Goal: Use online tool/utility: Utilize a website feature to perform a specific function

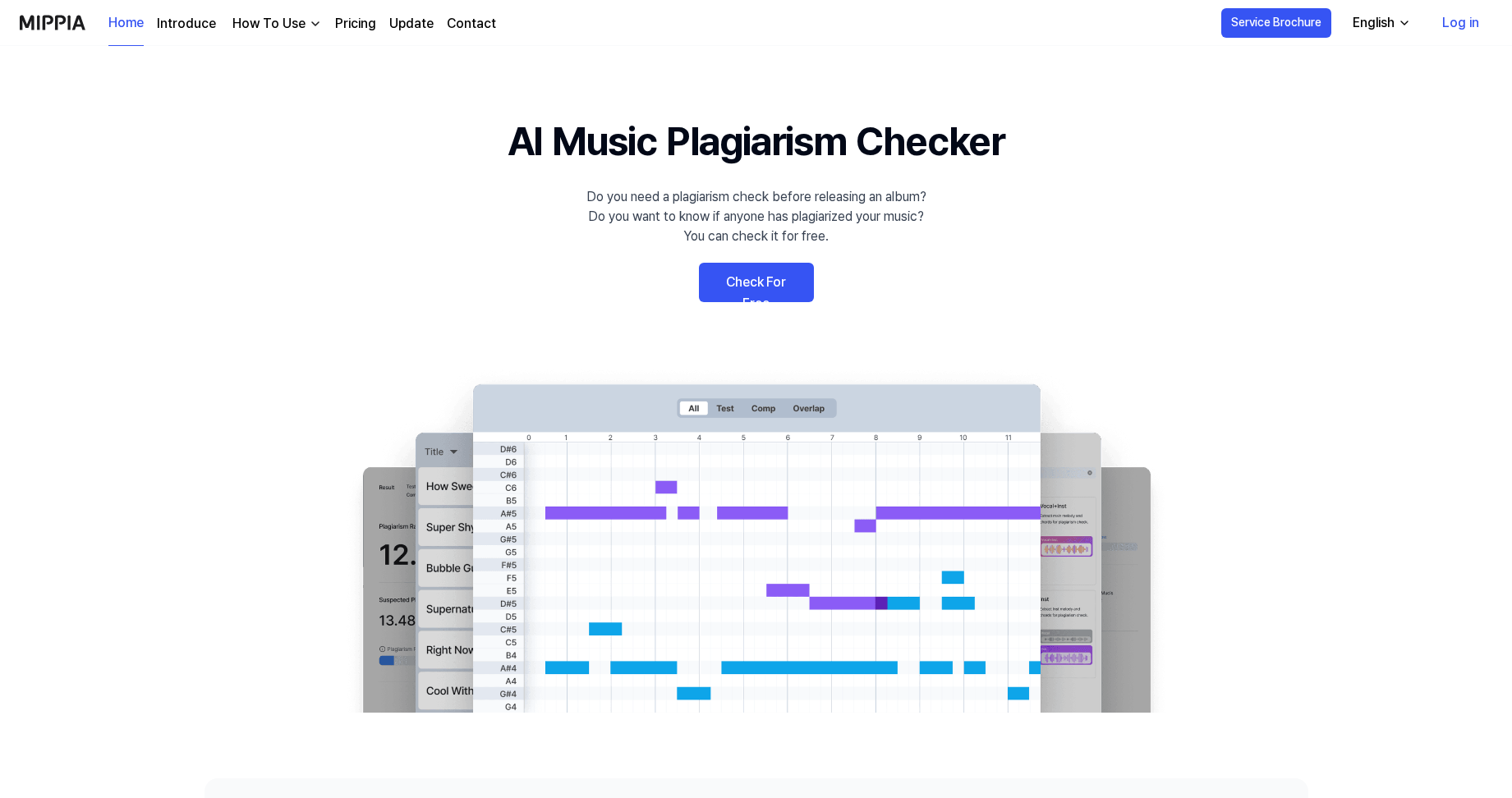
click at [755, 290] on link "Check For Free" at bounding box center [756, 283] width 115 height 40
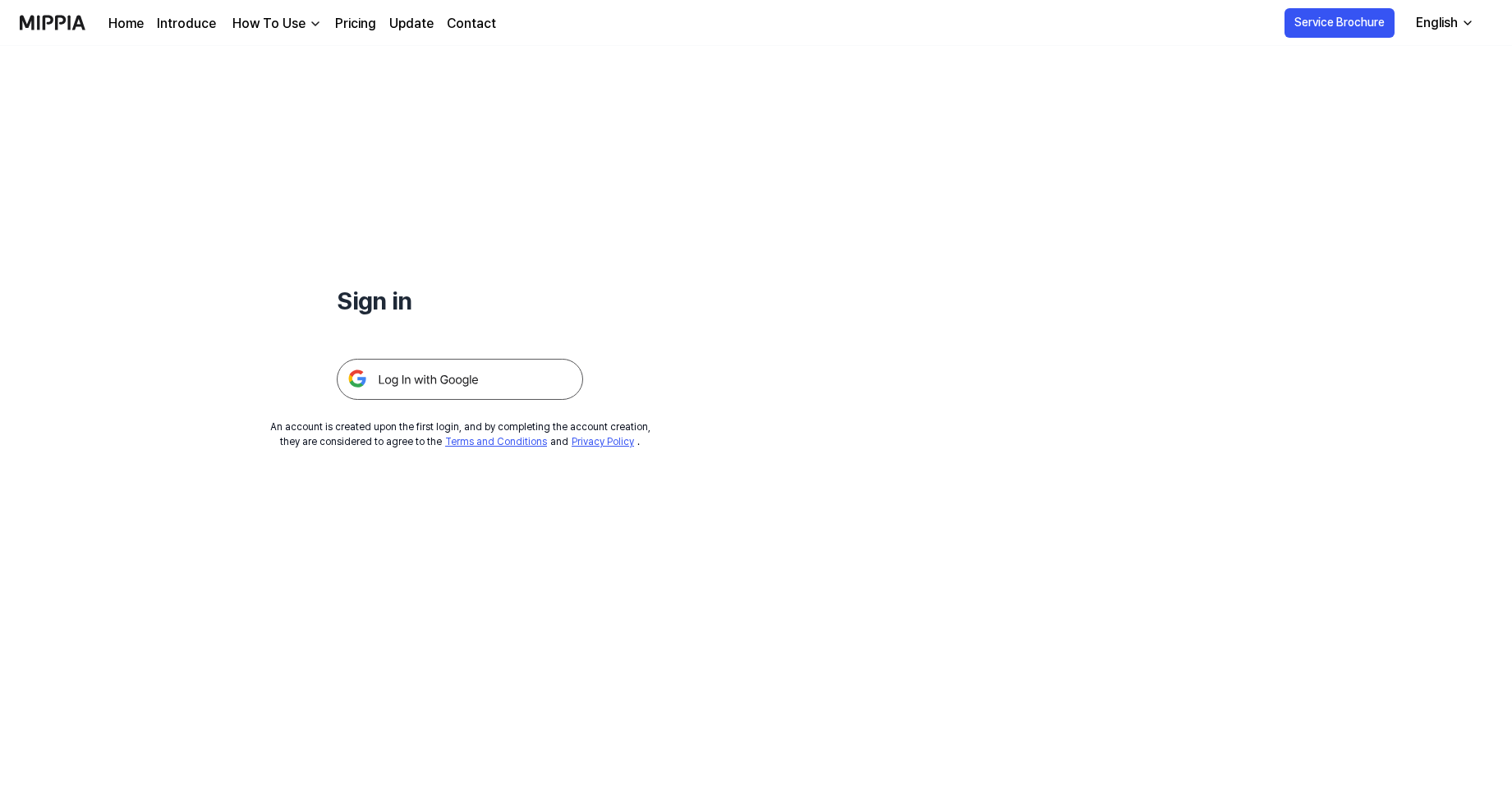
click at [544, 375] on img at bounding box center [460, 379] width 247 height 41
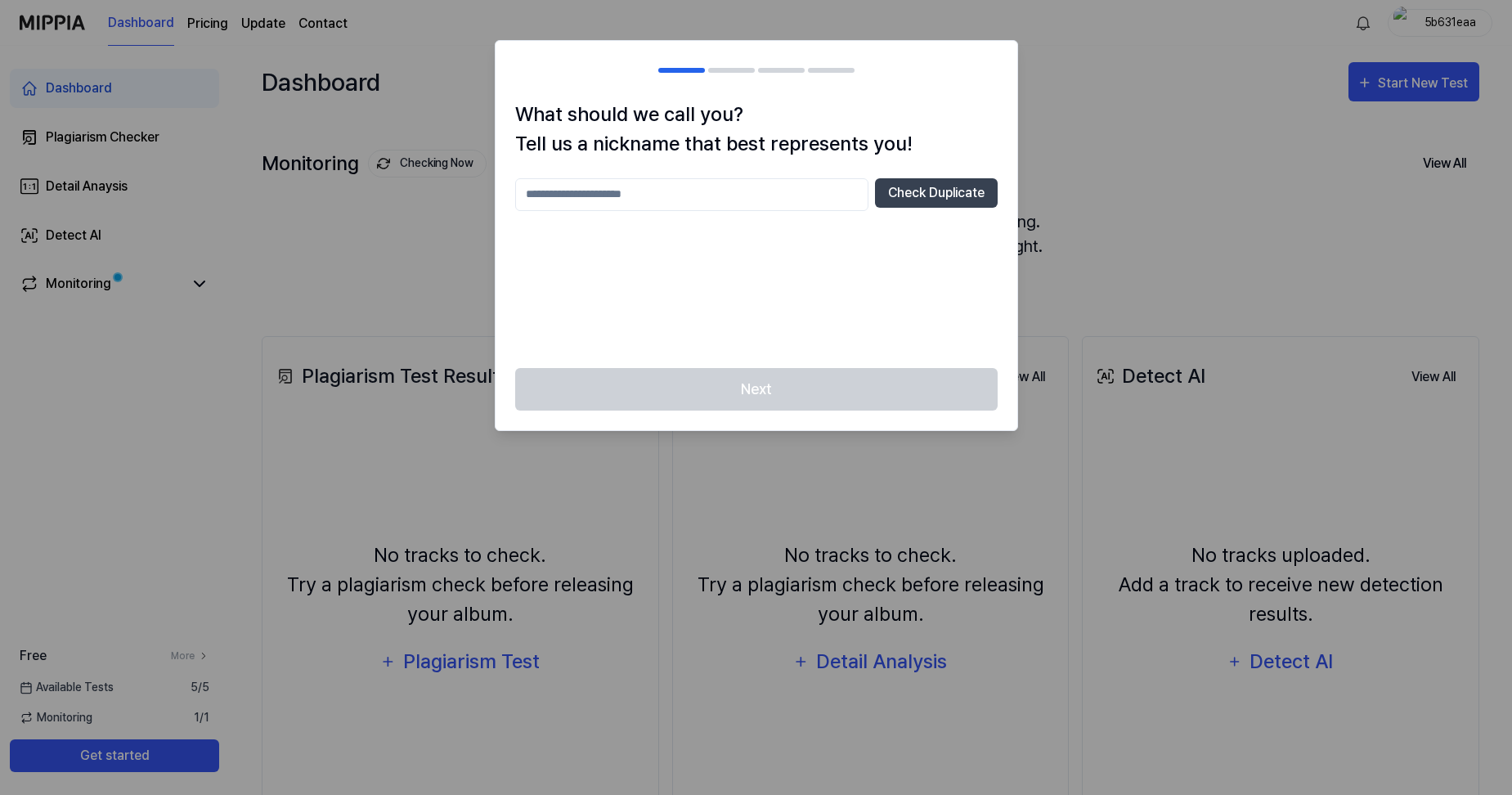
click at [1071, 184] on div at bounding box center [756, 397] width 1512 height 795
click at [852, 192] on input "text" at bounding box center [692, 195] width 354 height 33
click at [1169, 193] on div at bounding box center [756, 397] width 1512 height 795
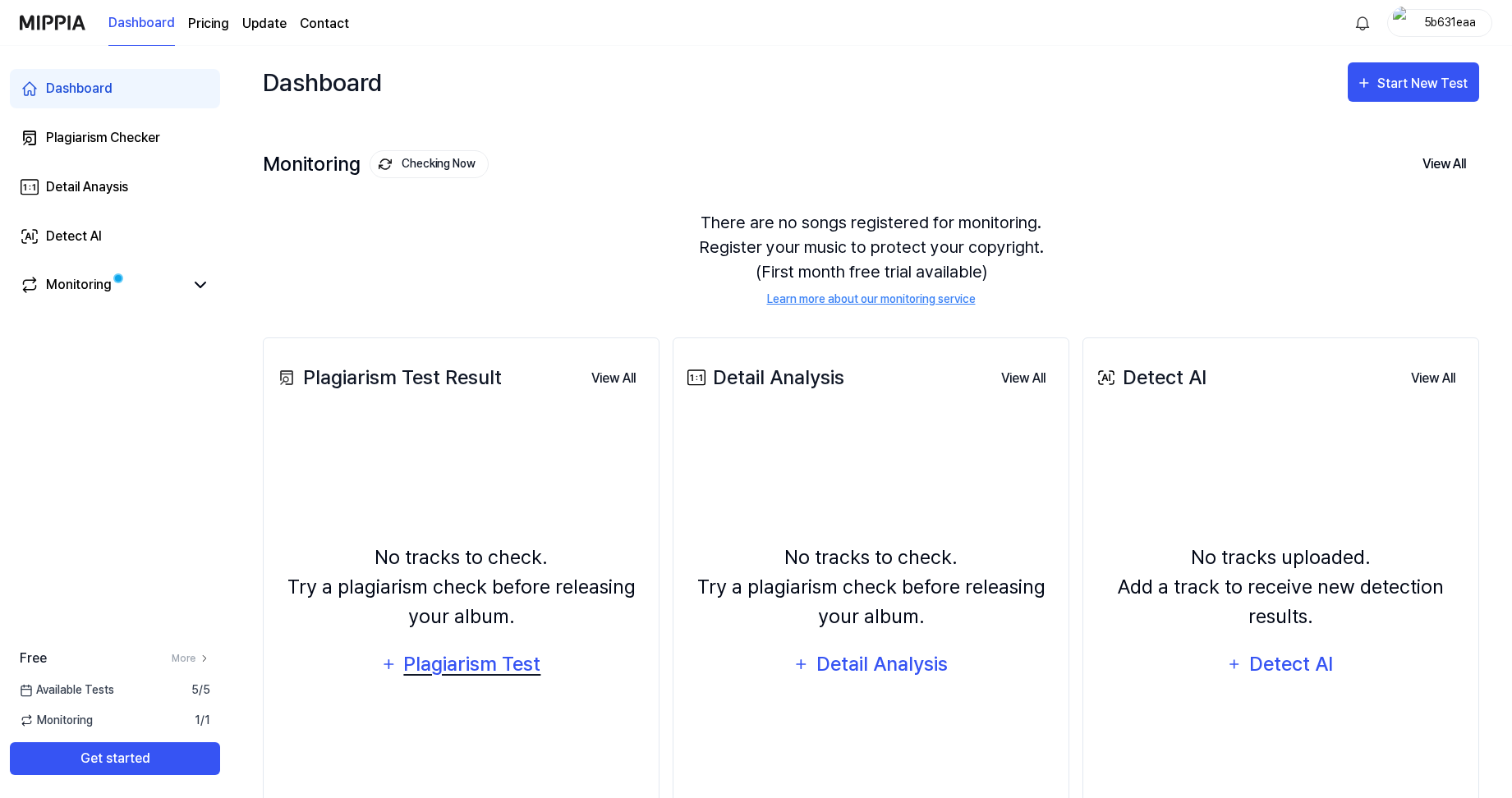
click at [503, 672] on div "Plagiarism Test" at bounding box center [472, 663] width 140 height 31
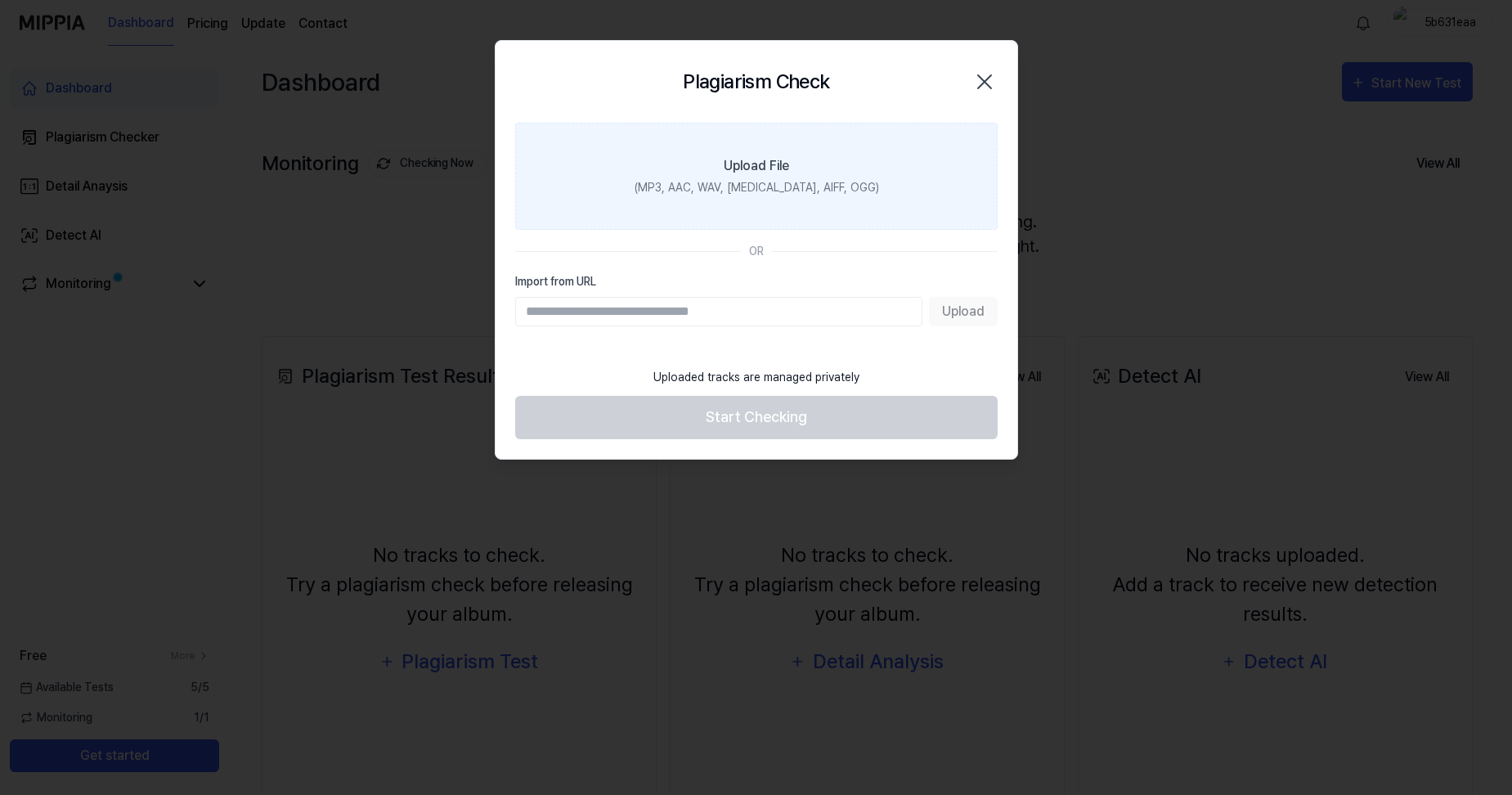
click at [739, 197] on label "Upload File (MP3, AAC, WAV, FLAC, AIFF, OGG)" at bounding box center [756, 176] width 482 height 107
click at [0, 0] on input "Upload File (MP3, AAC, WAV, FLAC, AIFF, OGG)" at bounding box center [0, 0] width 0 height 0
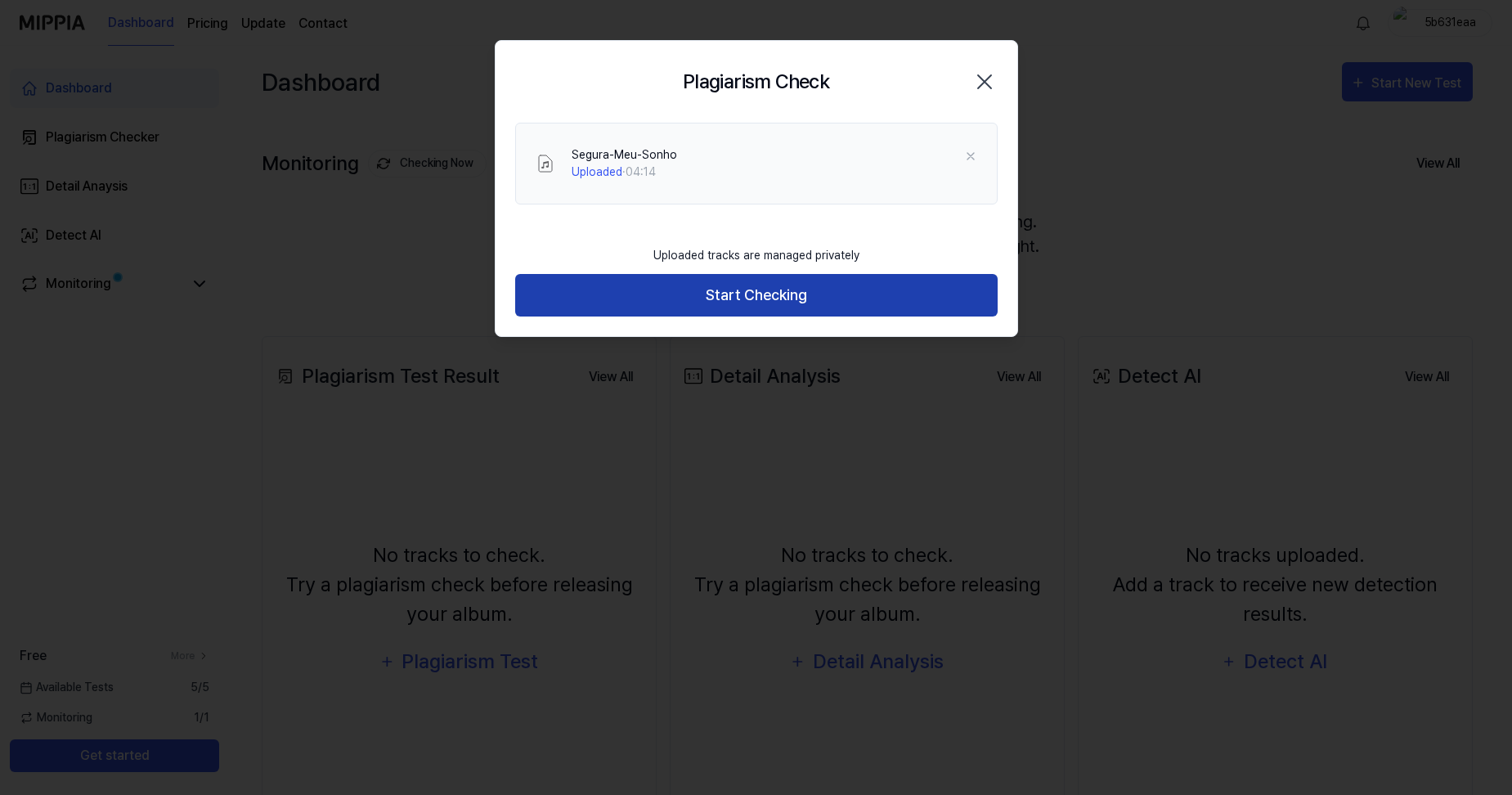
click at [803, 296] on button "Start Checking" at bounding box center [756, 296] width 482 height 43
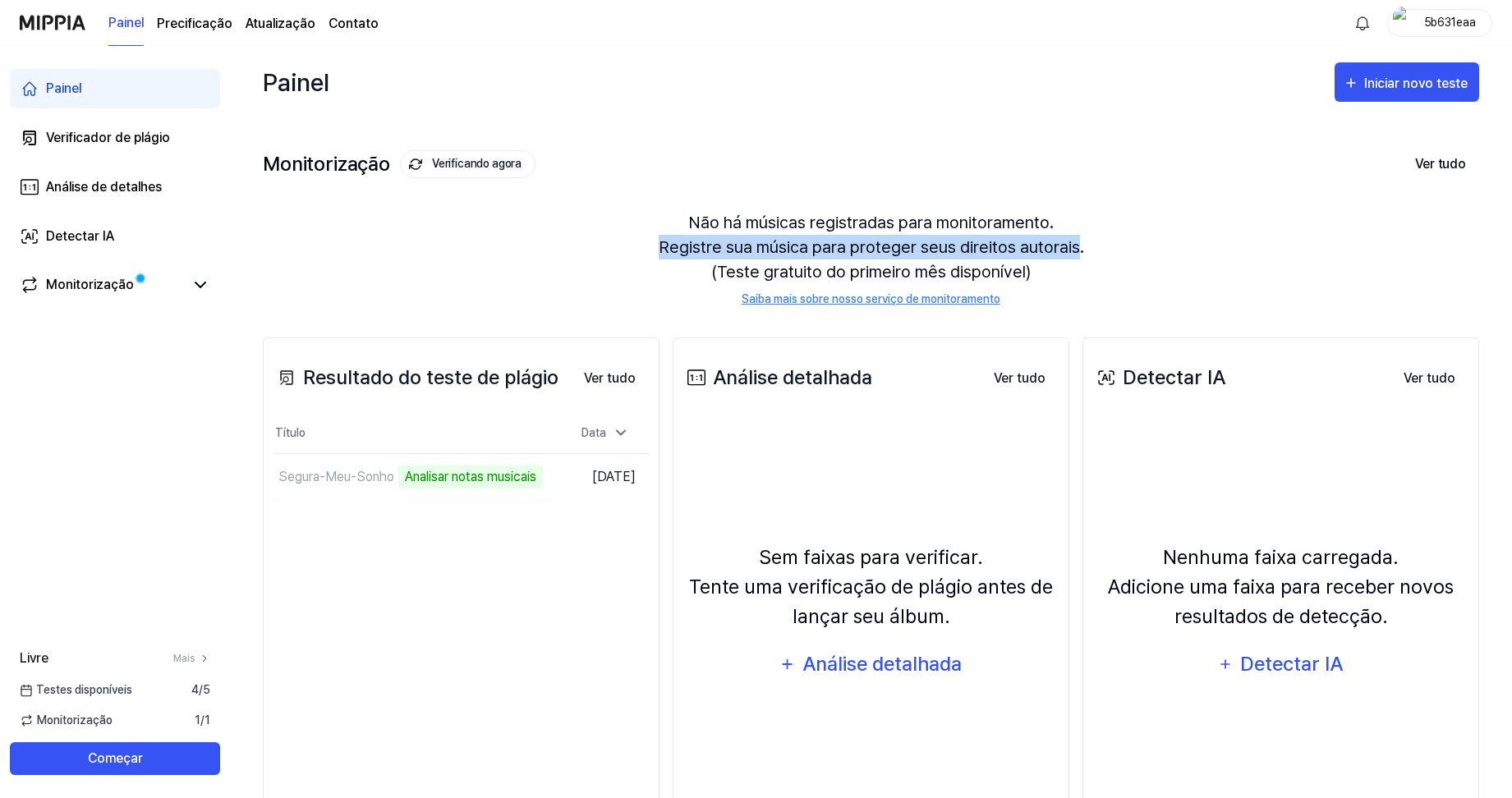
drag, startPoint x: 663, startPoint y: 247, endPoint x: 1073, endPoint y: 250, distance: 410.0
click at [1073, 250] on font "Não há músicas registradas para monitoramento. Registre sua música para protege…" at bounding box center [871, 247] width 425 height 74
drag, startPoint x: 1073, startPoint y: 250, endPoint x: 1058, endPoint y: 250, distance: 15.0
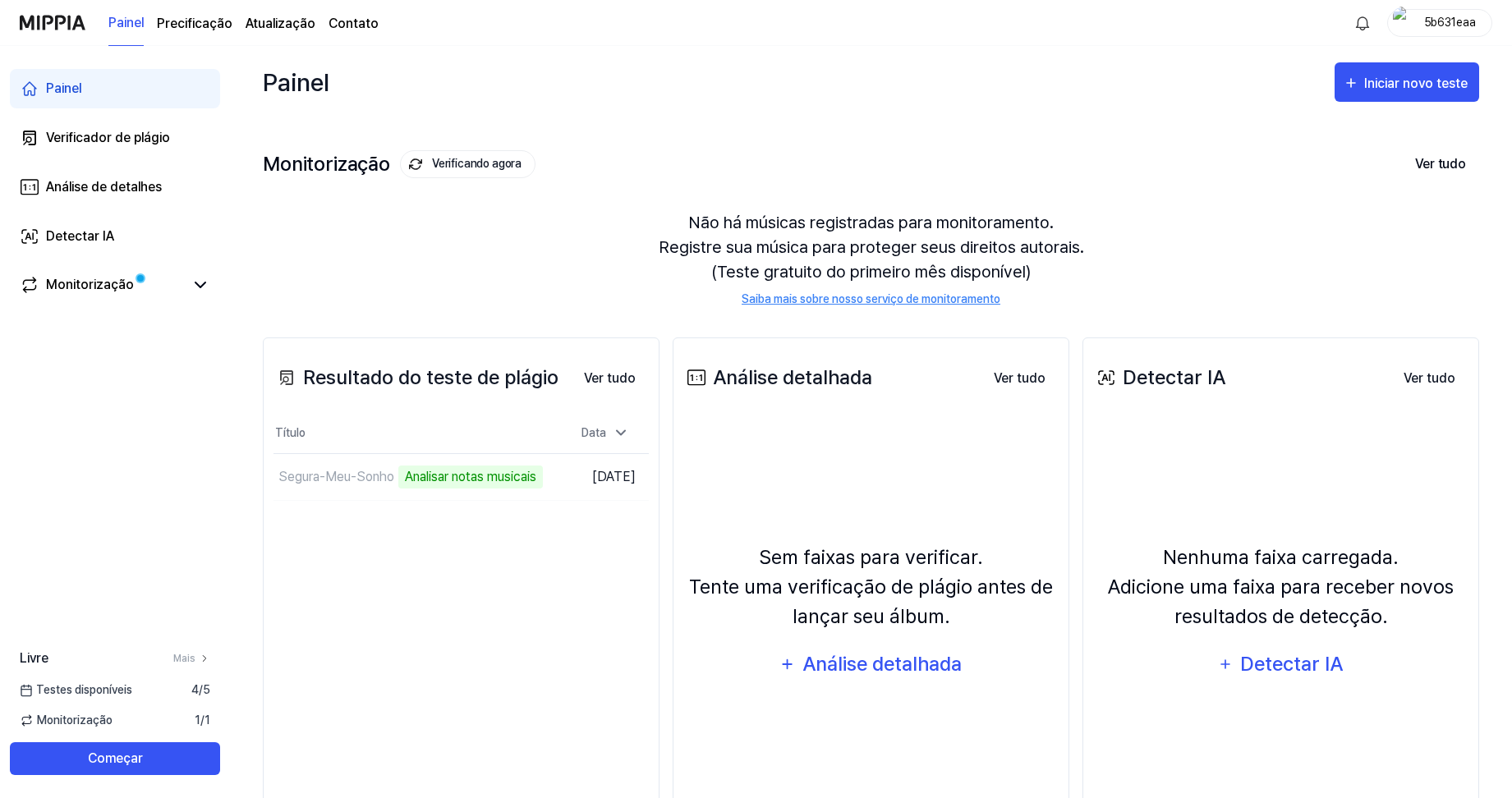
click at [828, 86] on div "Painel Iniciar novo teste" at bounding box center [870, 82] width 1216 height 72
click at [207, 287] on icon at bounding box center [200, 285] width 20 height 20
click at [510, 283] on div "Não há músicas registradas para monitoramento. Registre sua música para protege…" at bounding box center [870, 259] width 1216 height 137
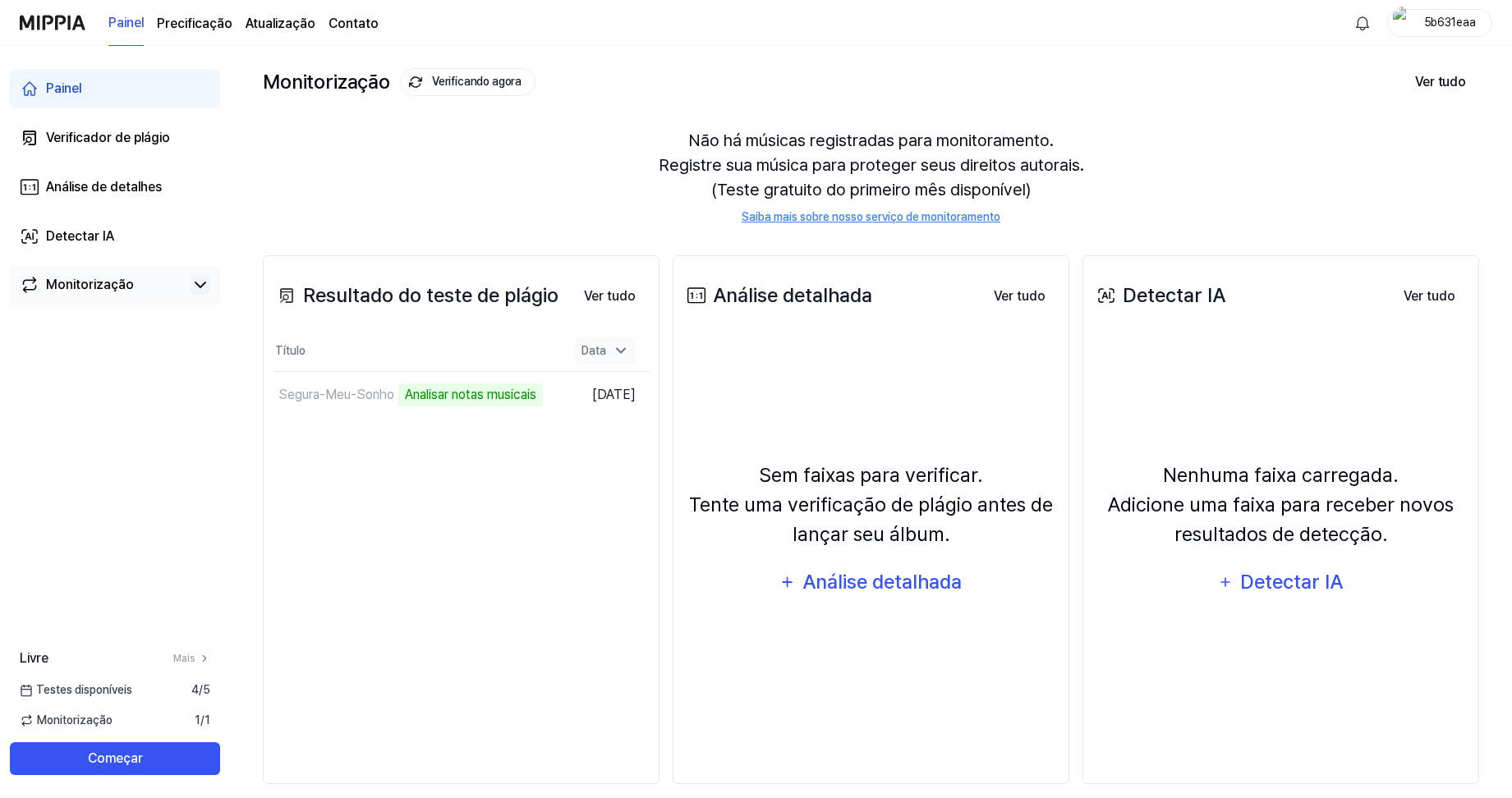
click at [621, 354] on icon at bounding box center [620, 350] width 16 height 16
click at [621, 354] on icon at bounding box center [620, 351] width 16 height 16
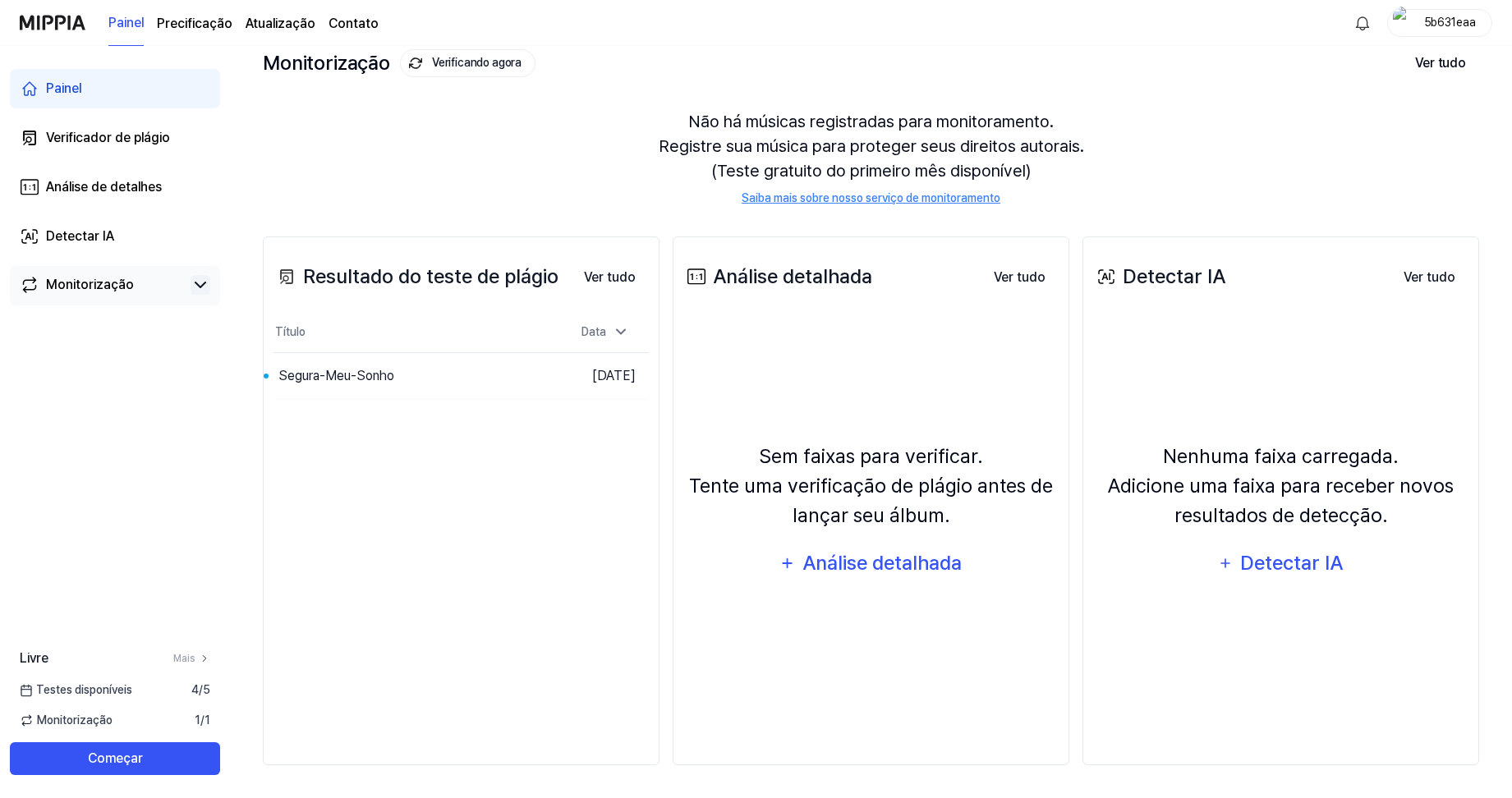
scroll to position [0, 0]
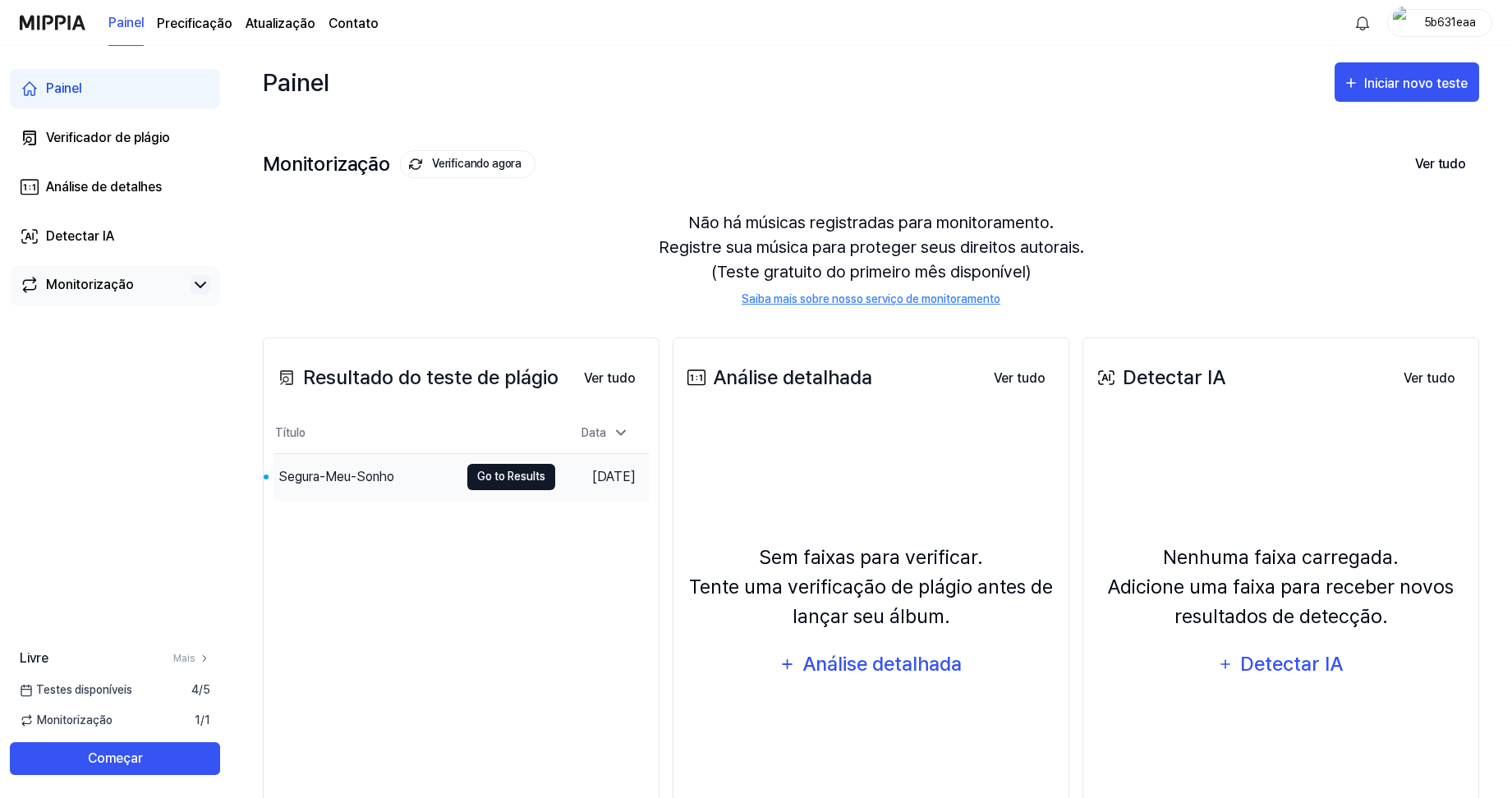
click at [467, 477] on button "Go to Results" at bounding box center [511, 477] width 88 height 27
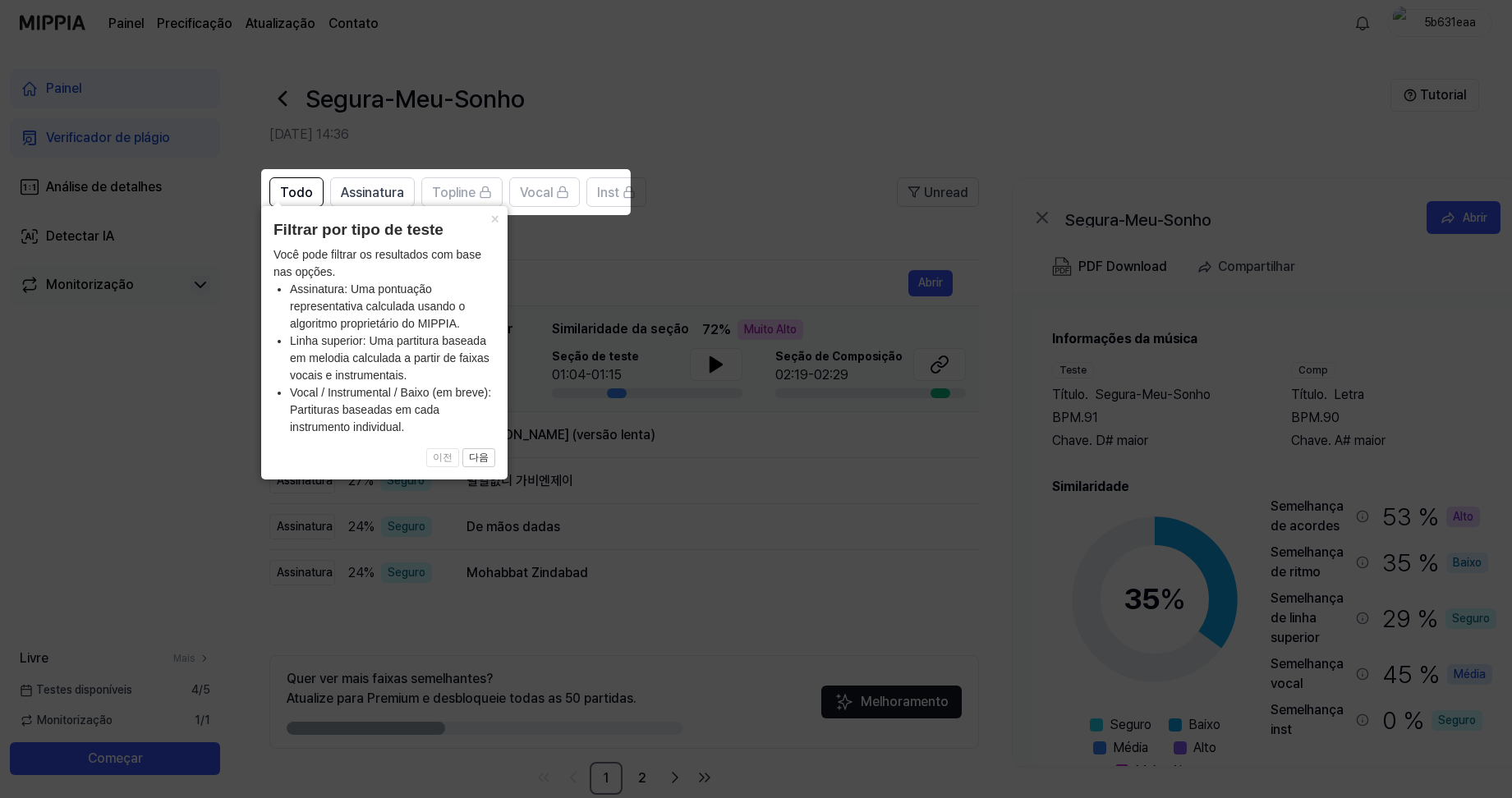
click at [772, 157] on icon at bounding box center [758, 399] width 1518 height 798
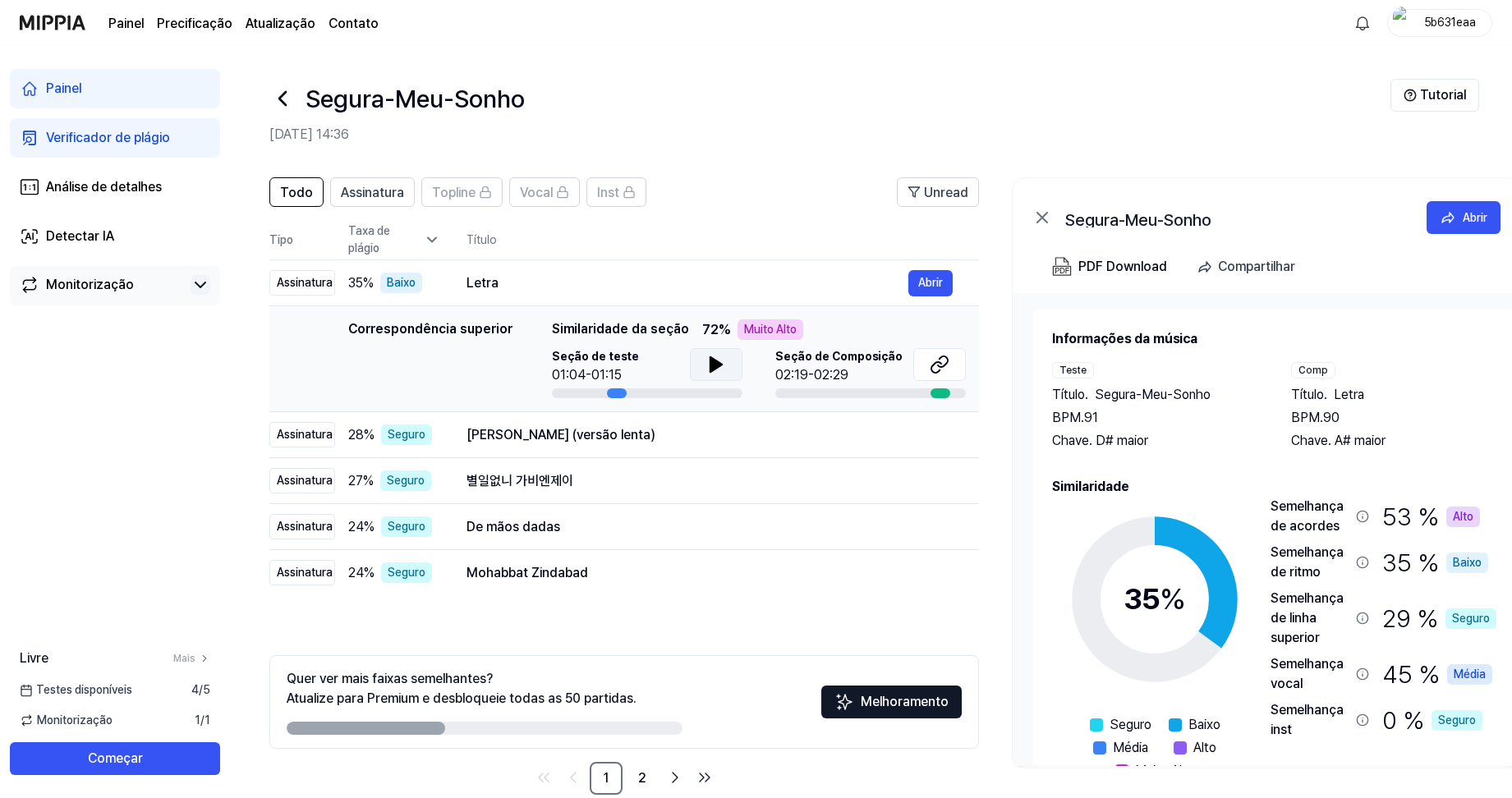
click at [710, 372] on icon at bounding box center [716, 364] width 20 height 20
click at [724, 365] on button at bounding box center [716, 364] width 52 height 33
click at [939, 397] on div at bounding box center [939, 393] width 20 height 9
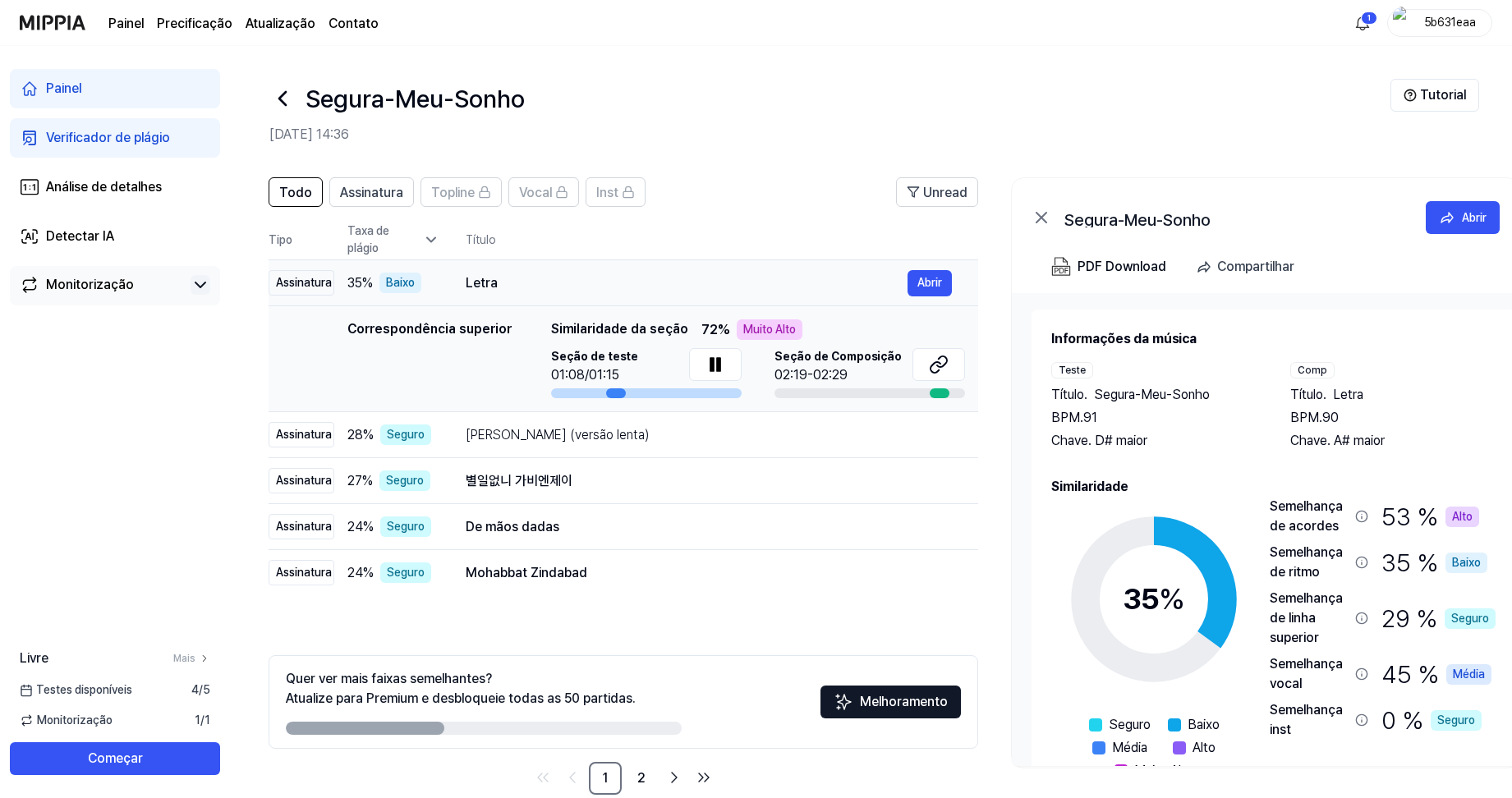
click at [477, 294] on div "Letra Abrir" at bounding box center [708, 284] width 486 height 27
click at [476, 284] on div "Letra" at bounding box center [685, 283] width 441 height 20
drag, startPoint x: 481, startPoint y: 284, endPoint x: 442, endPoint y: 287, distance: 39.1
click at [482, 284] on div "Letra" at bounding box center [685, 283] width 441 height 20
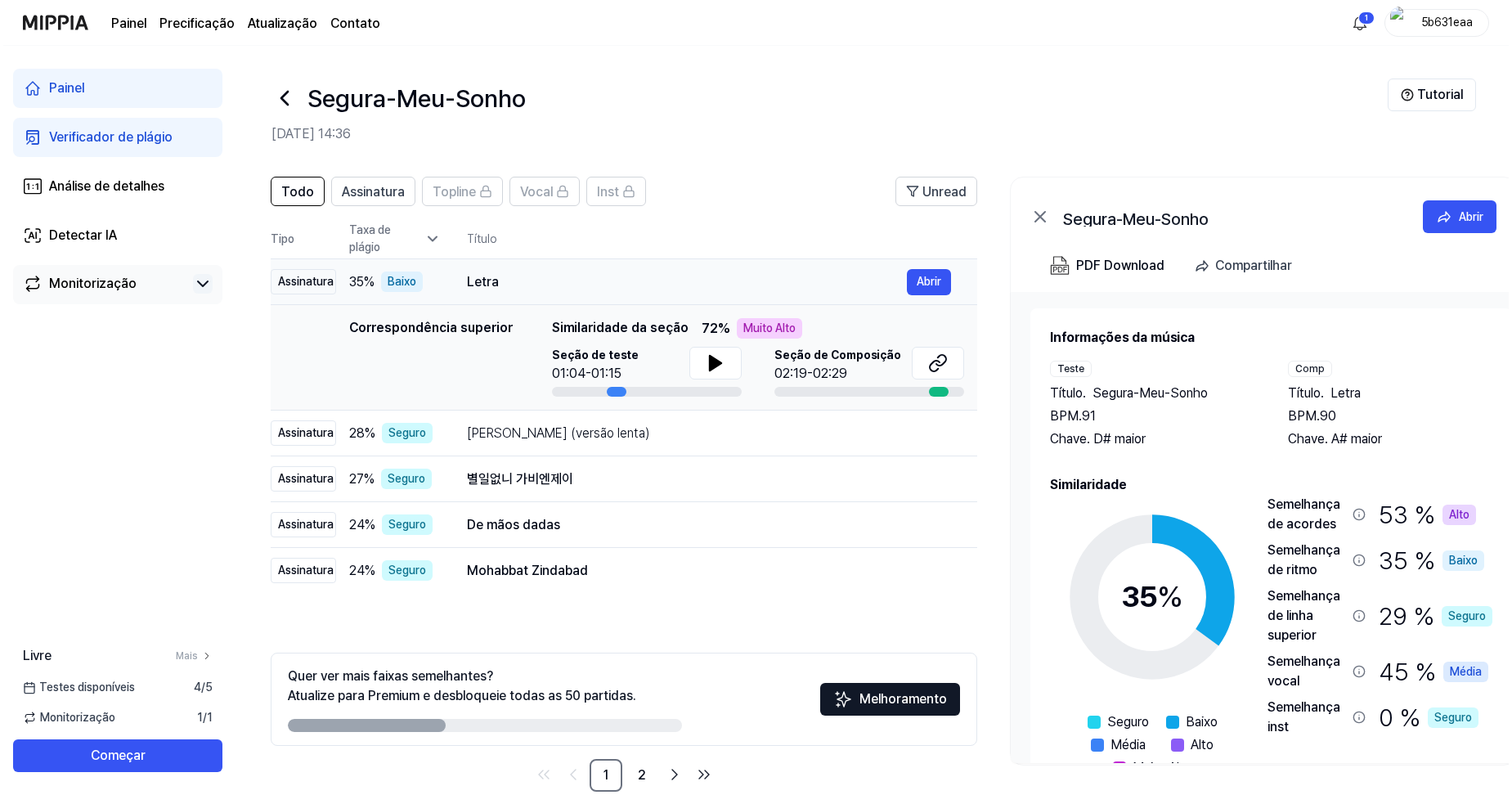
scroll to position [0, 0]
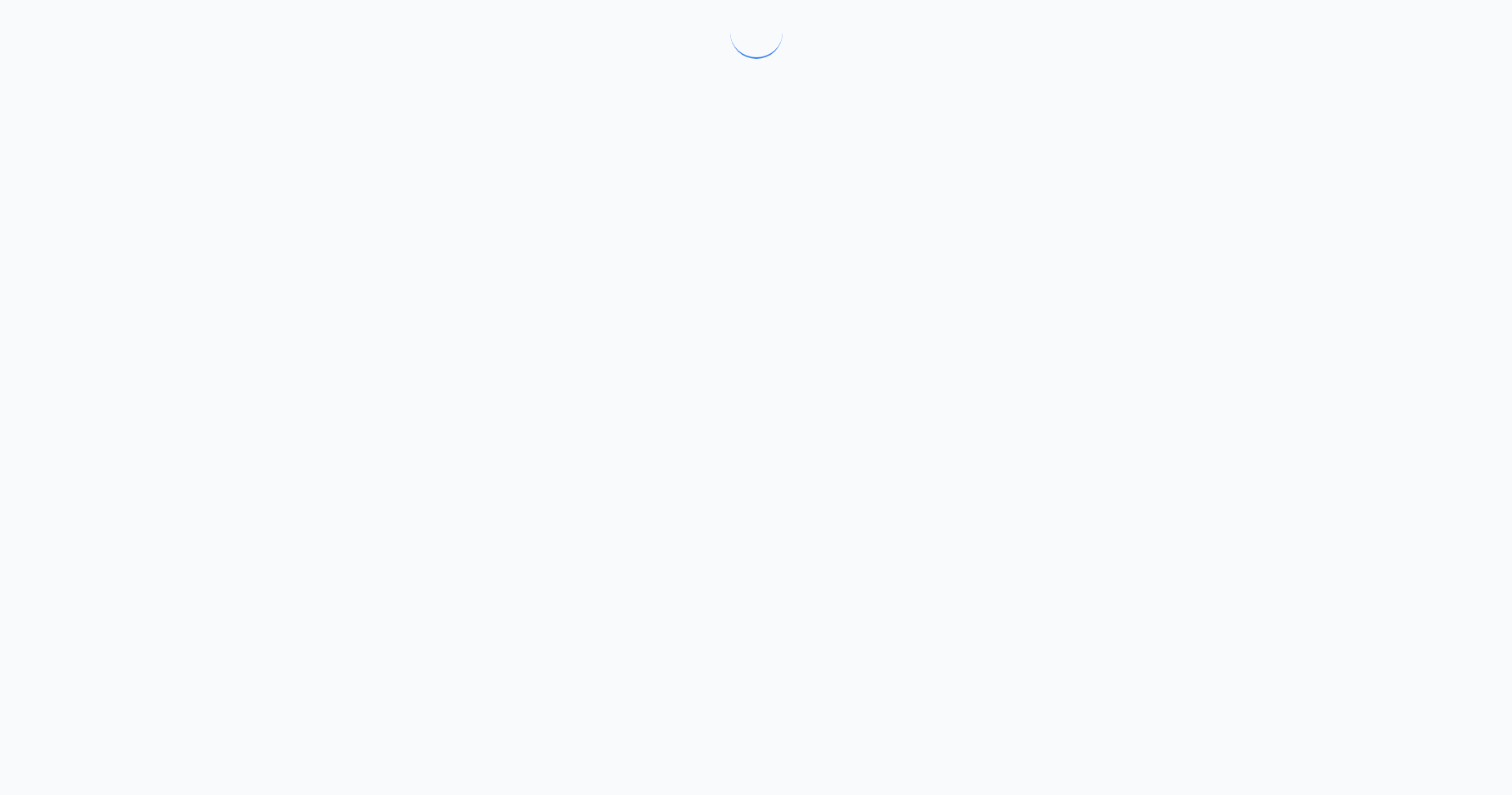
click at [393, 286] on div at bounding box center [756, 397] width 1512 height 795
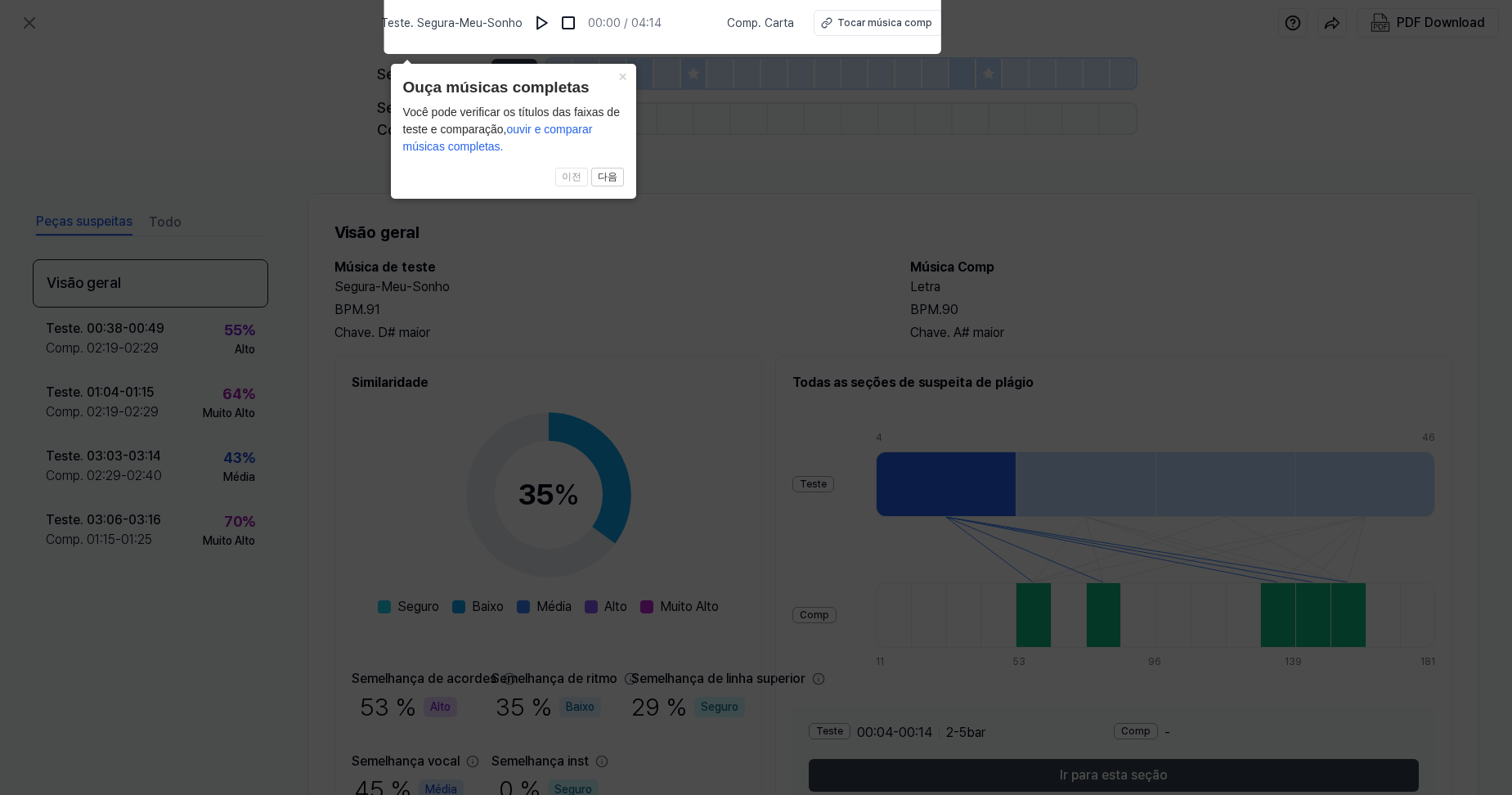
click at [651, 101] on icon at bounding box center [756, 392] width 1512 height 803
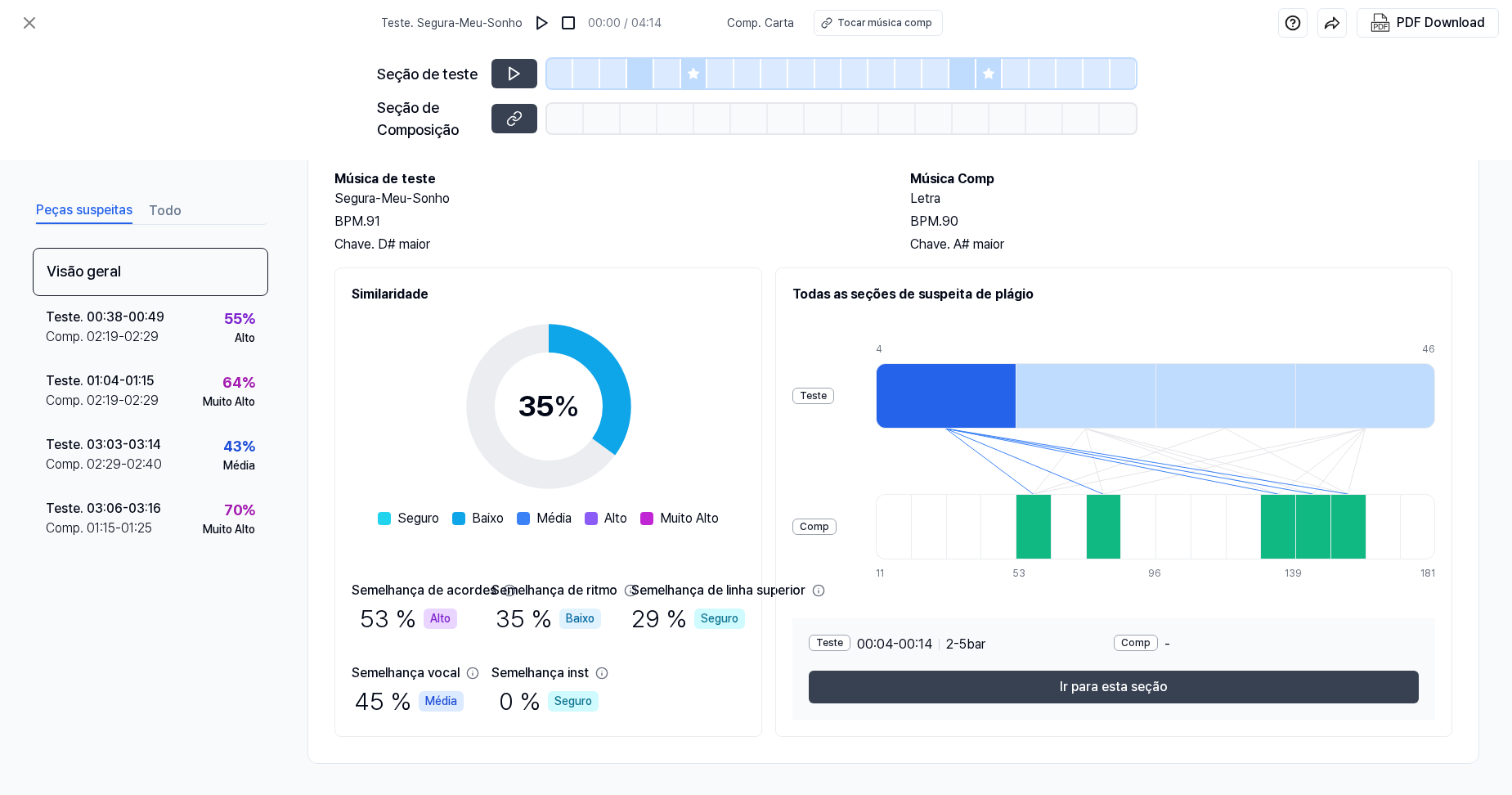
scroll to position [90, 0]
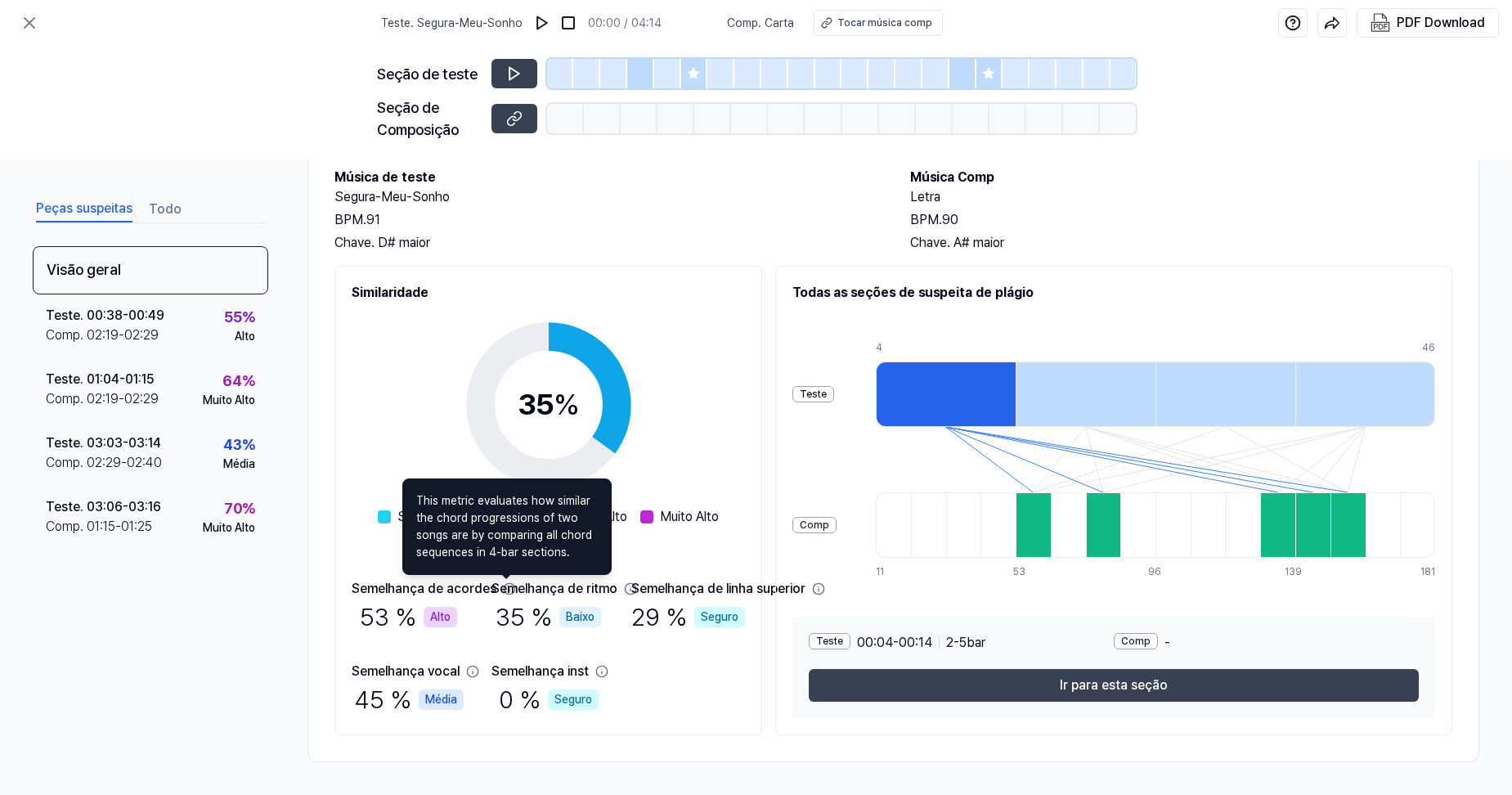
click at [508, 590] on icon at bounding box center [509, 588] width 10 height 10
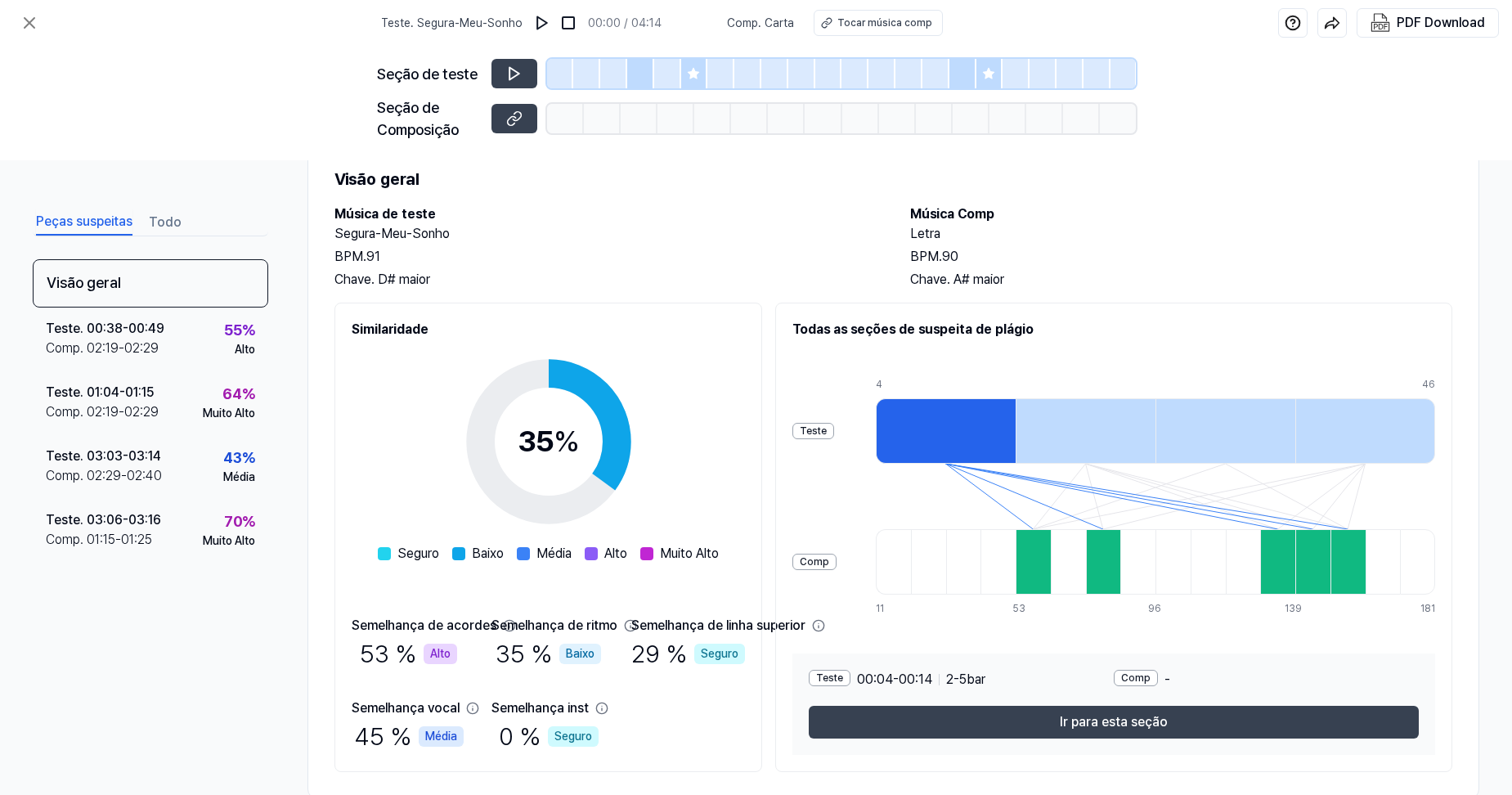
scroll to position [82, 0]
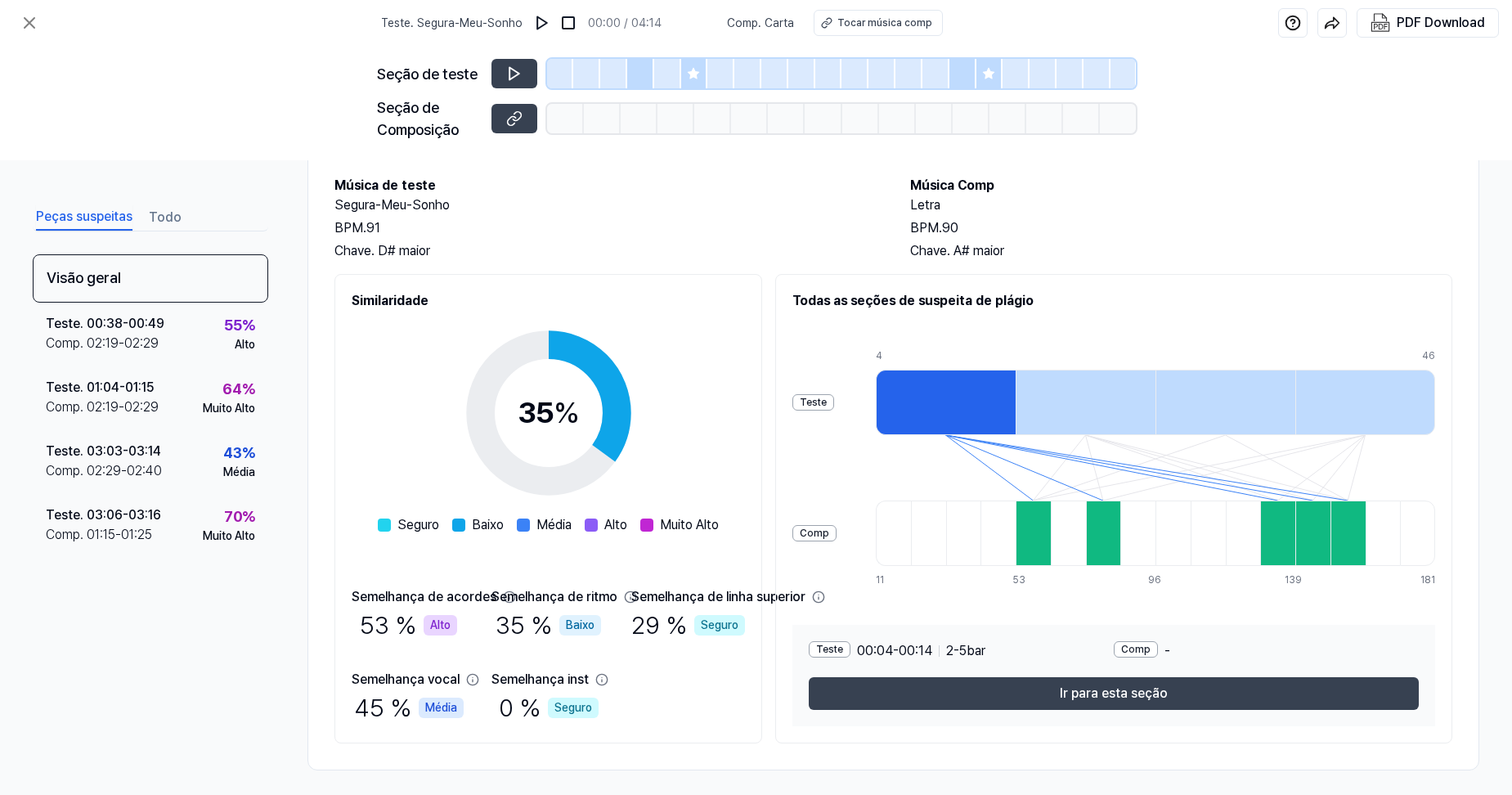
click at [1016, 418] on div at bounding box center [946, 402] width 140 height 65
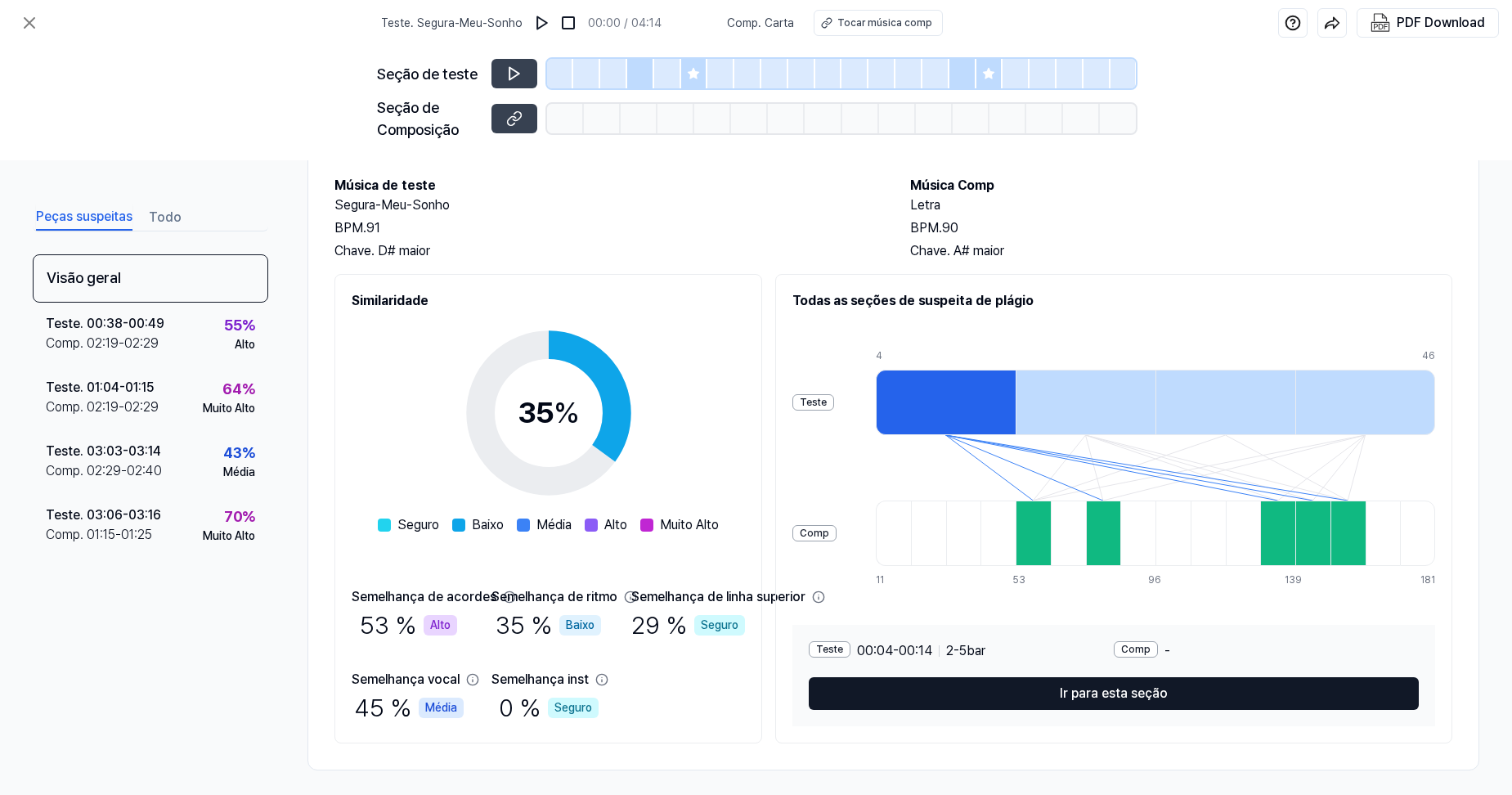
click at [1206, 696] on button "Ir para esta seção" at bounding box center [1114, 693] width 610 height 33
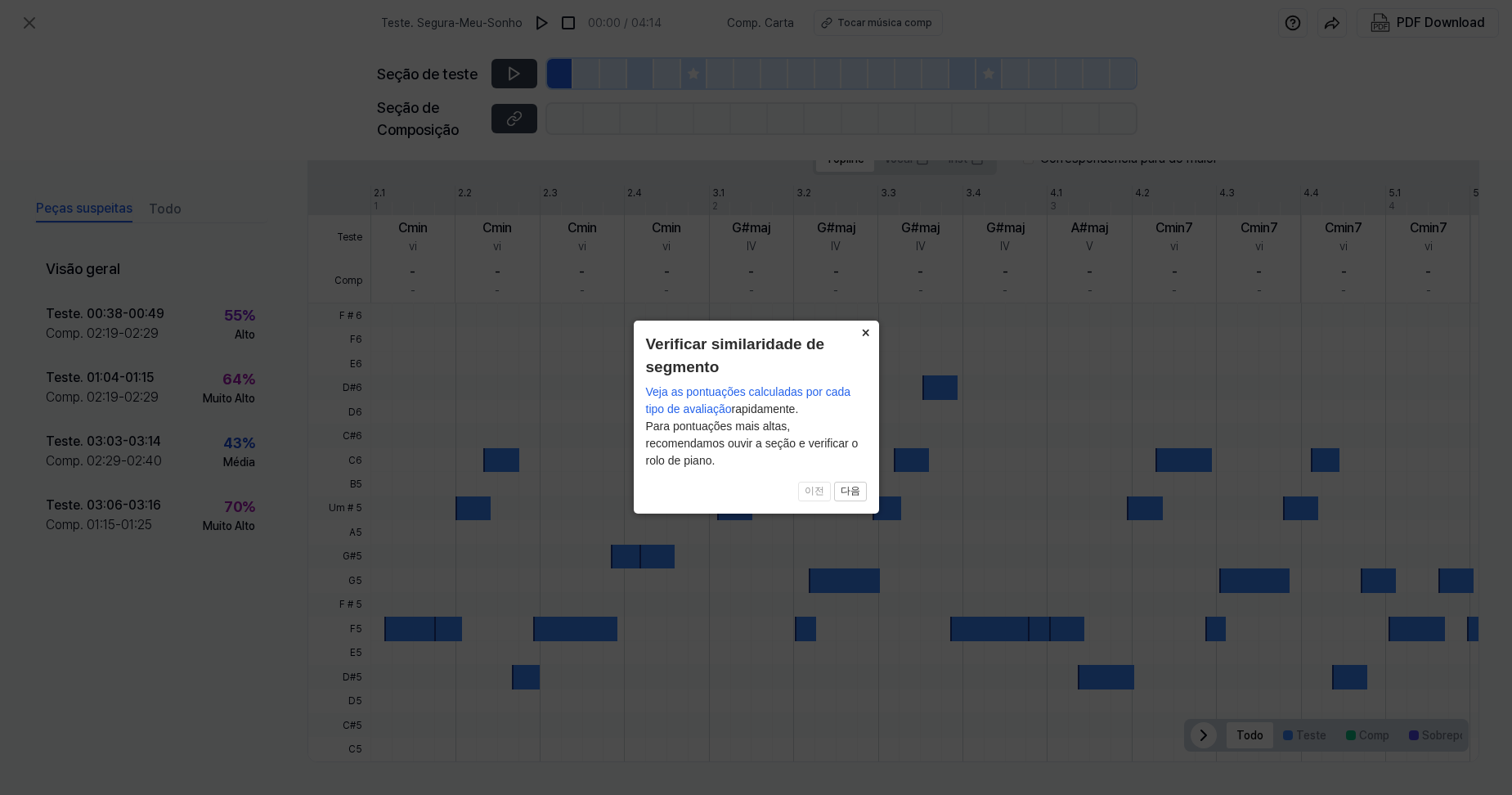
click at [870, 332] on button "×" at bounding box center [866, 332] width 26 height 23
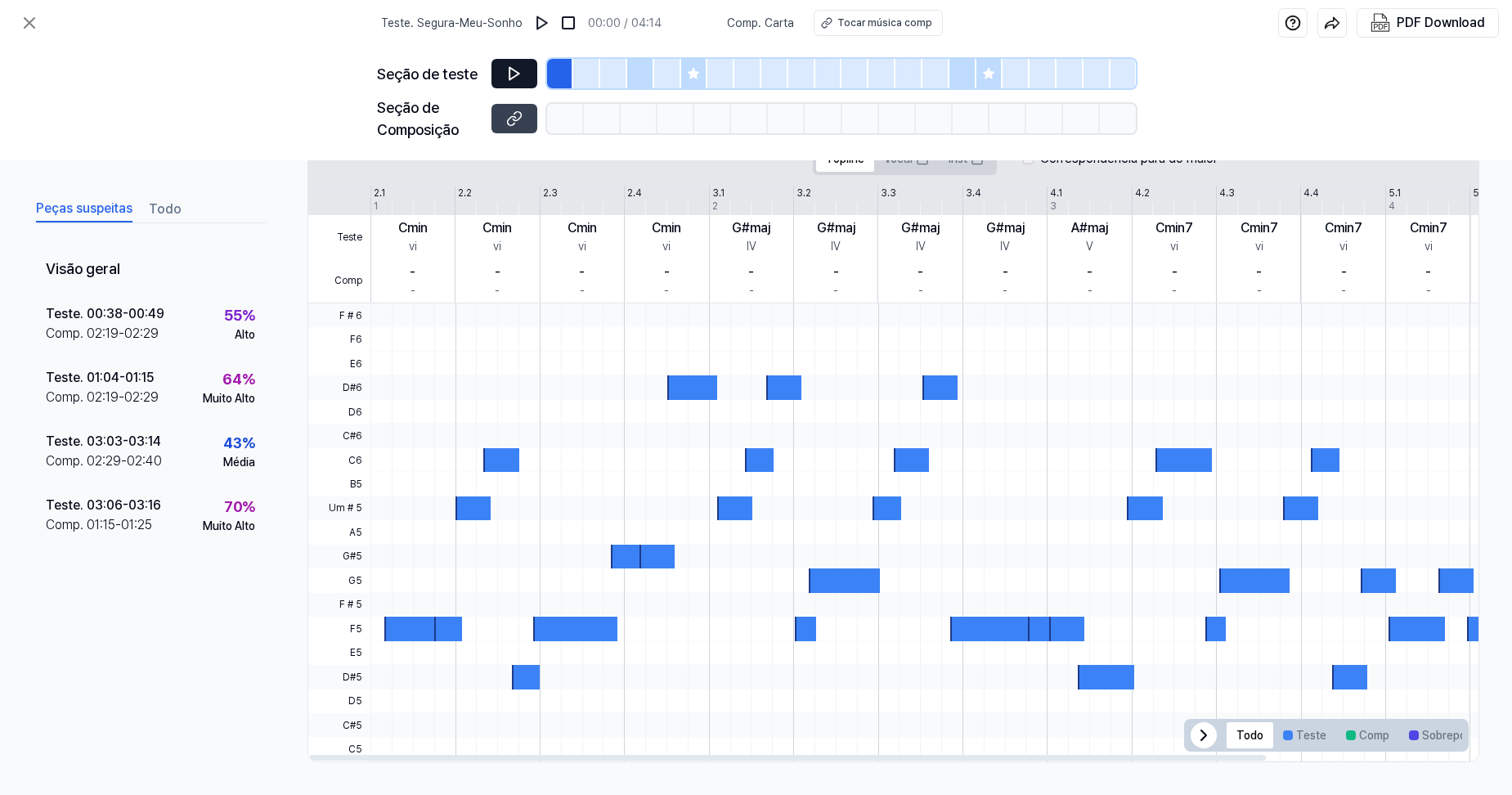
click at [492, 64] on button at bounding box center [514, 73] width 45 height 29
click at [684, 375] on div at bounding box center [692, 387] width 49 height 24
click at [693, 385] on div at bounding box center [692, 387] width 49 height 24
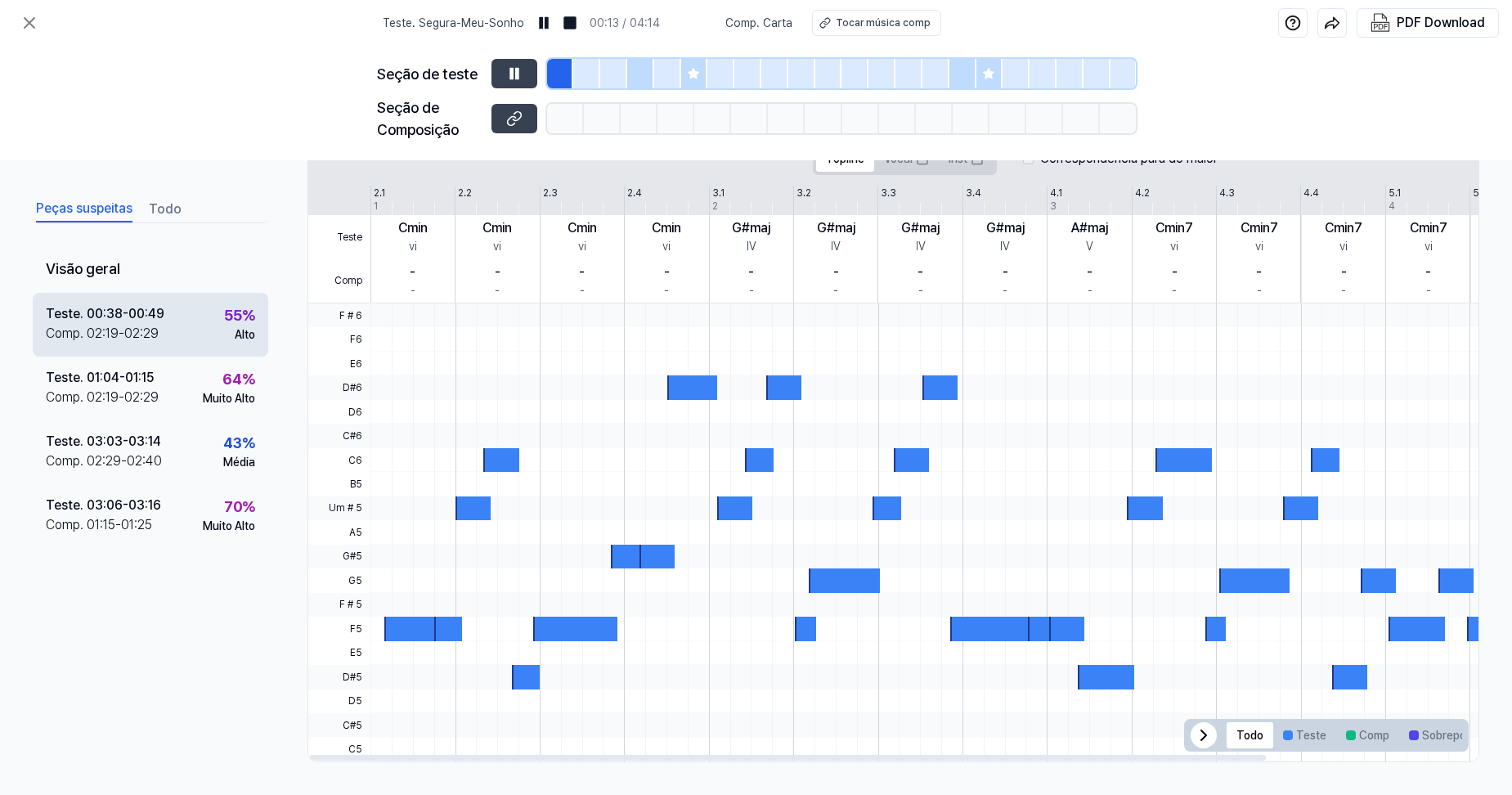
click at [191, 322] on div "Teste. 00:38 - 00:49 Comp . 02:19 - 02:29 55 % Alto" at bounding box center [150, 324] width 235 height 63
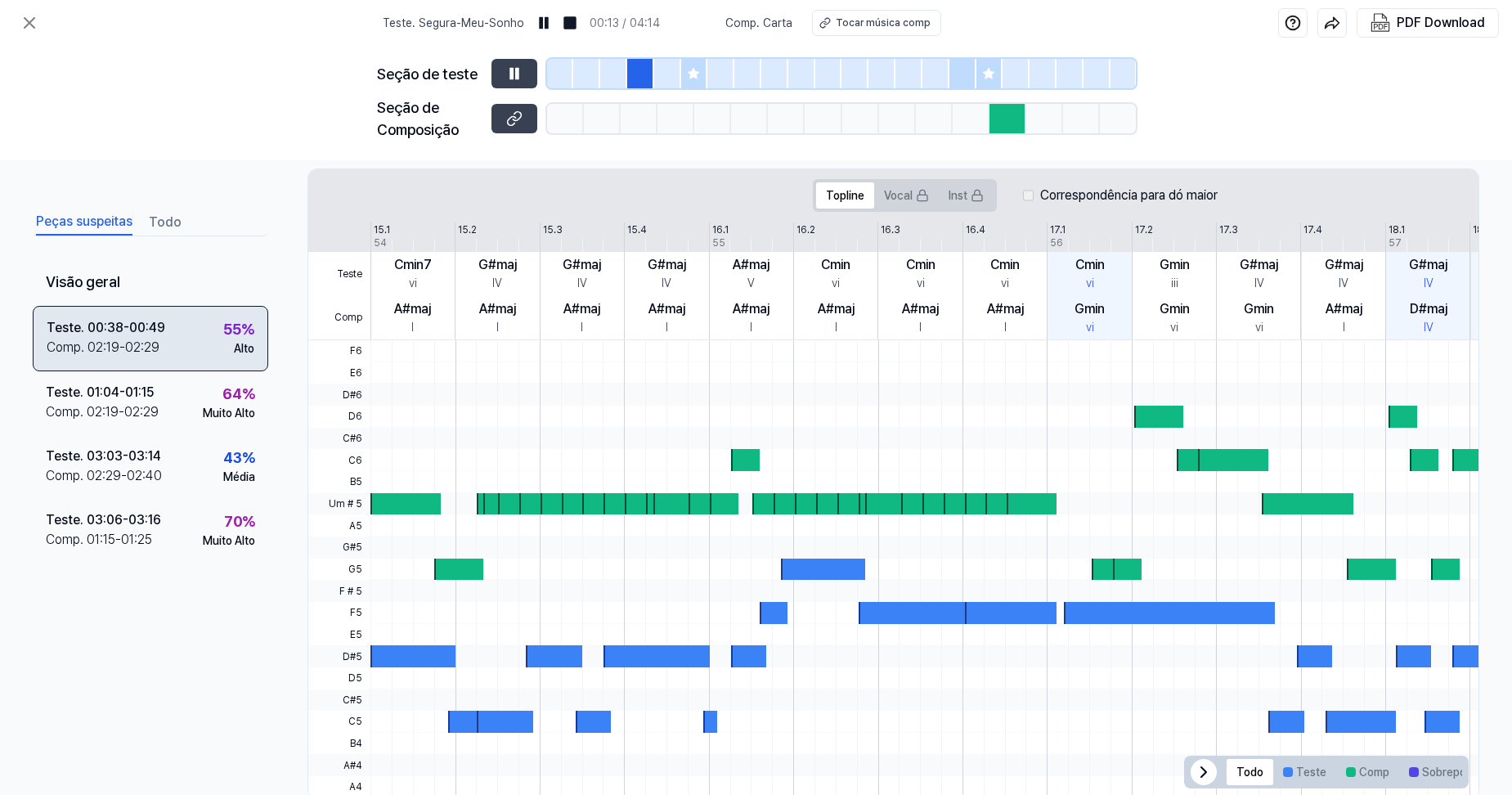
scroll to position [342, 0]
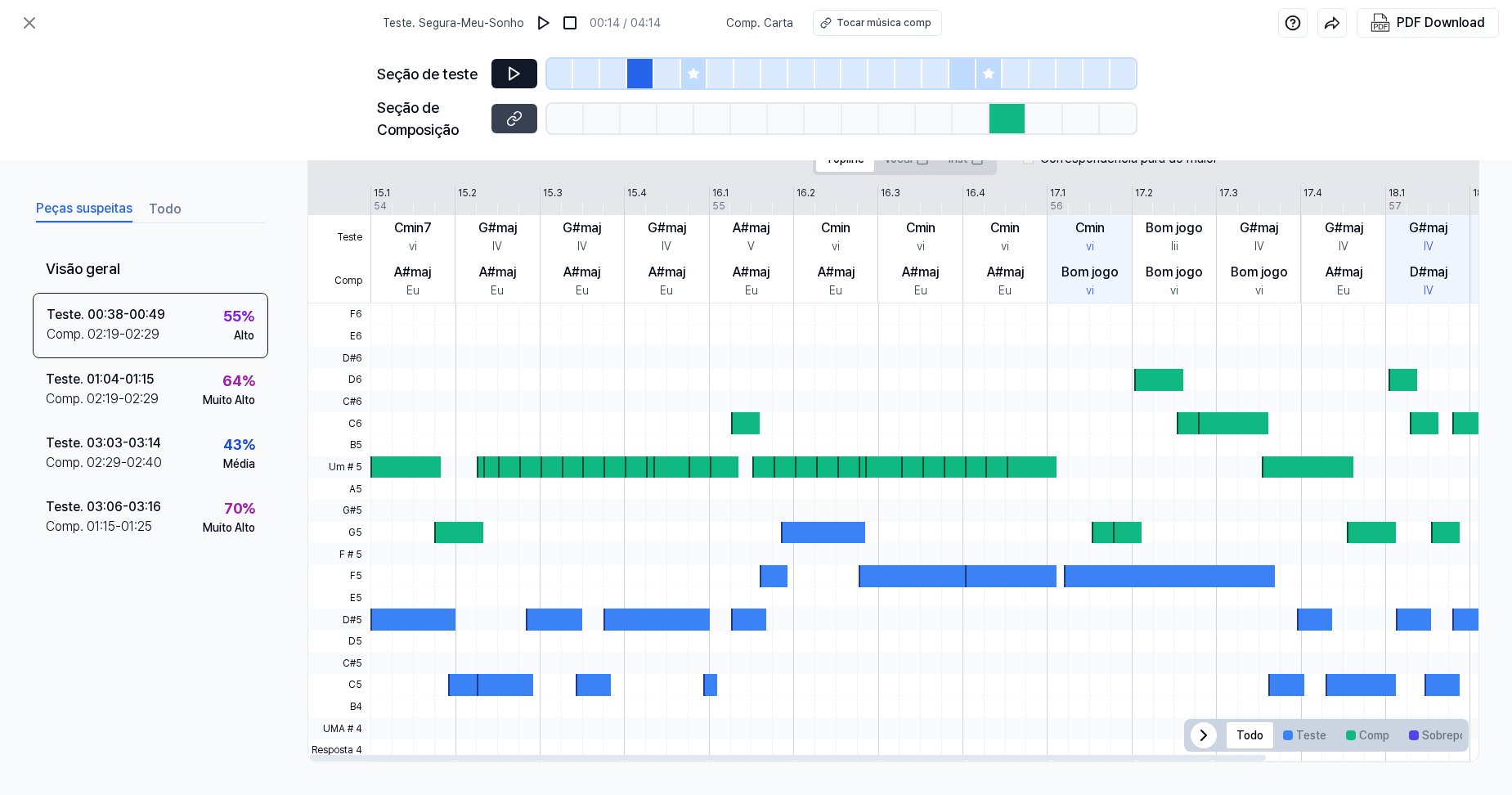
click at [510, 70] on icon at bounding box center [514, 74] width 9 height 12
click at [509, 70] on icon at bounding box center [513, 73] width 16 height 16
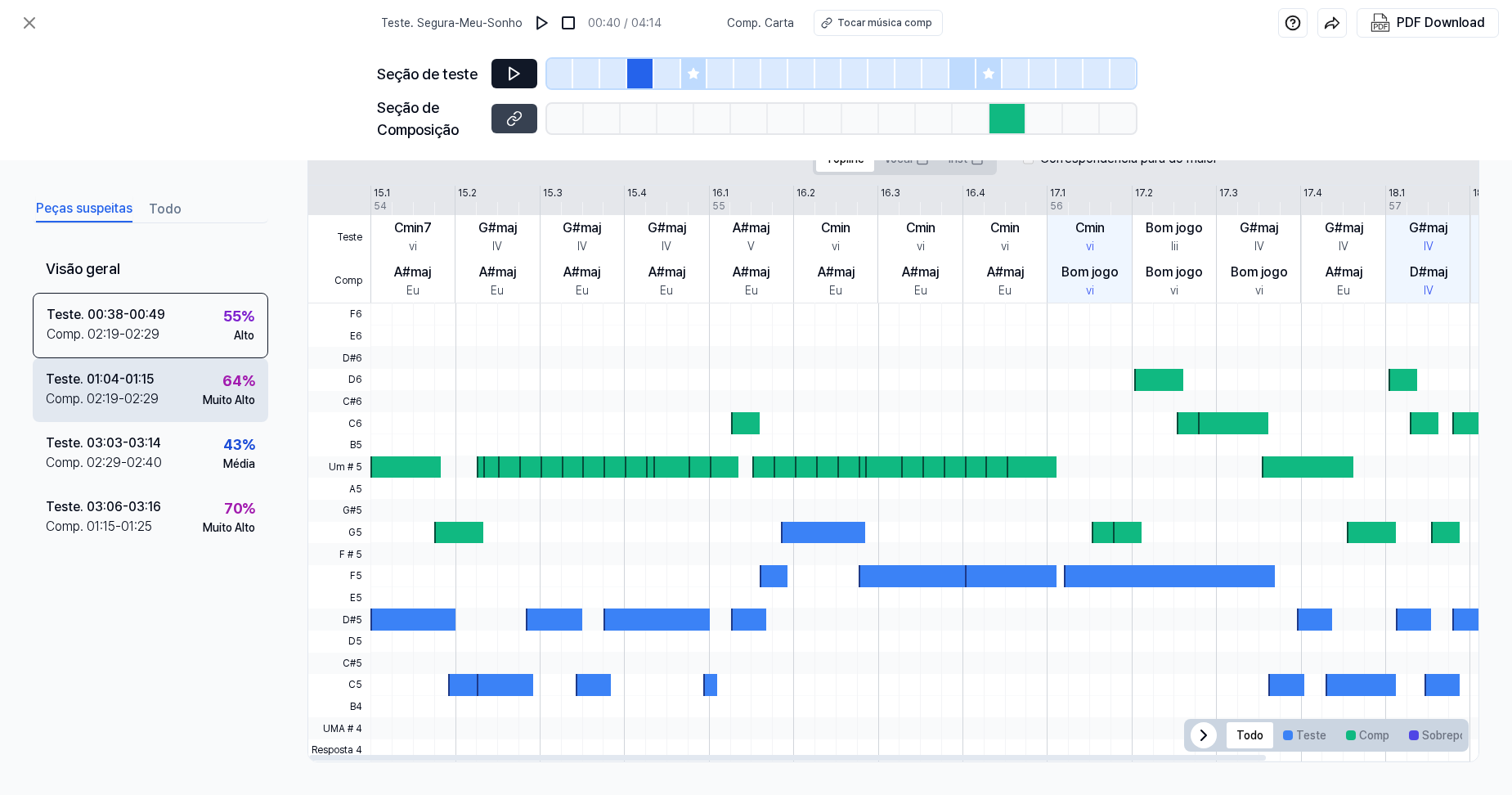
click at [83, 406] on div "Comp ." at bounding box center [65, 399] width 41 height 20
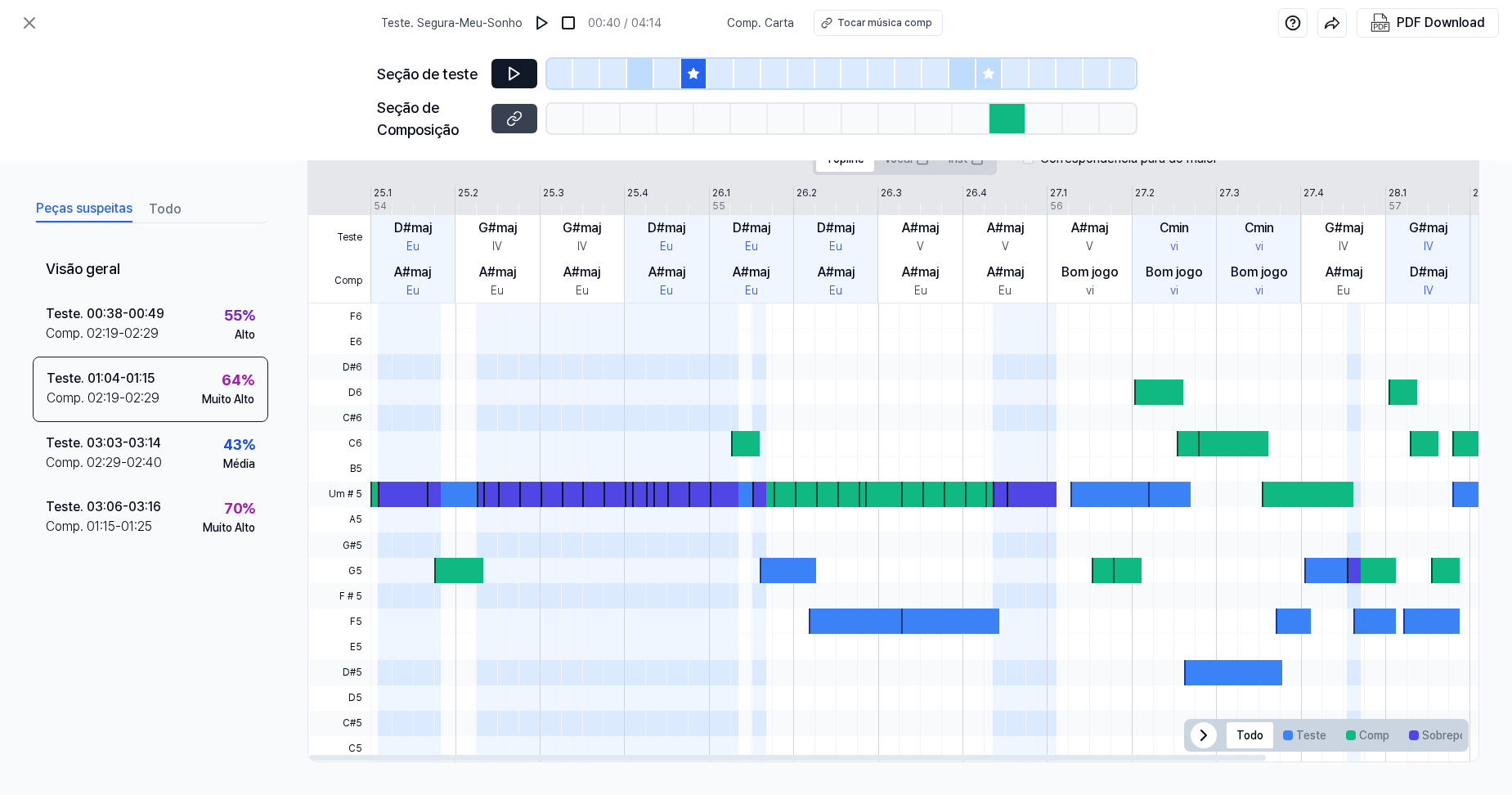
click at [513, 67] on icon at bounding box center [513, 73] width 16 height 16
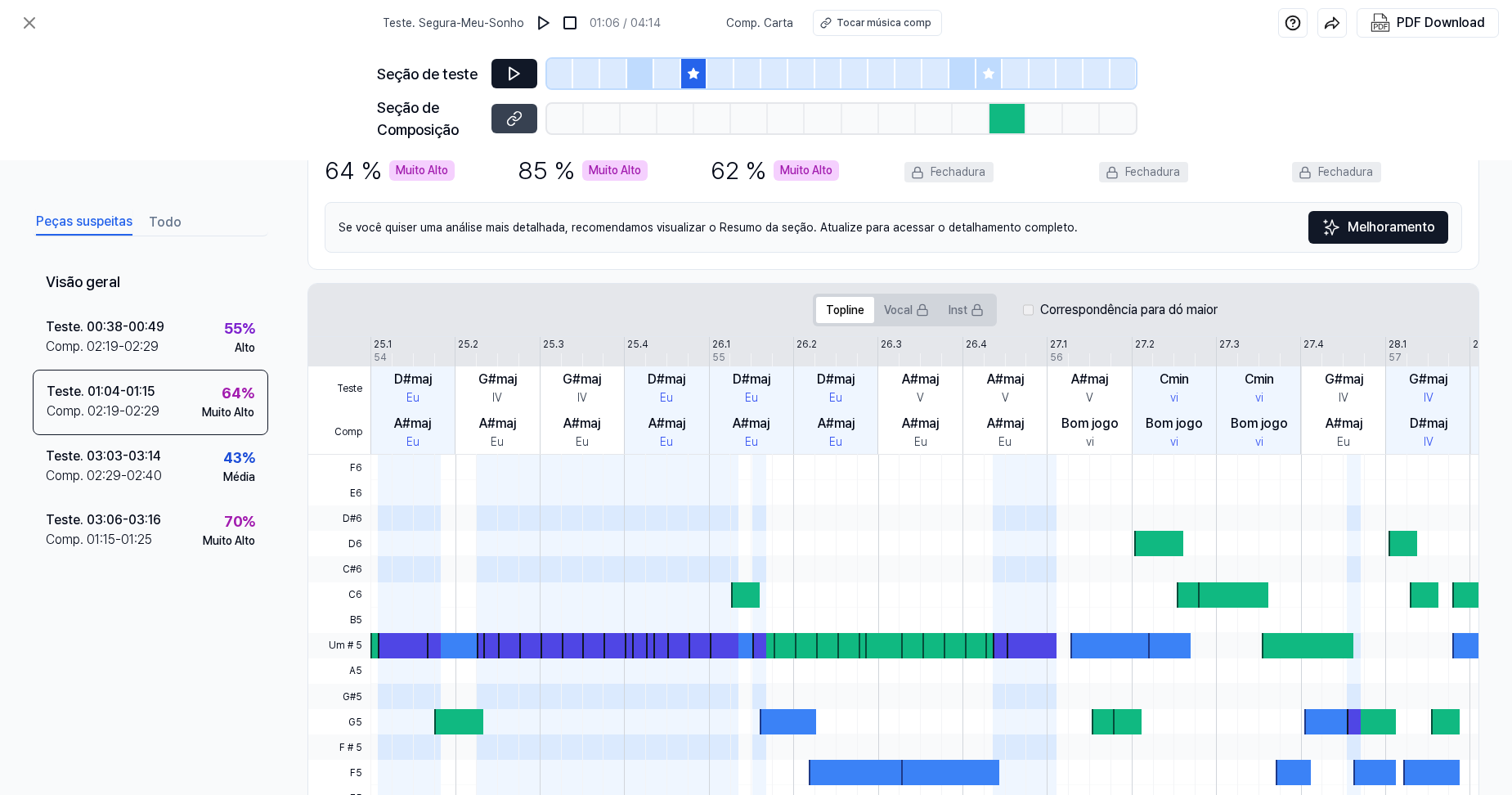
scroll to position [96, 0]
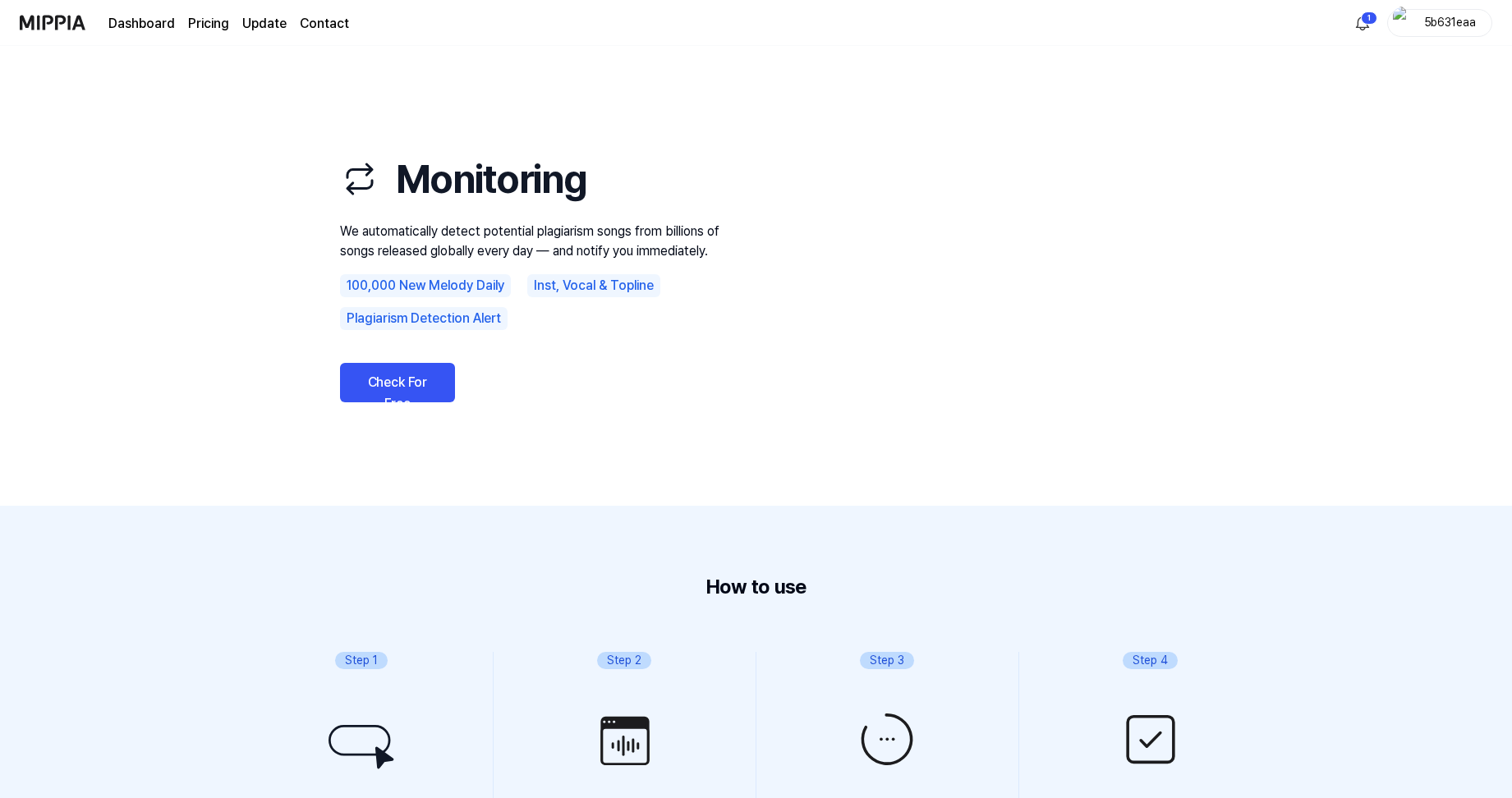
click at [409, 385] on link "Check For Free" at bounding box center [397, 382] width 115 height 40
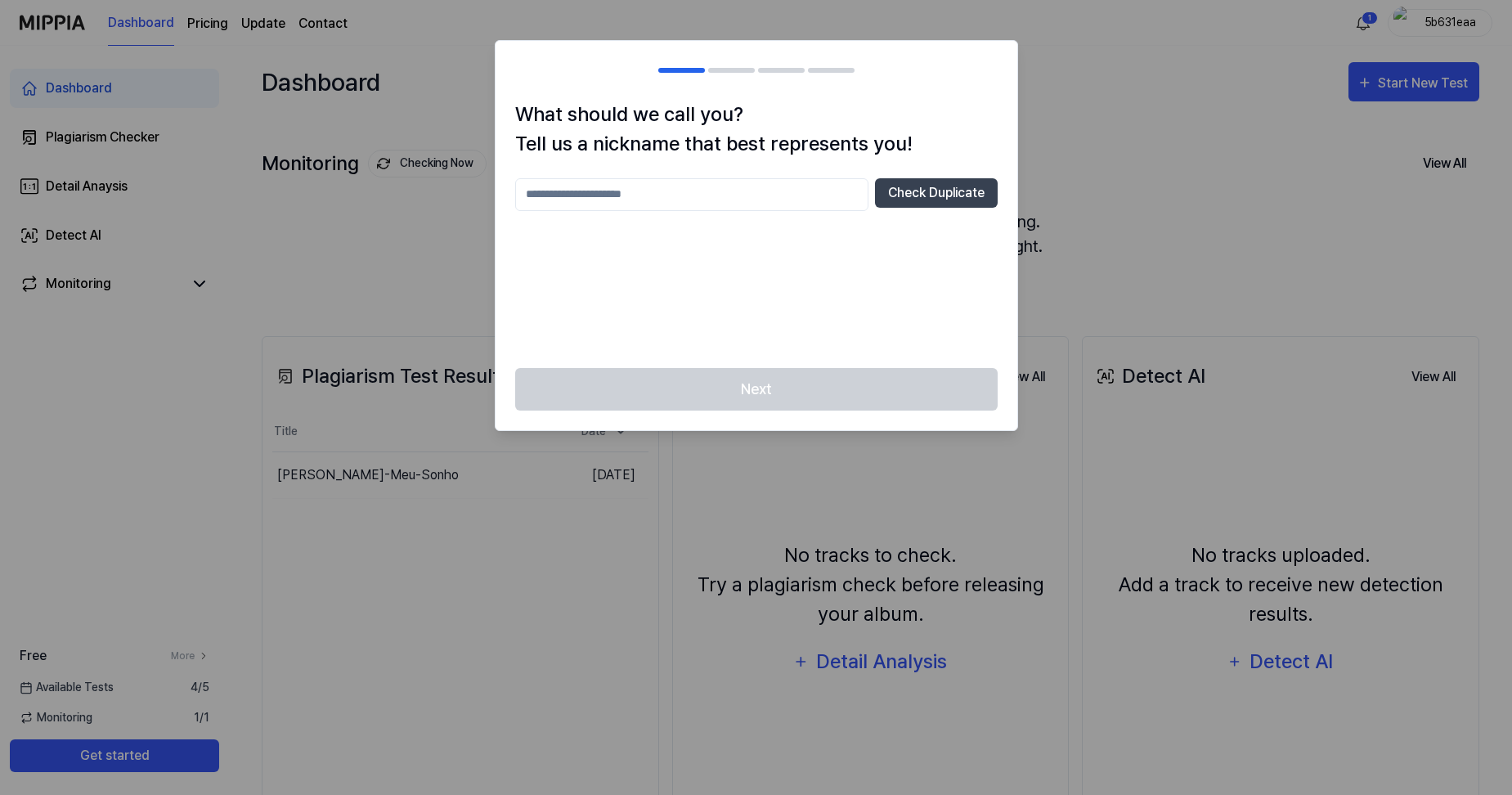
click at [1098, 184] on div at bounding box center [756, 397] width 1512 height 795
click at [1119, 115] on div at bounding box center [756, 397] width 1512 height 795
click at [1138, 111] on div at bounding box center [756, 397] width 1512 height 795
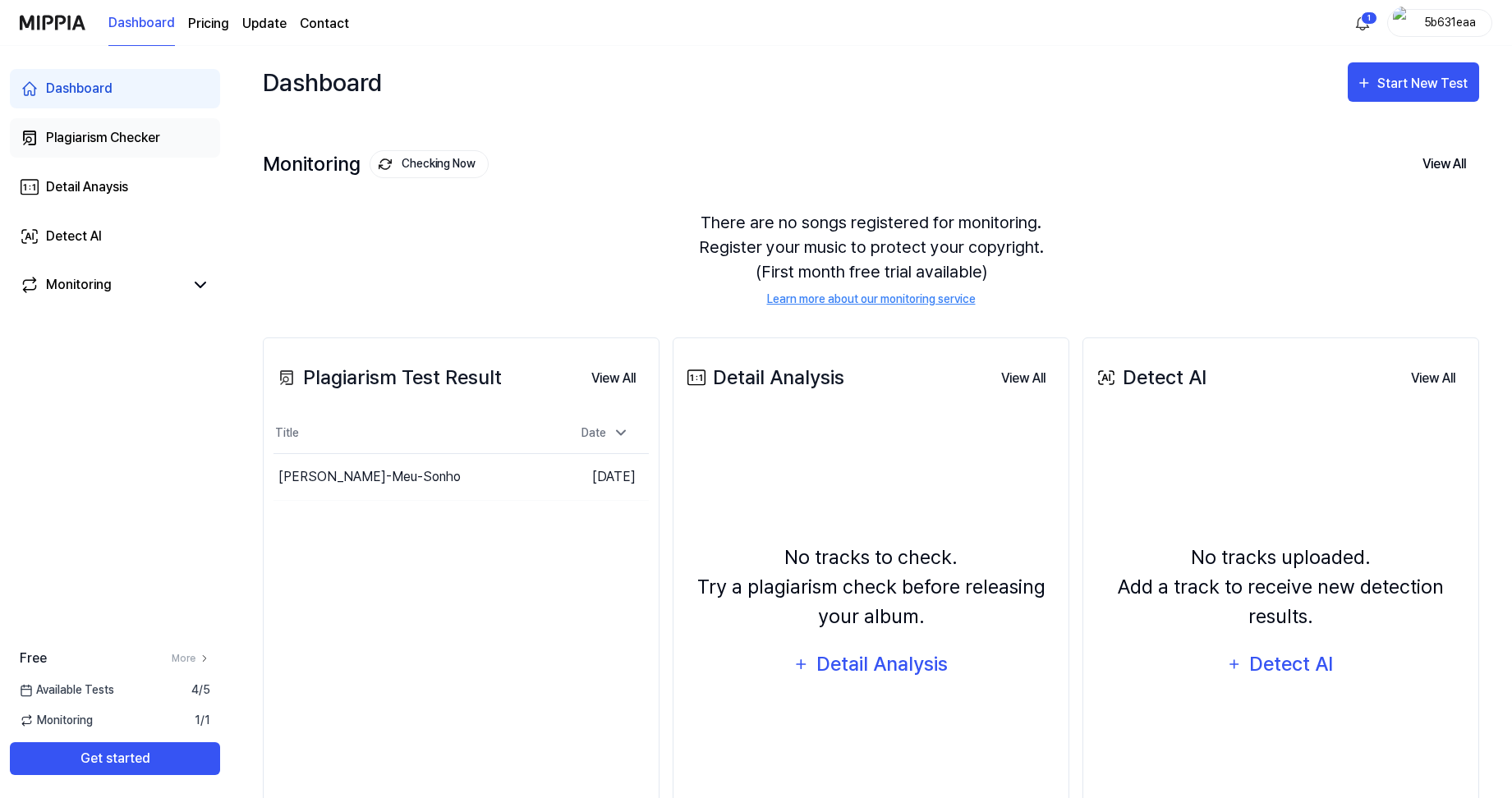
click at [105, 141] on div "Plagiarism Checker" at bounding box center [103, 138] width 114 height 20
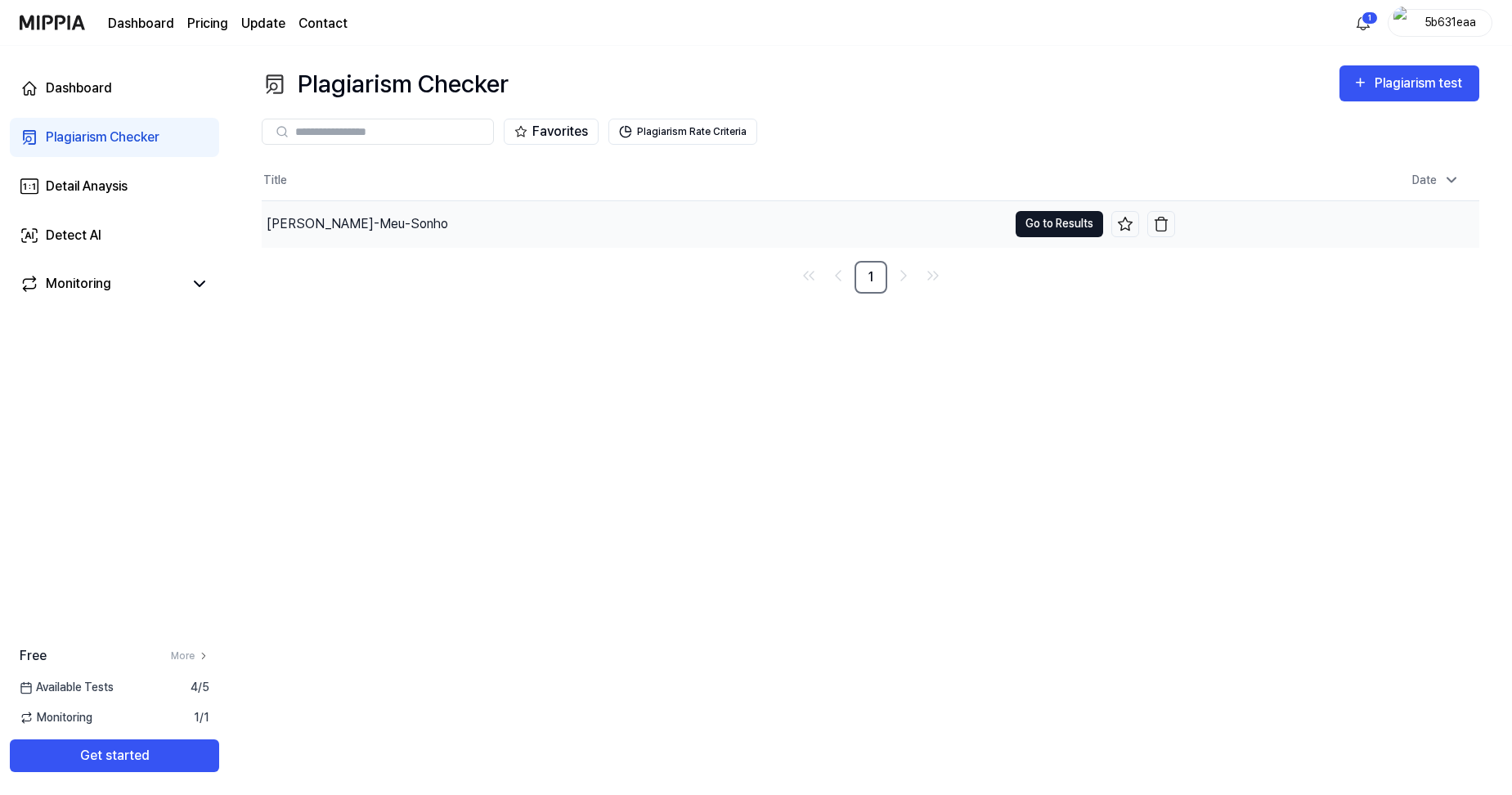
click at [1039, 221] on button "Go to Results" at bounding box center [1059, 224] width 88 height 26
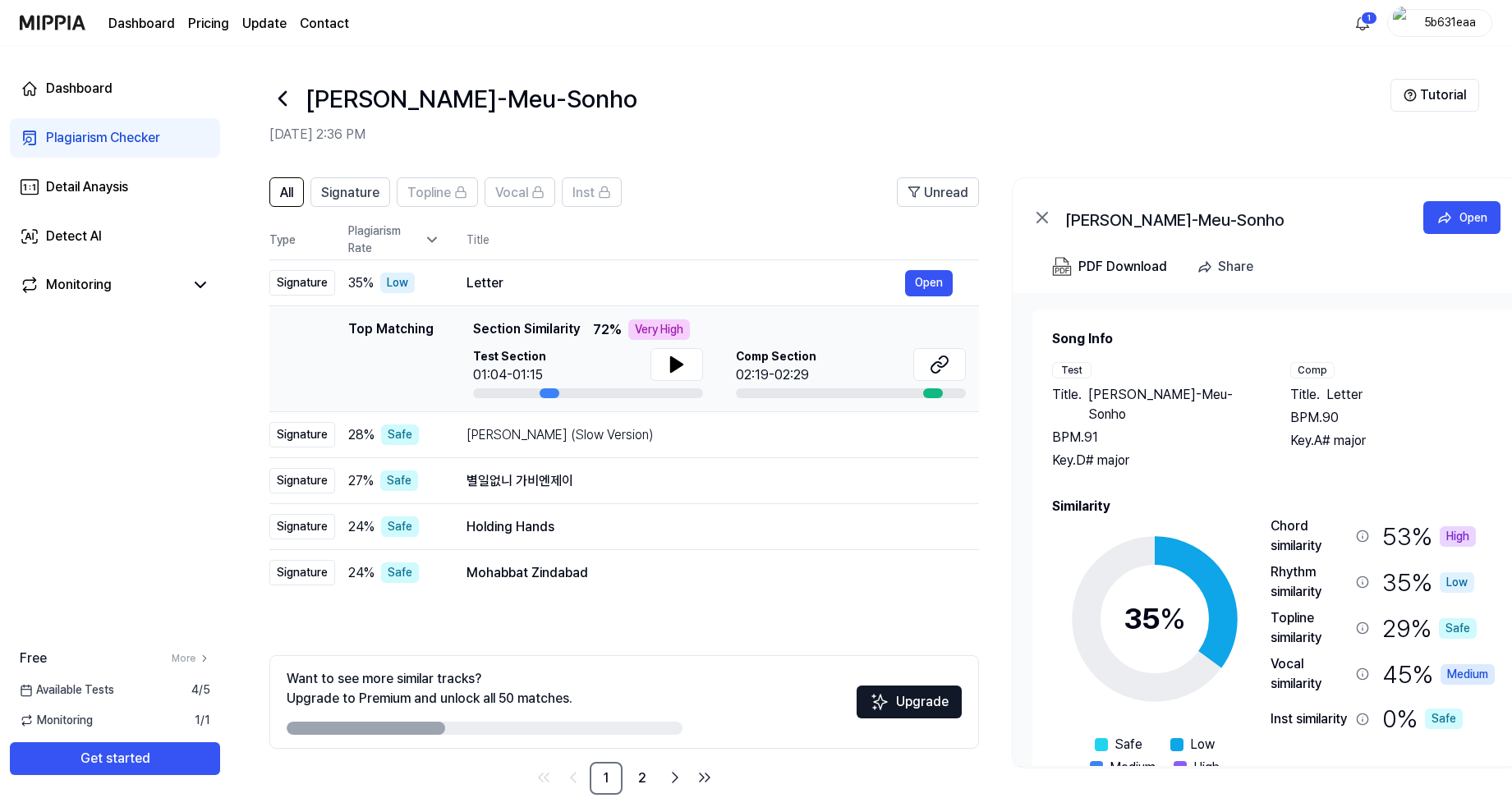
drag, startPoint x: 551, startPoint y: 393, endPoint x: 562, endPoint y: 401, distance: 13.6
click at [562, 401] on td "Top Matching Top Matching Section Similarity 72 % Very High Test Section 01:04-…" at bounding box center [624, 360] width 709 height 106
click at [676, 362] on icon at bounding box center [677, 364] width 11 height 15
click at [676, 362] on icon at bounding box center [676, 364] width 20 height 20
click at [924, 390] on div at bounding box center [932, 393] width 20 height 9
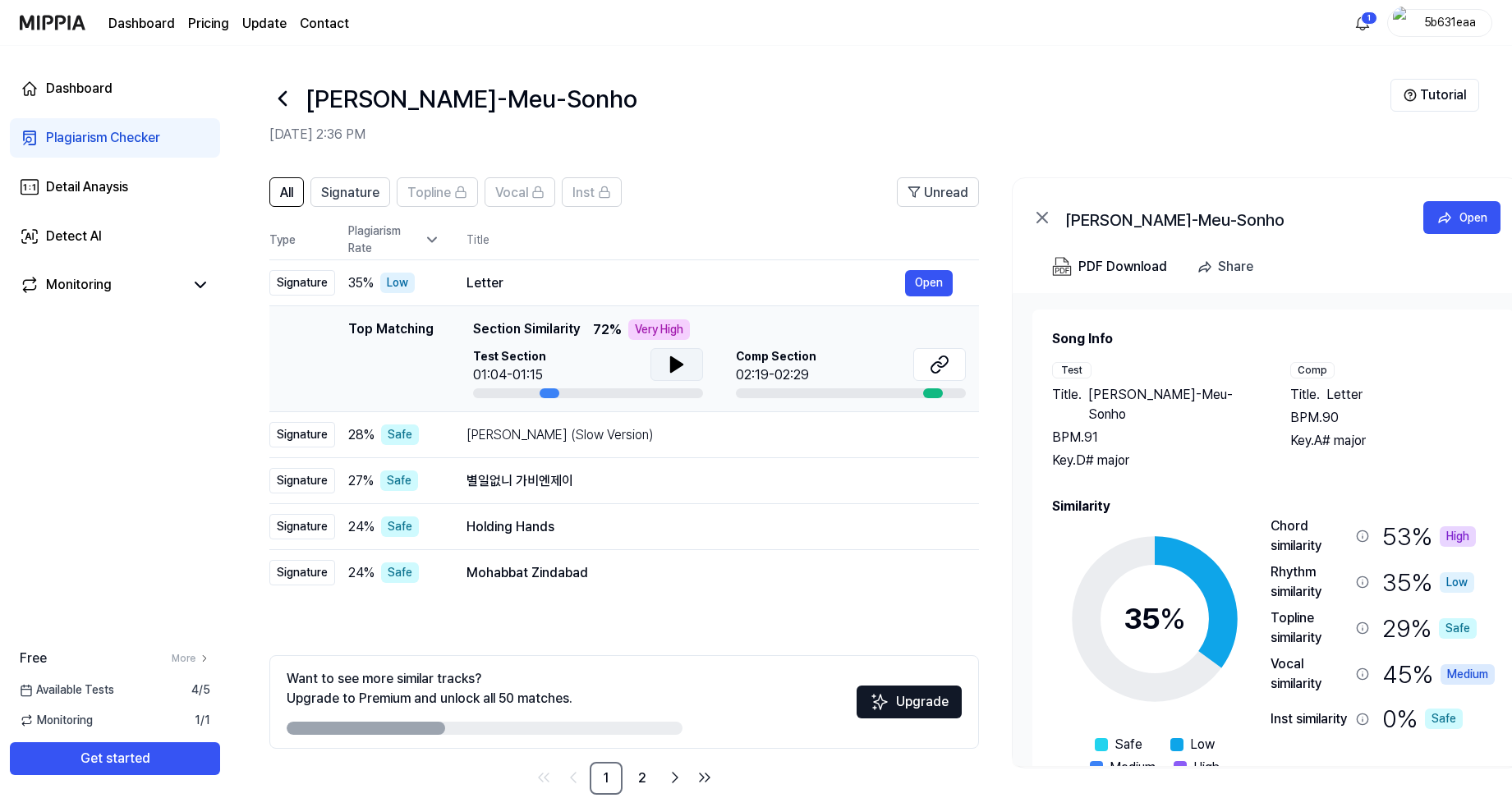
drag, startPoint x: 744, startPoint y: 355, endPoint x: 807, endPoint y: 355, distance: 63.0
click at [807, 355] on span "Comp Section" at bounding box center [775, 357] width 81 height 17
click at [937, 370] on icon at bounding box center [939, 364] width 20 height 20
click at [668, 362] on icon at bounding box center [676, 364] width 20 height 20
click at [946, 365] on icon at bounding box center [939, 364] width 20 height 20
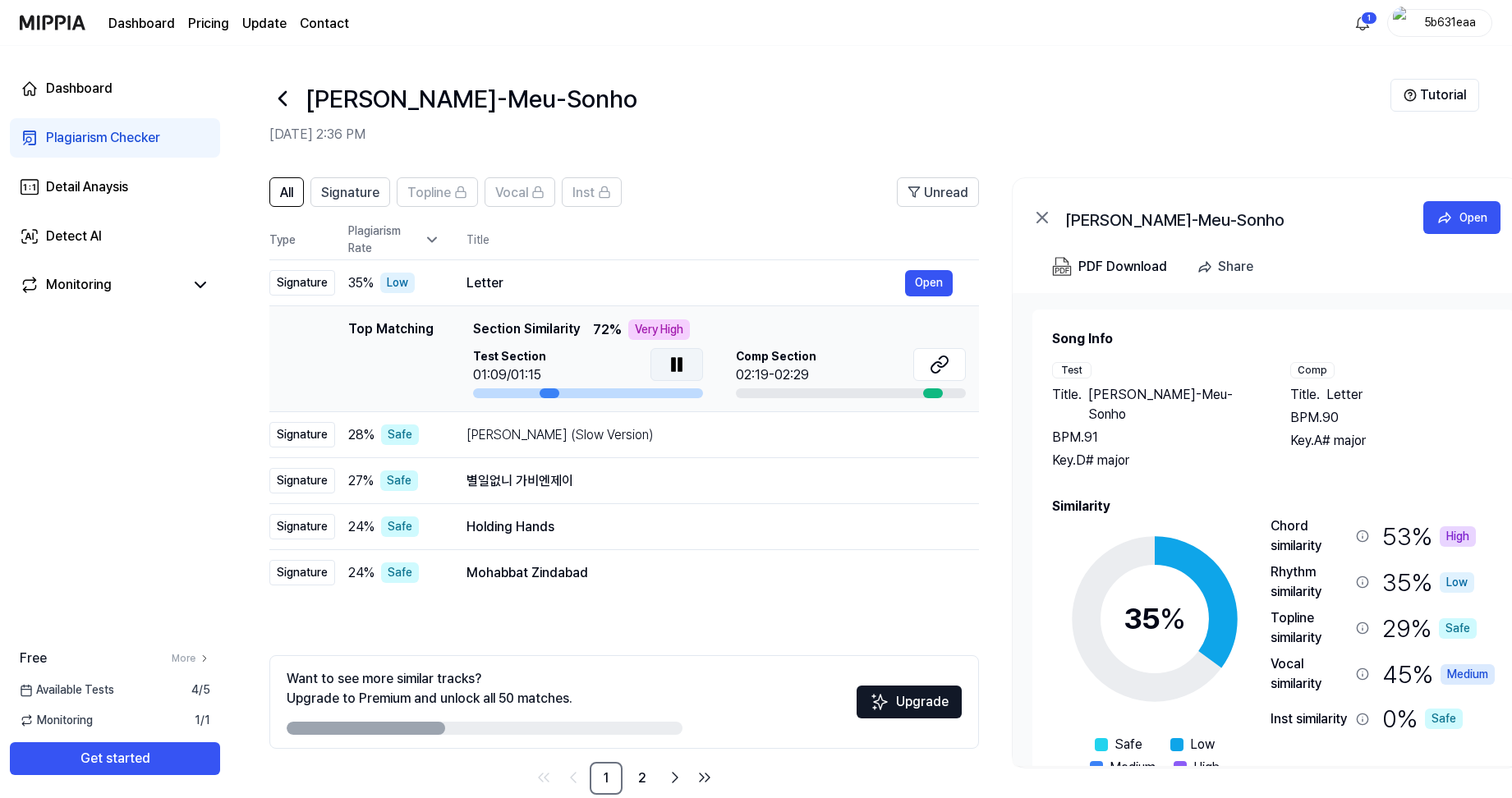
click at [681, 365] on icon at bounding box center [680, 364] width 3 height 13
click at [1463, 526] on div "High" at bounding box center [1457, 536] width 36 height 21
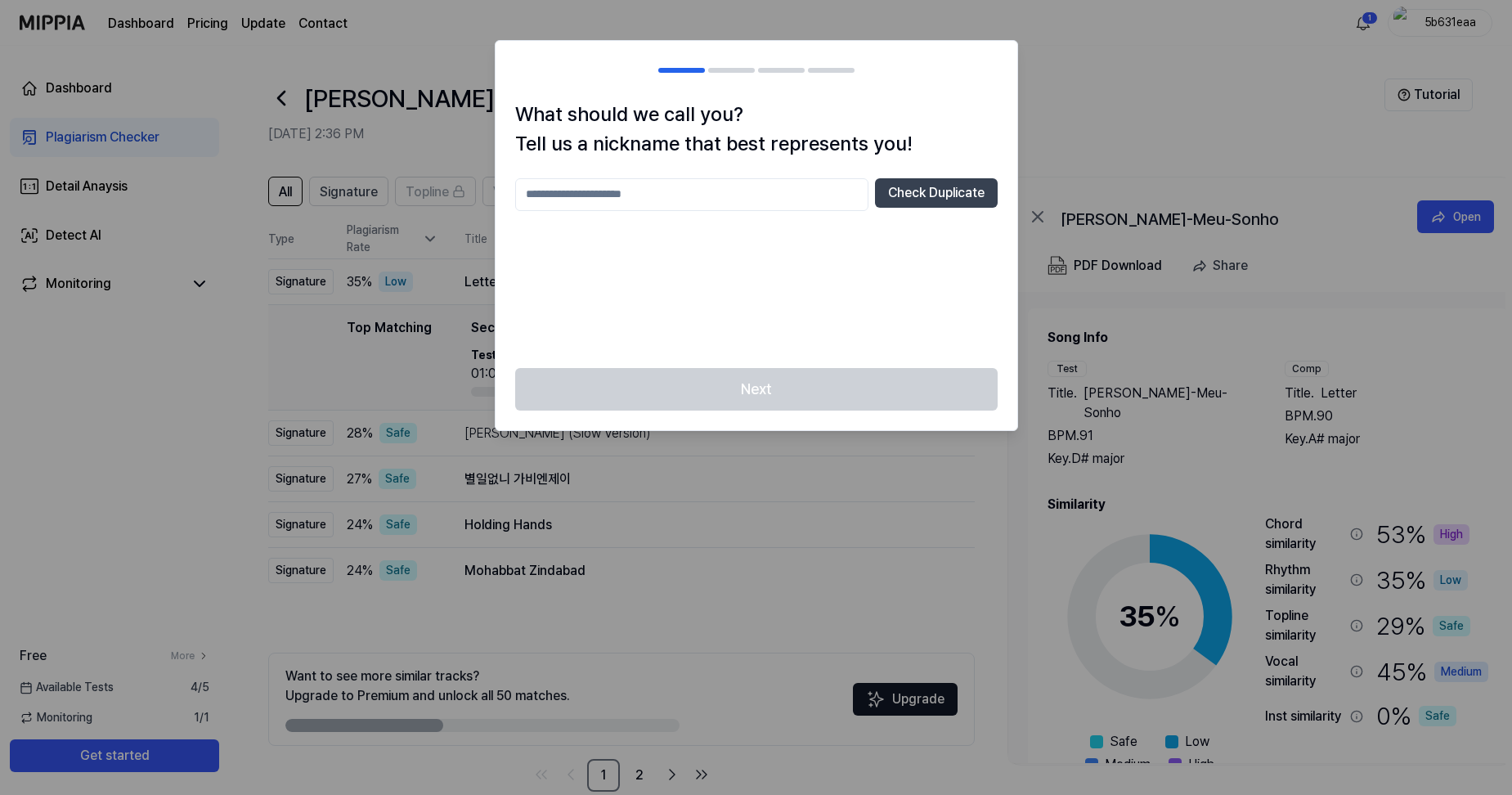
click at [1097, 119] on div at bounding box center [756, 397] width 1512 height 795
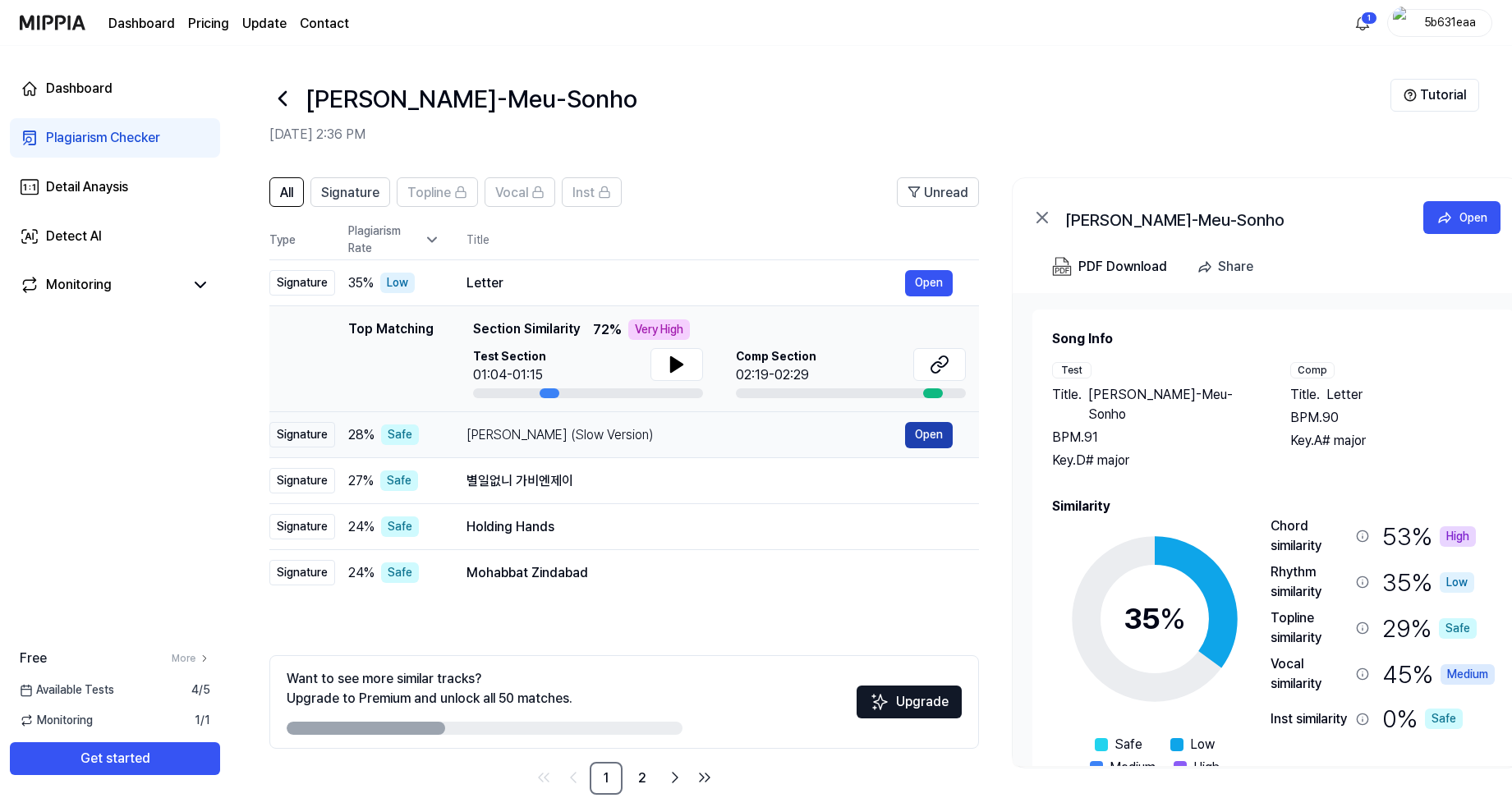
click at [924, 438] on button "Open" at bounding box center [928, 436] width 47 height 27
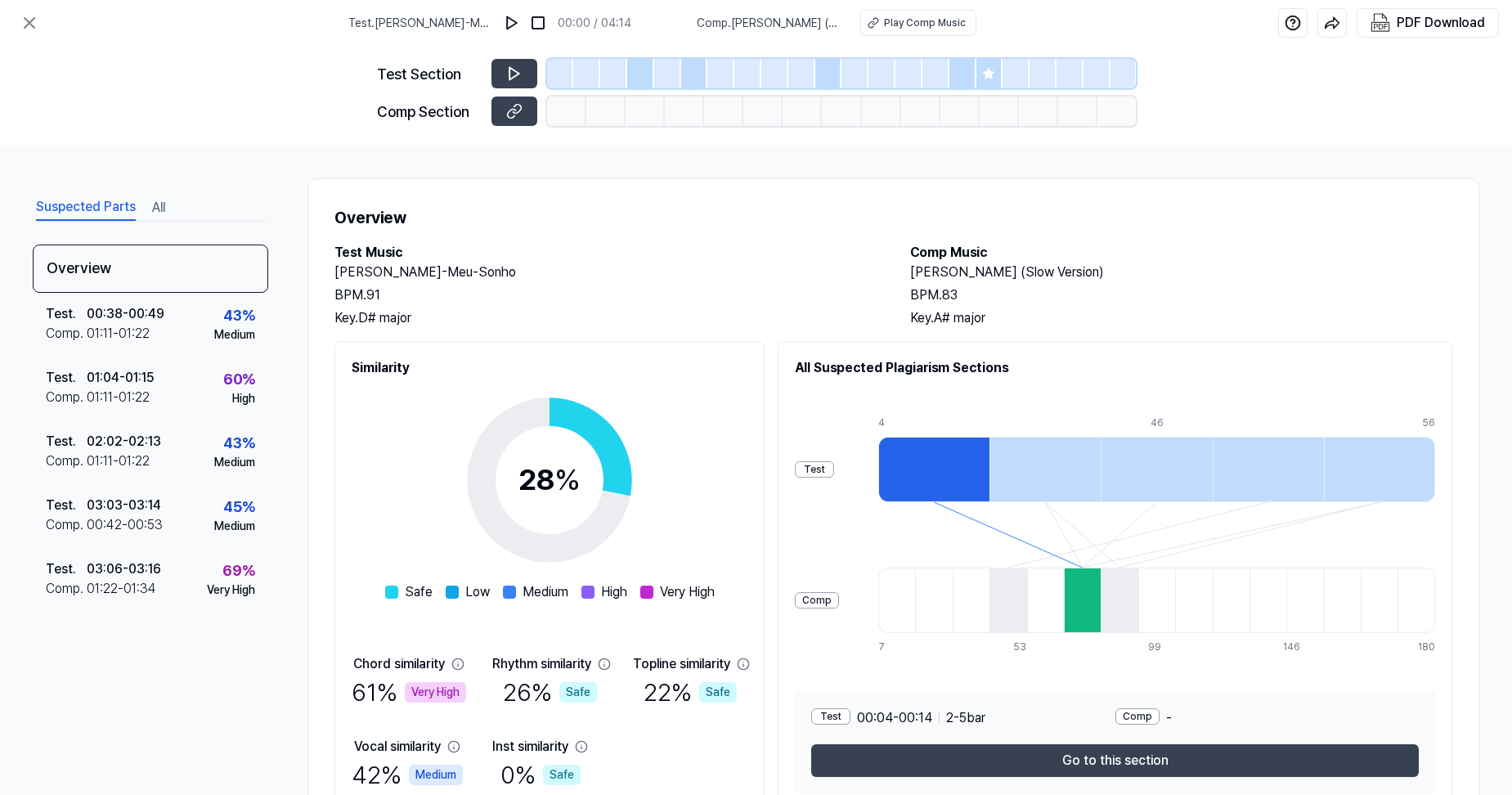
click at [834, 466] on div "Test" at bounding box center [815, 469] width 40 height 16
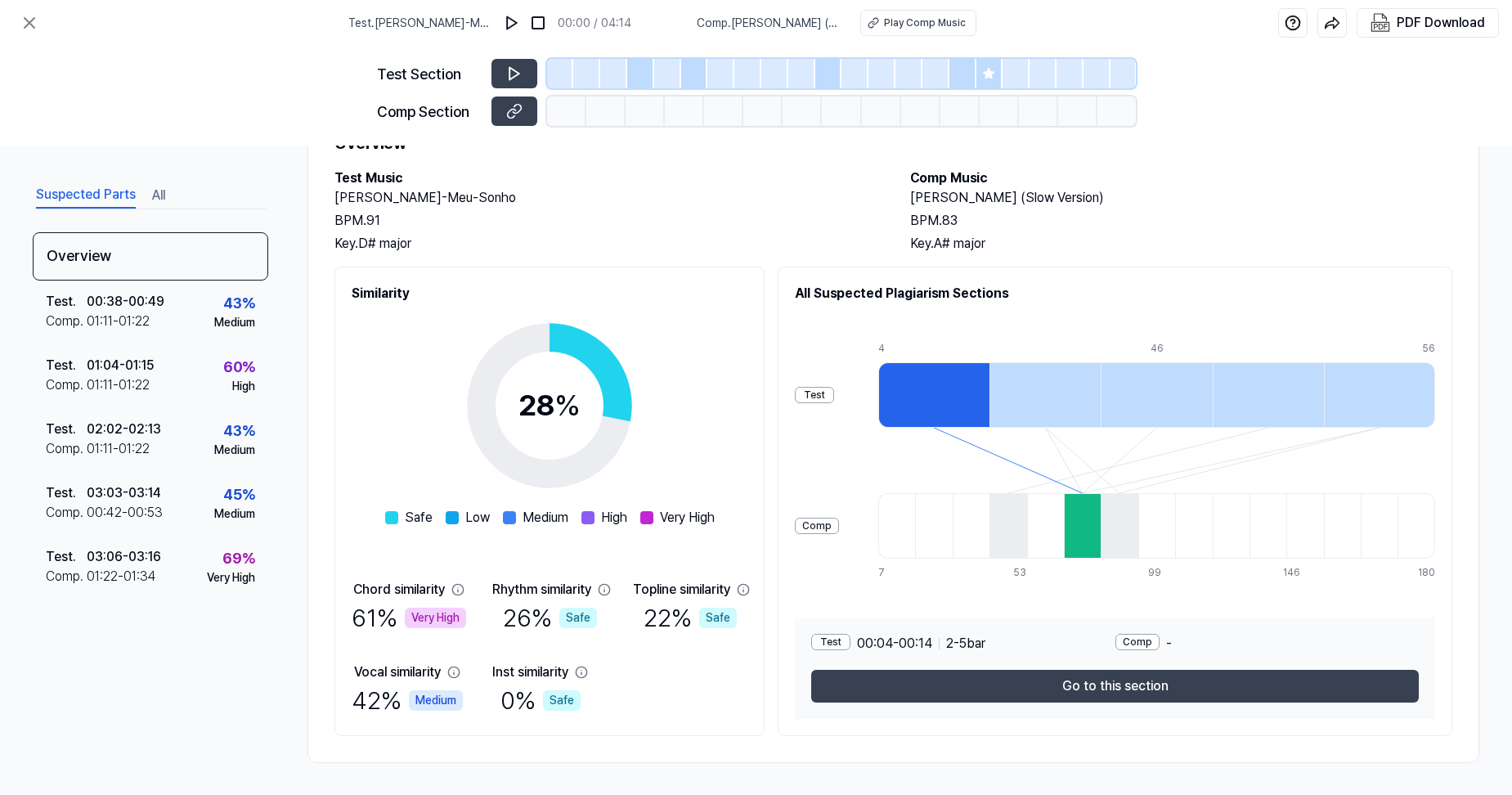
scroll to position [76, 0]
click at [1089, 527] on div at bounding box center [1082, 525] width 37 height 65
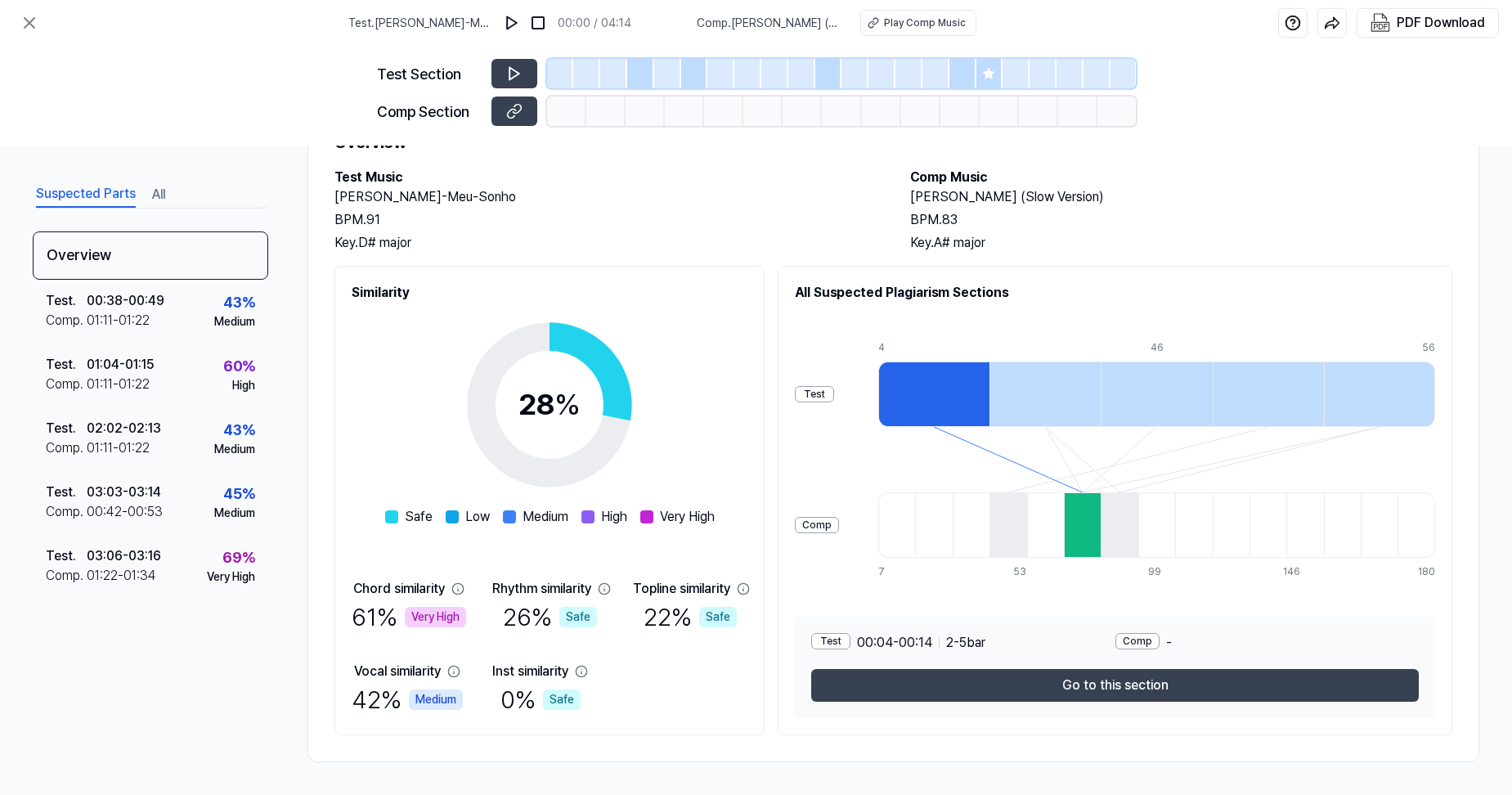
click at [1142, 634] on div "Comp" at bounding box center [1138, 641] width 44 height 16
click at [1160, 646] on div "Comp" at bounding box center [1138, 641] width 44 height 16
click at [1159, 633] on div "Test 00:04 - 00:14 2 - 5 bar Comp - Go to this section" at bounding box center [1115, 666] width 640 height 101
click at [1141, 641] on div "Comp" at bounding box center [1138, 641] width 44 height 16
click at [851, 634] on div "Test" at bounding box center [831, 641] width 40 height 16
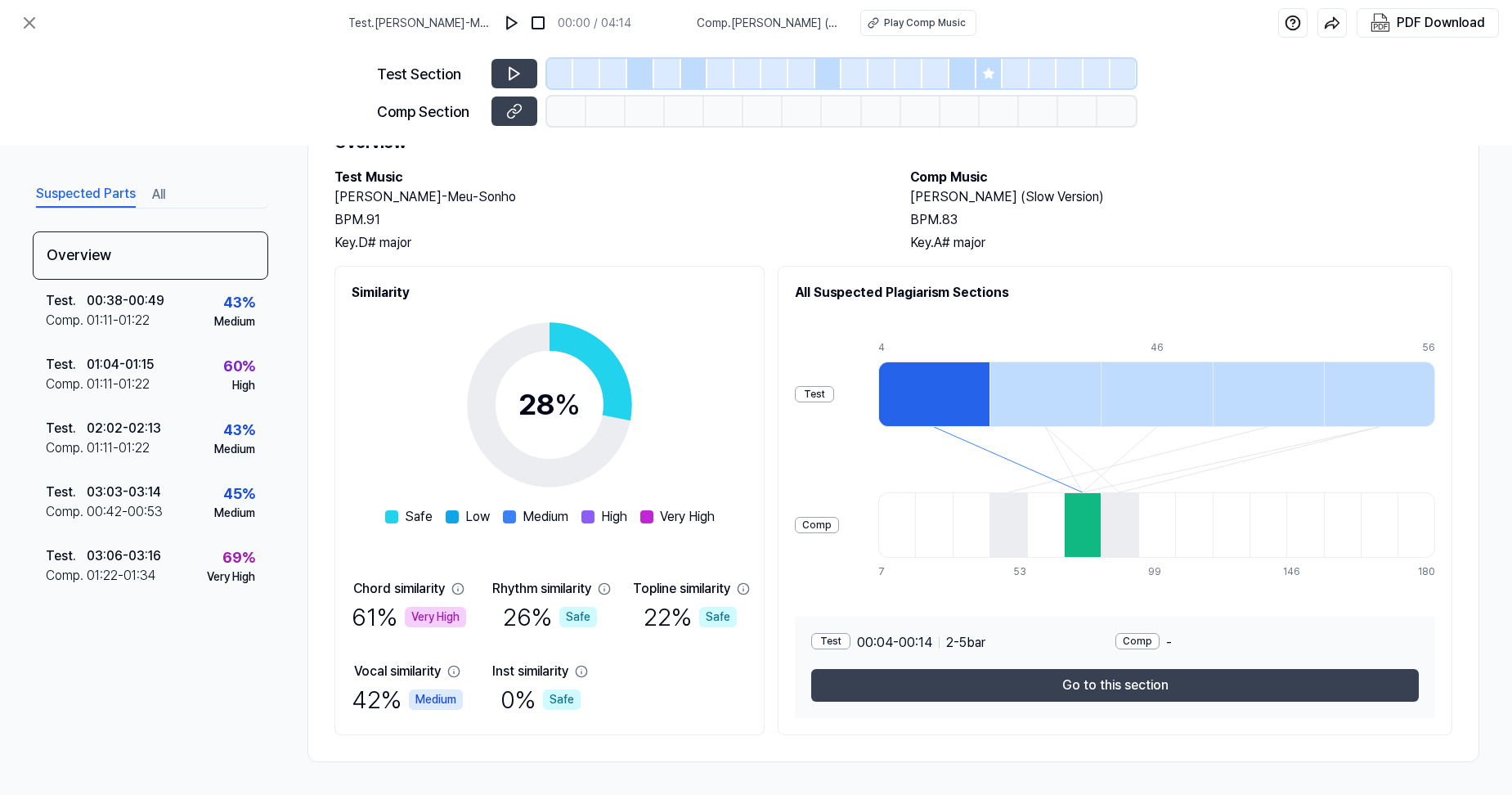
click at [851, 644] on div "Test" at bounding box center [831, 641] width 40 height 16
click at [1035, 644] on div "Test 00:04 - 00:14 2 - 5 bar" at bounding box center [964, 643] width 304 height 20
click at [527, 80] on button at bounding box center [514, 73] width 45 height 29
click at [520, 63] on button at bounding box center [514, 73] width 45 height 29
click at [521, 108] on icon at bounding box center [516, 110] width 9 height 9
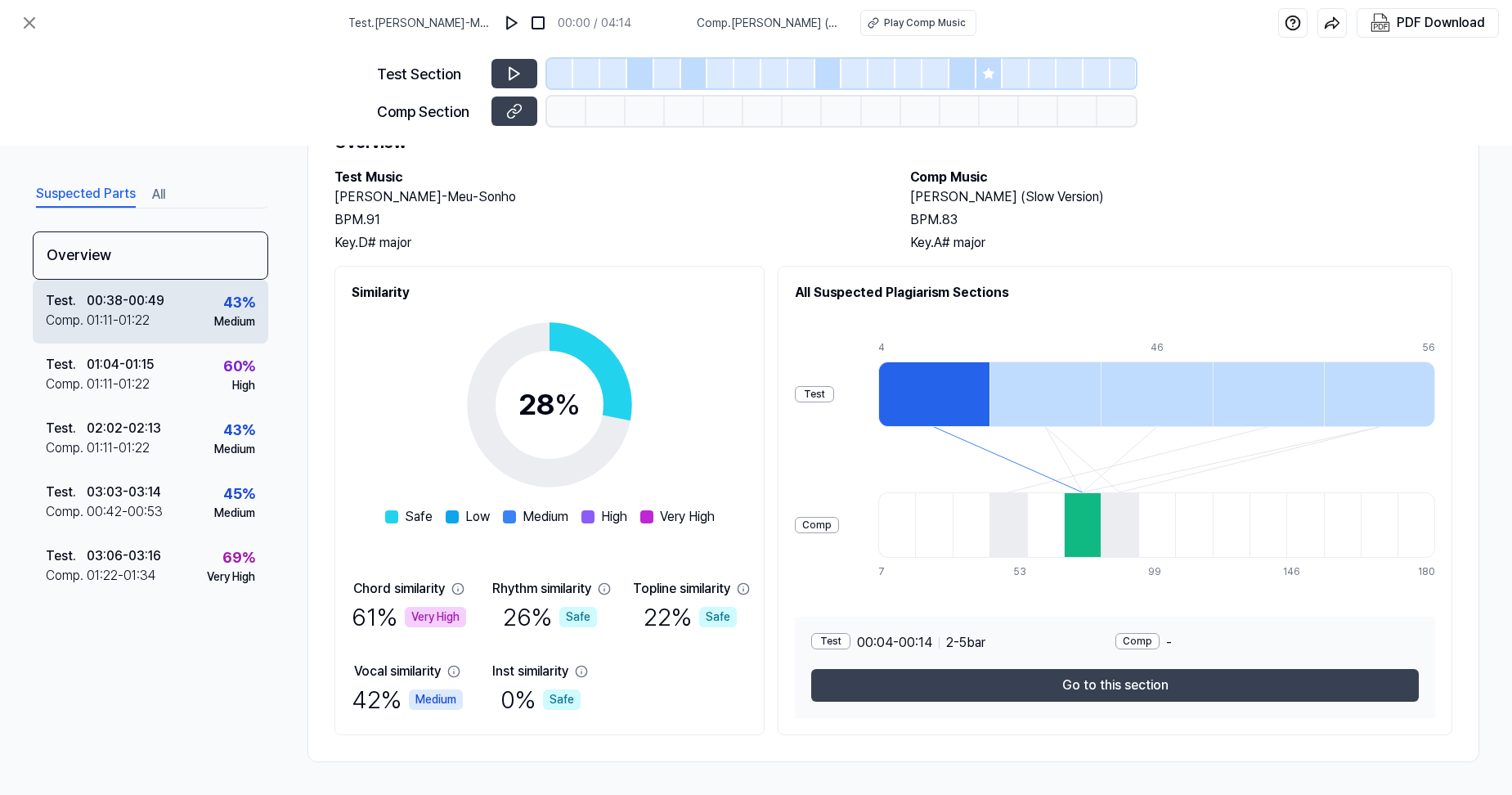
click at [189, 309] on div "Test . 00:38 - 00:49 Comp . 01:11 - 01:22 43 % Medium" at bounding box center [150, 311] width 235 height 63
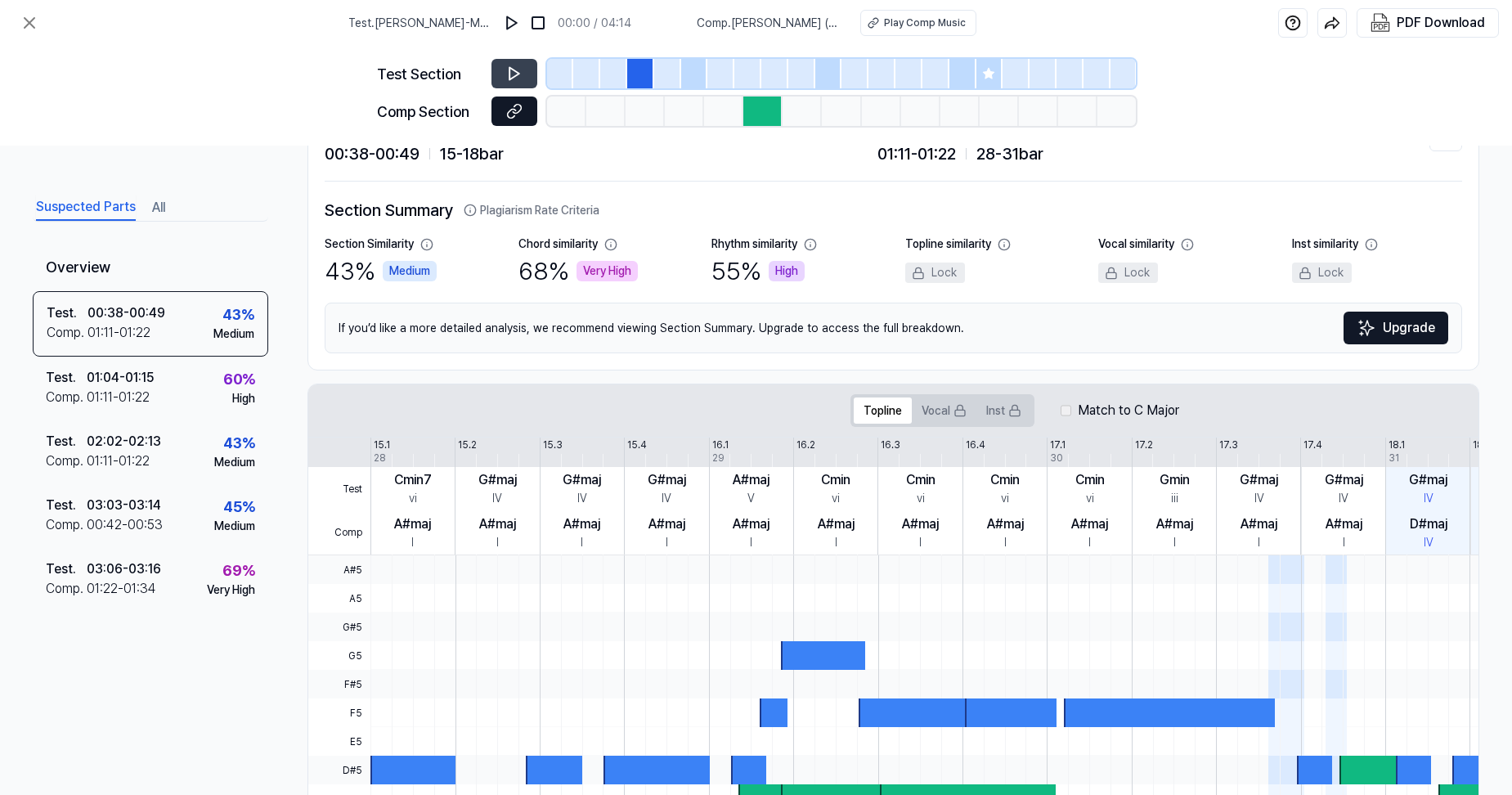
click at [530, 115] on button at bounding box center [514, 111] width 45 height 29
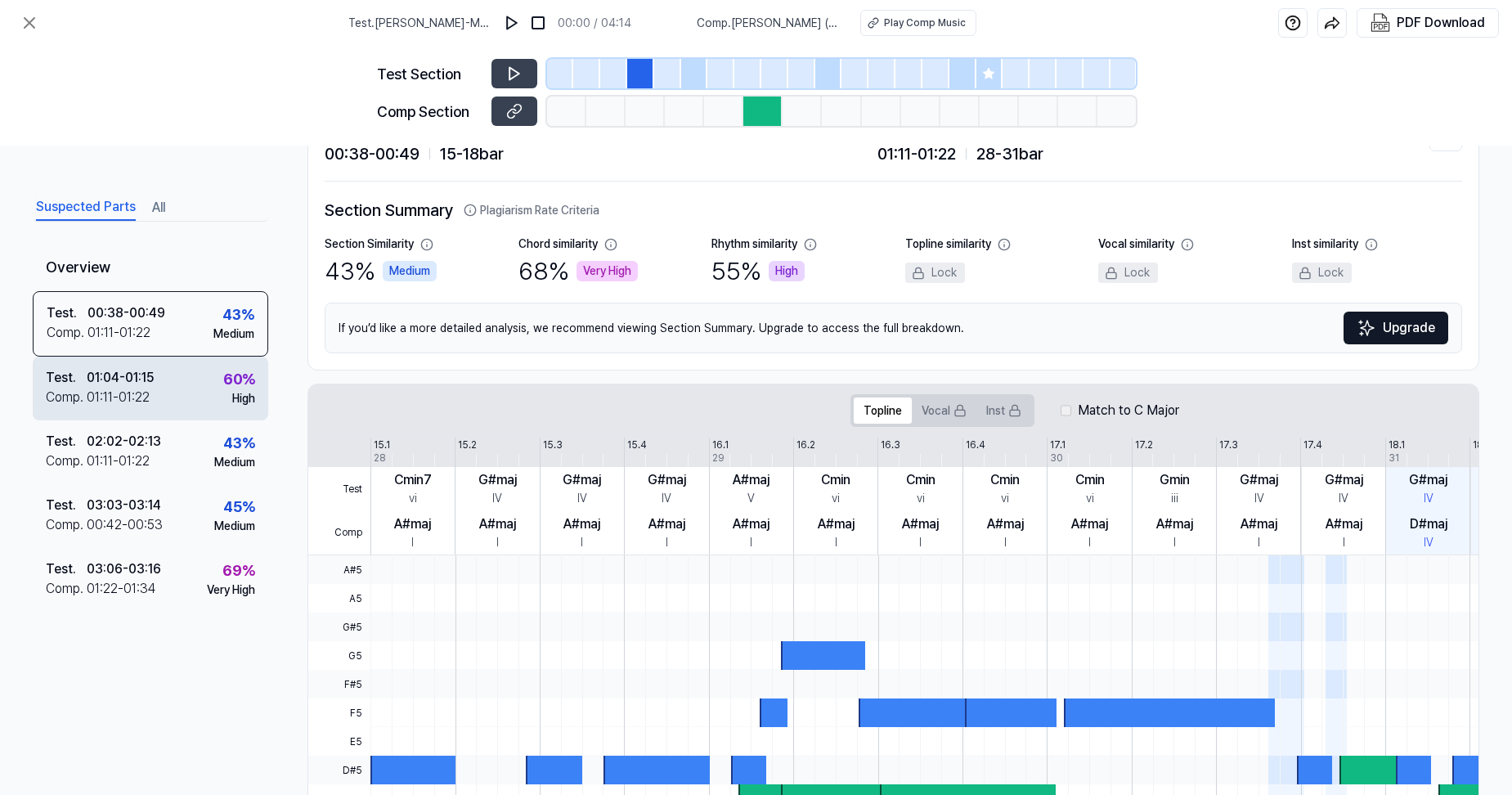
click at [226, 402] on div "60 % High" at bounding box center [239, 388] width 32 height 40
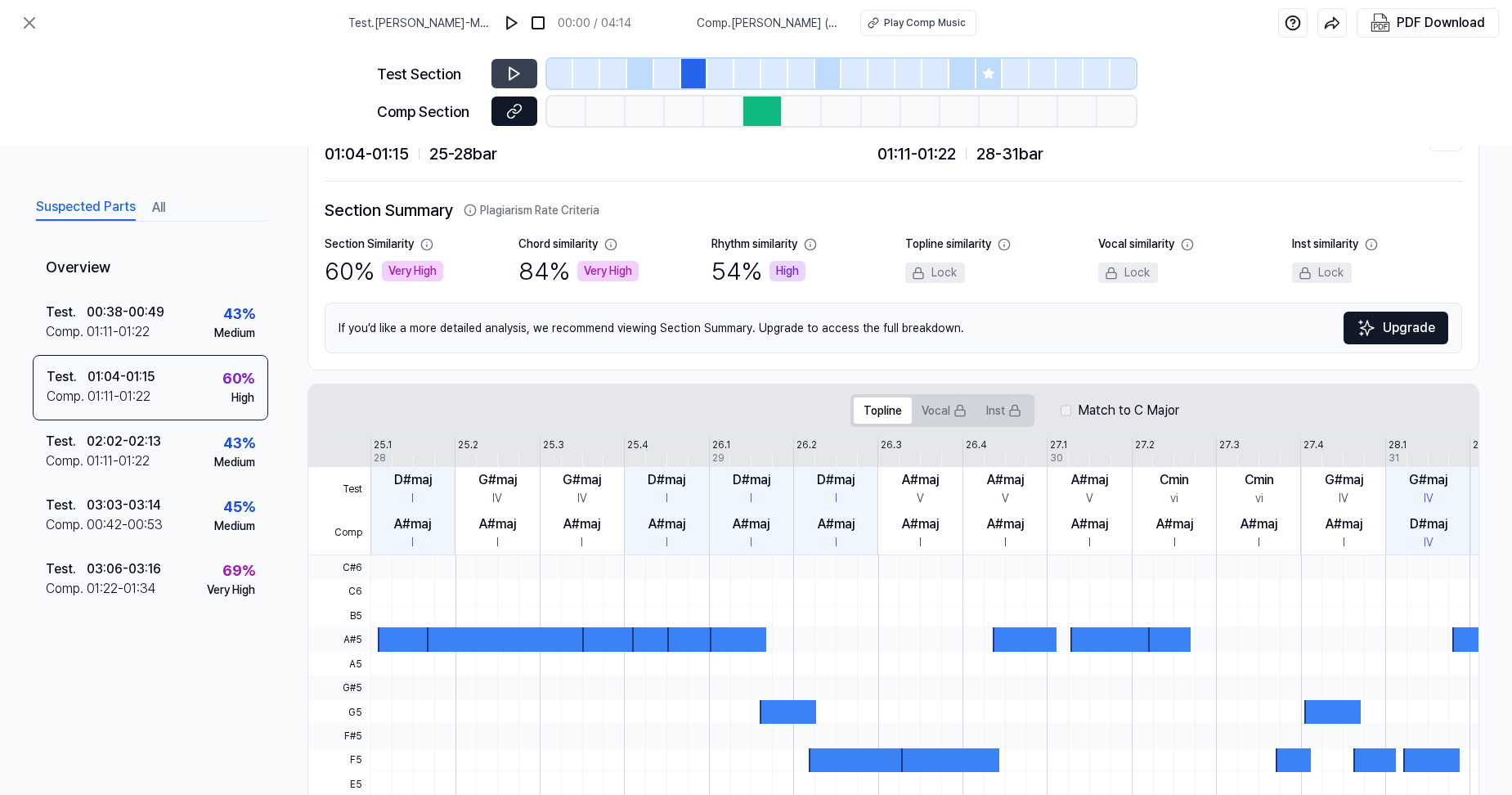
click at [528, 112] on button at bounding box center [514, 111] width 45 height 29
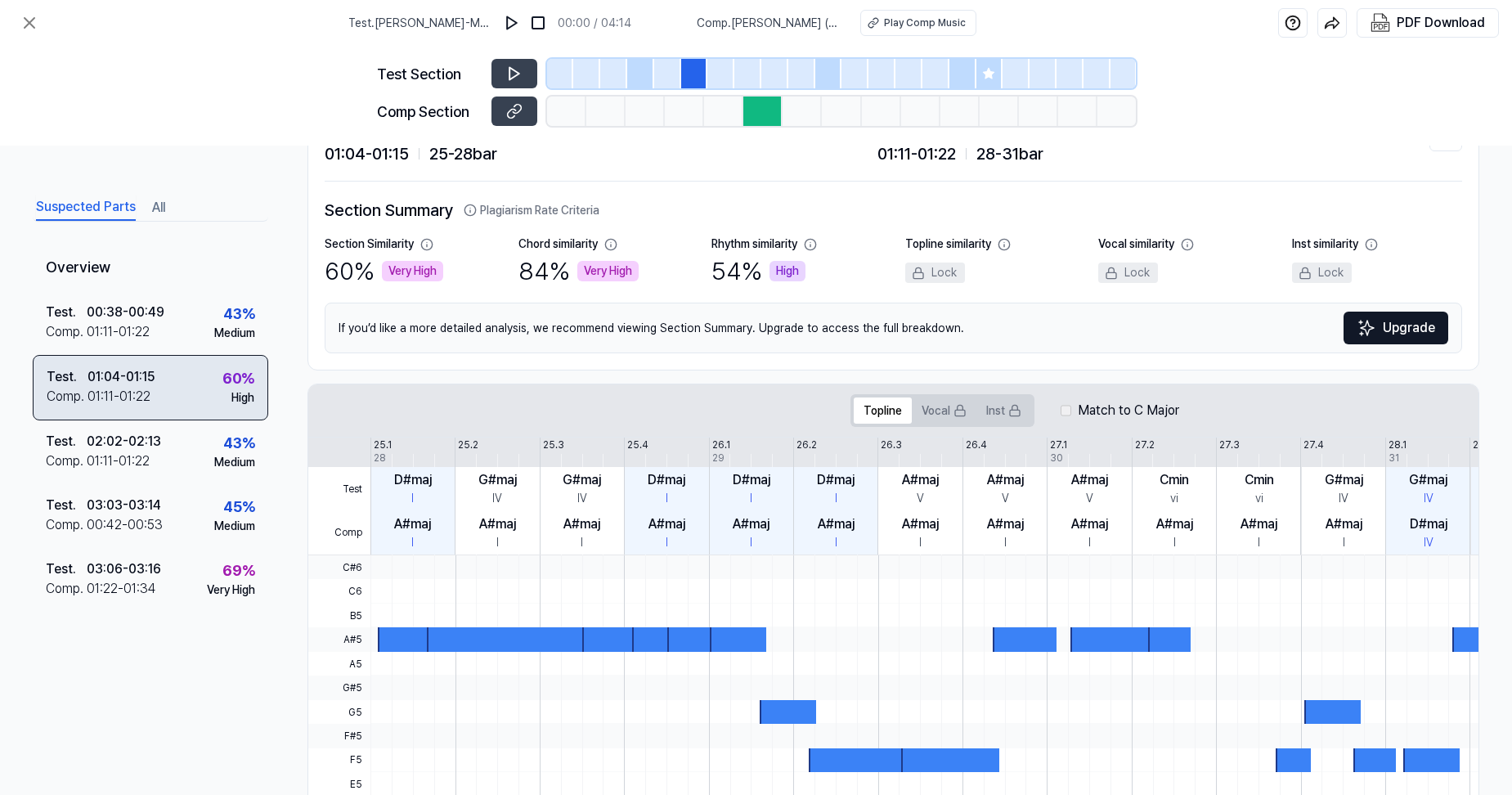
scroll to position [0, 0]
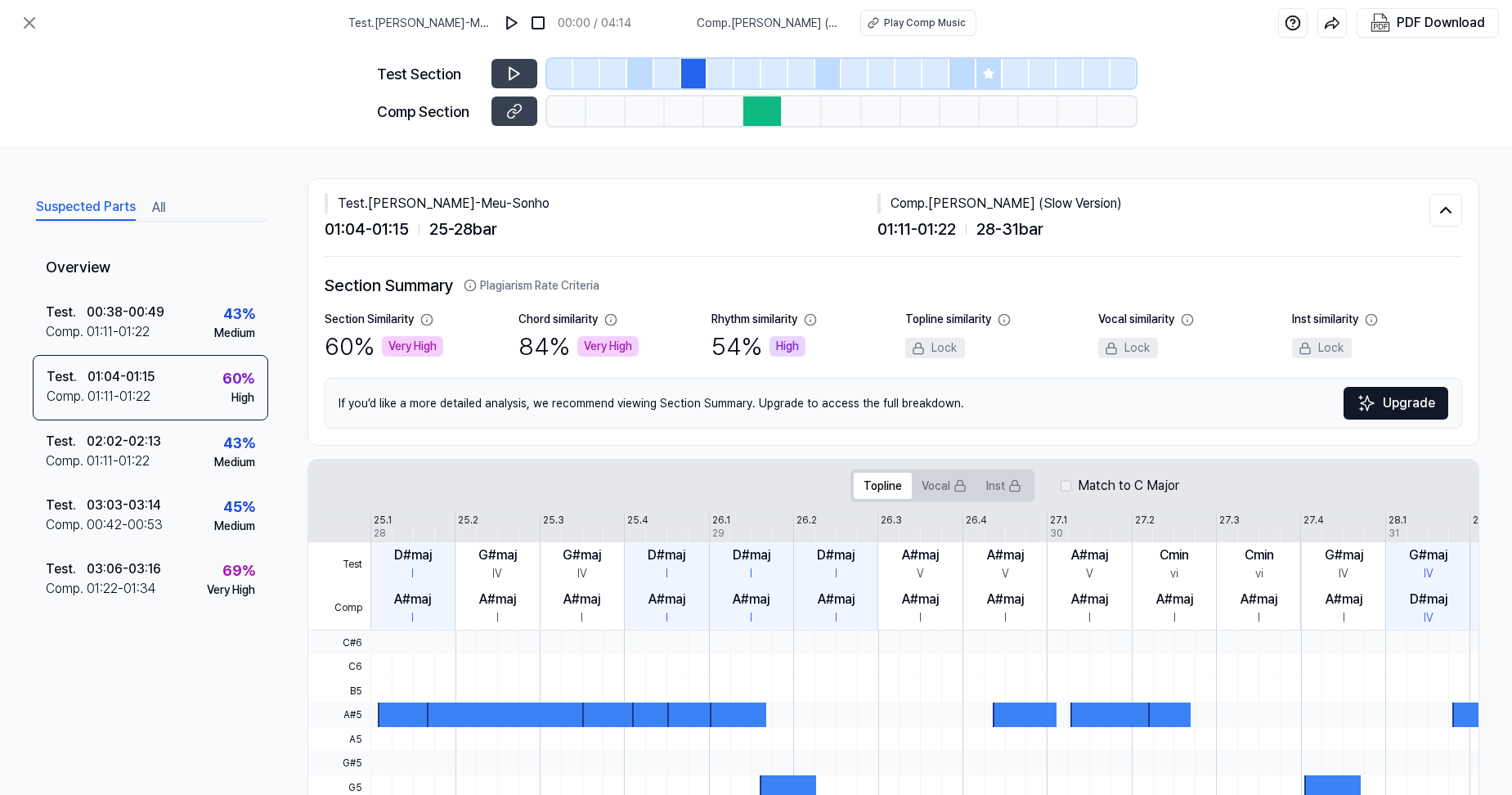
click at [159, 211] on button "All" at bounding box center [159, 208] width 13 height 26
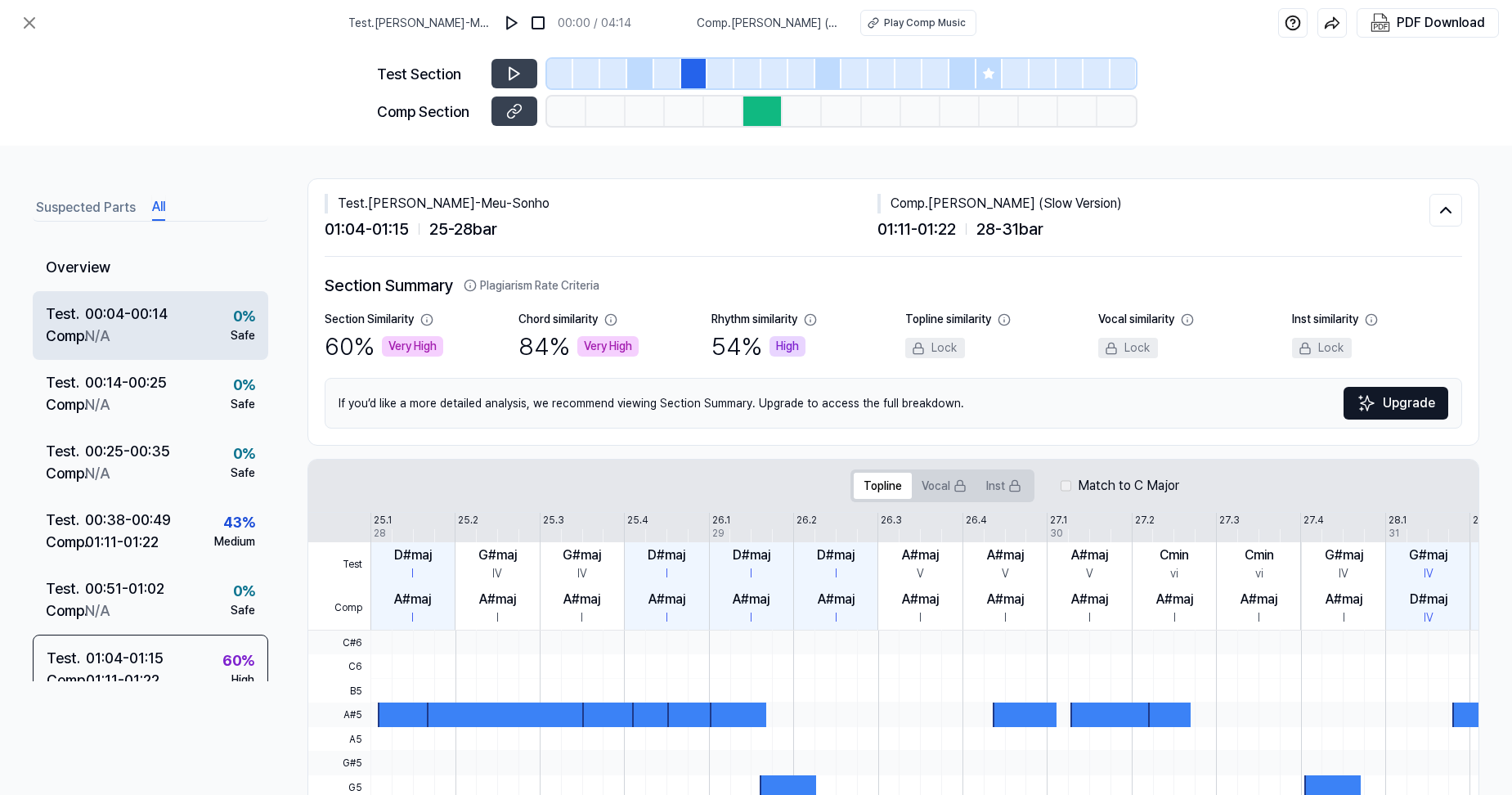
click at [196, 341] on div "Test . 00:04 - 00:14 Comp . N/A 0 % Safe" at bounding box center [150, 325] width 235 height 69
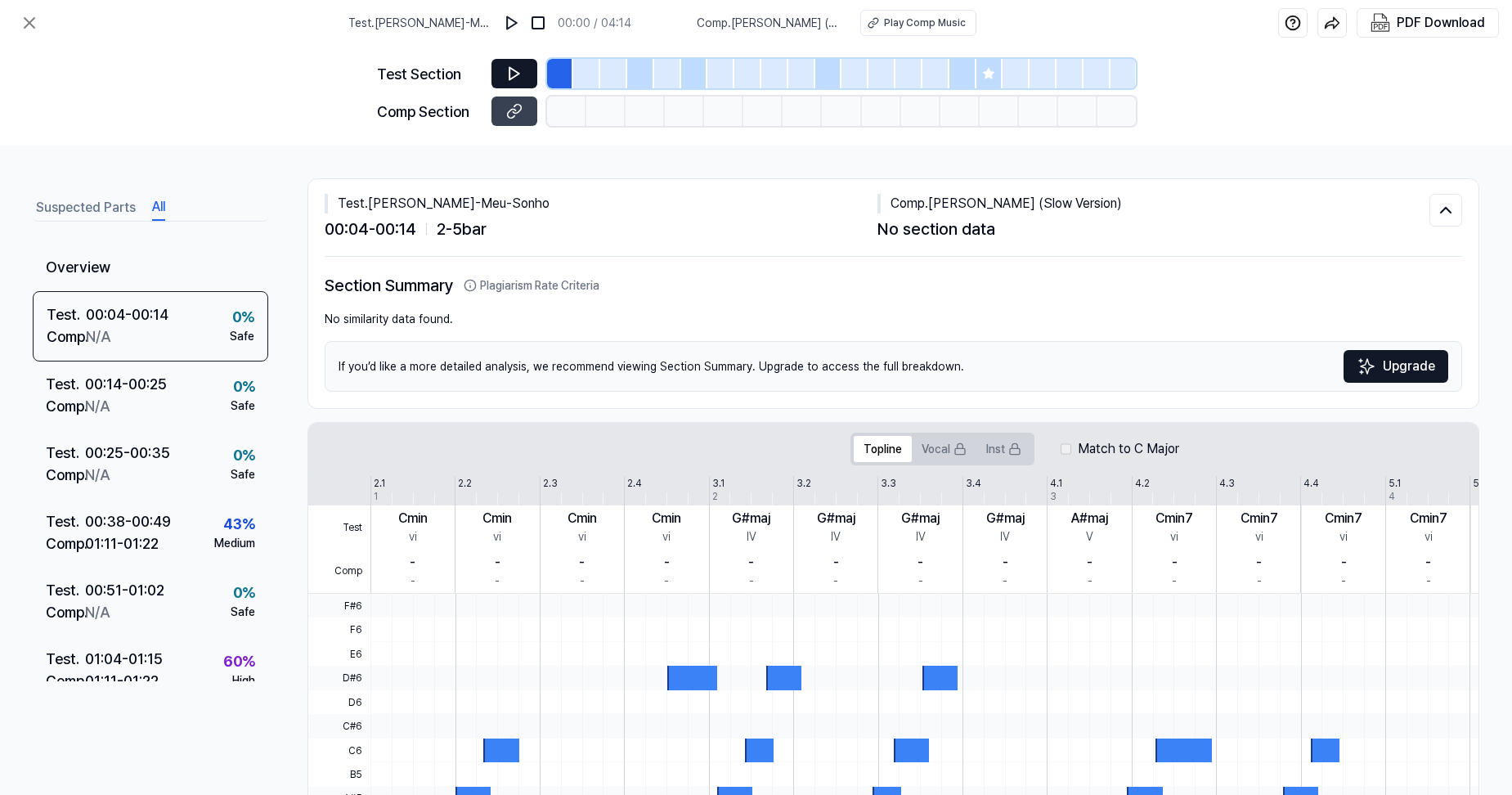
click at [506, 78] on icon at bounding box center [513, 73] width 16 height 16
click at [515, 112] on icon at bounding box center [516, 110] width 9 height 9
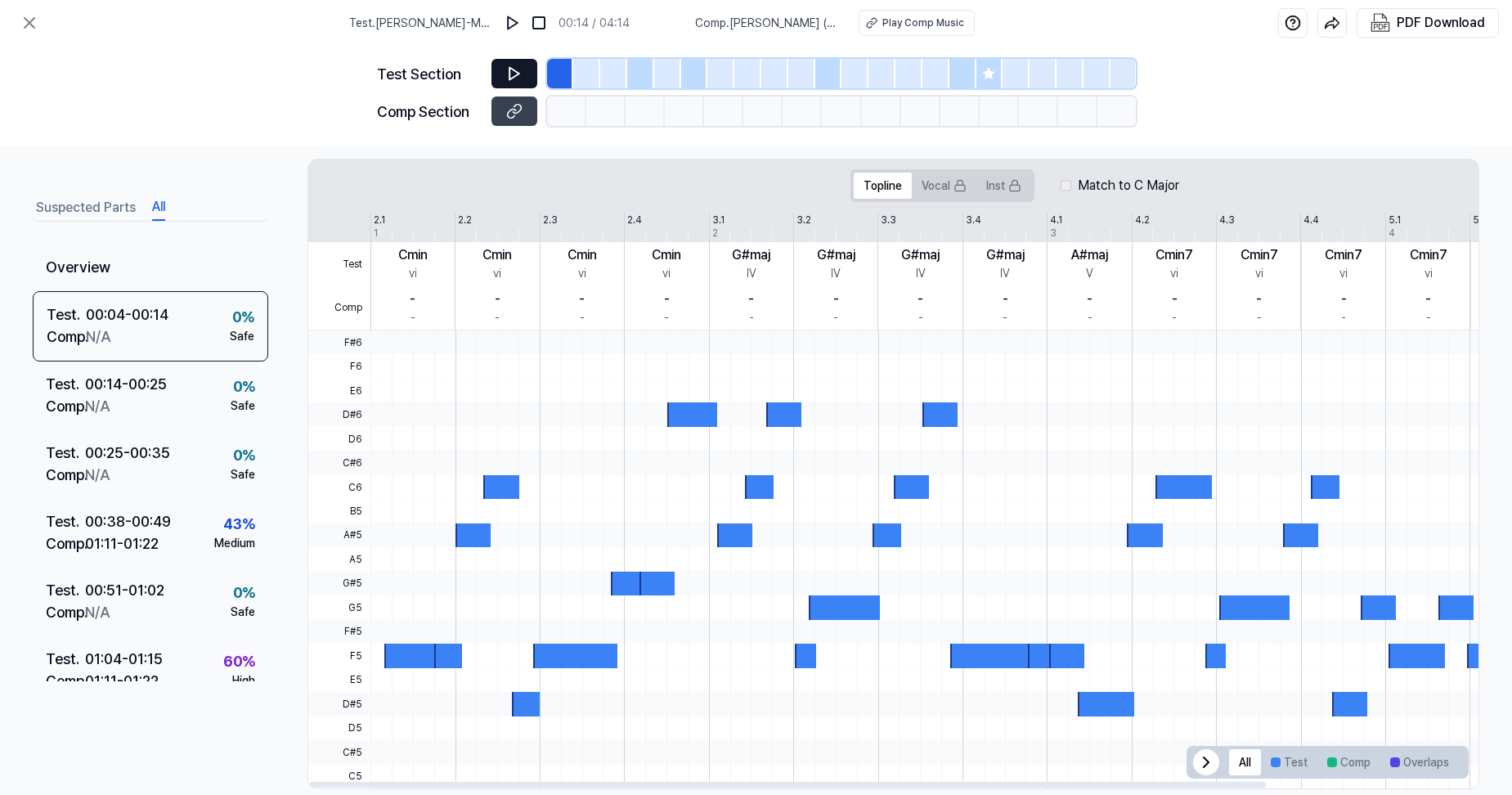
scroll to position [290, 0]
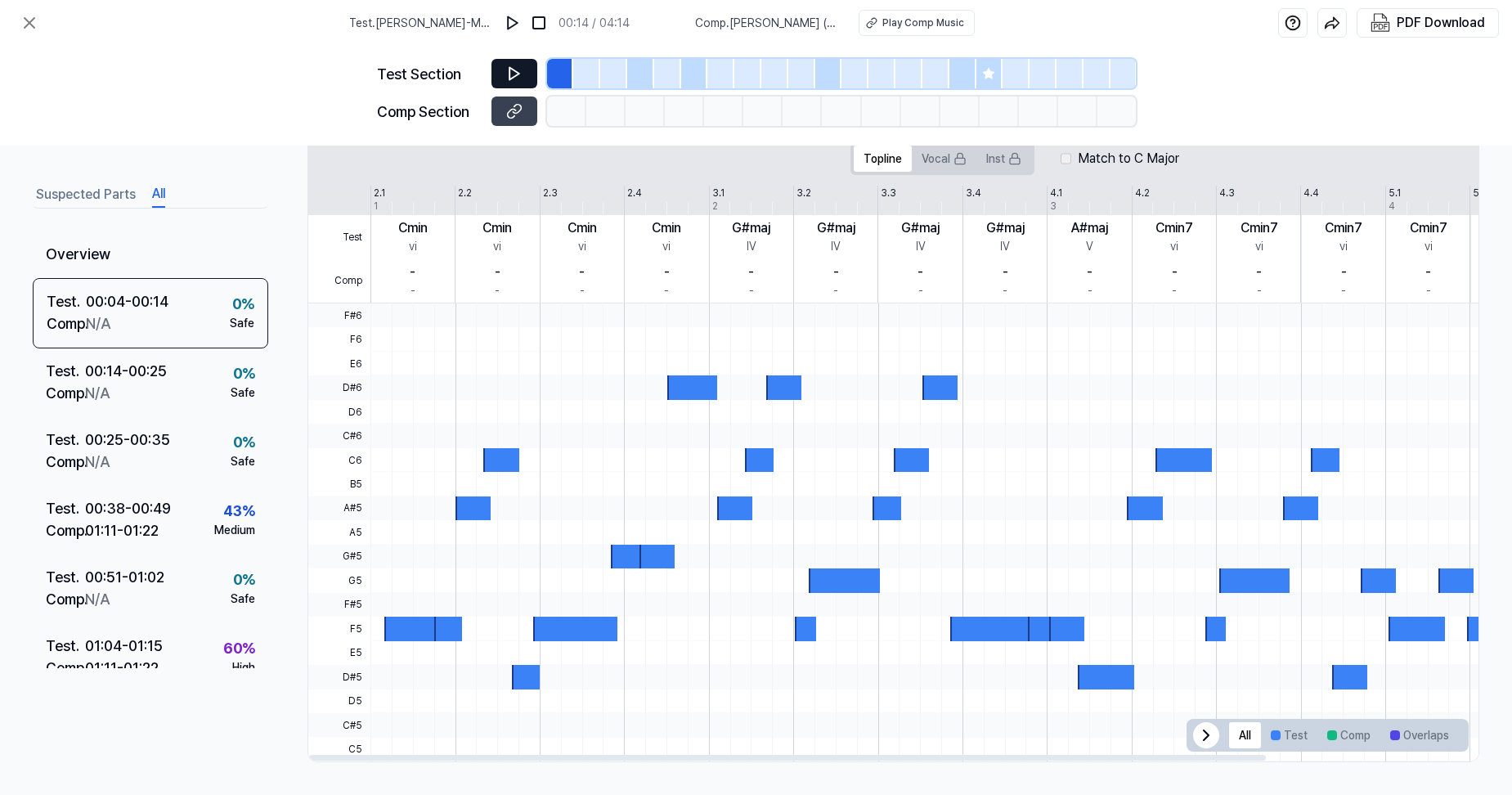
click at [1204, 729] on icon at bounding box center [1207, 735] width 20 height 20
click at [1439, 733] on icon at bounding box center [1449, 735] width 20 height 20
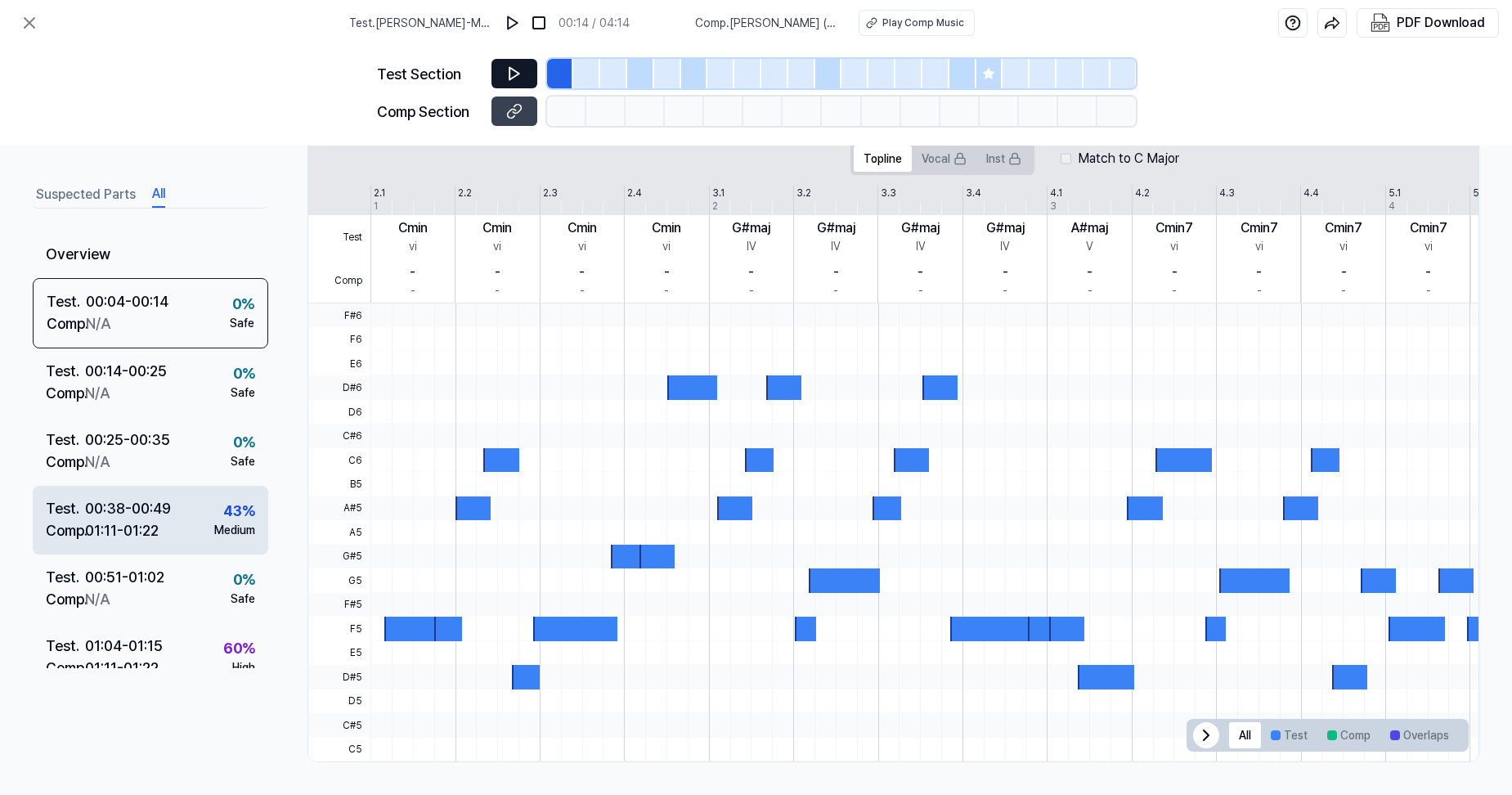
click at [182, 536] on div "Test . 00:38 - 00:49 Comp . 01:11 - 01:22 43 % Medium" at bounding box center [150, 520] width 235 height 69
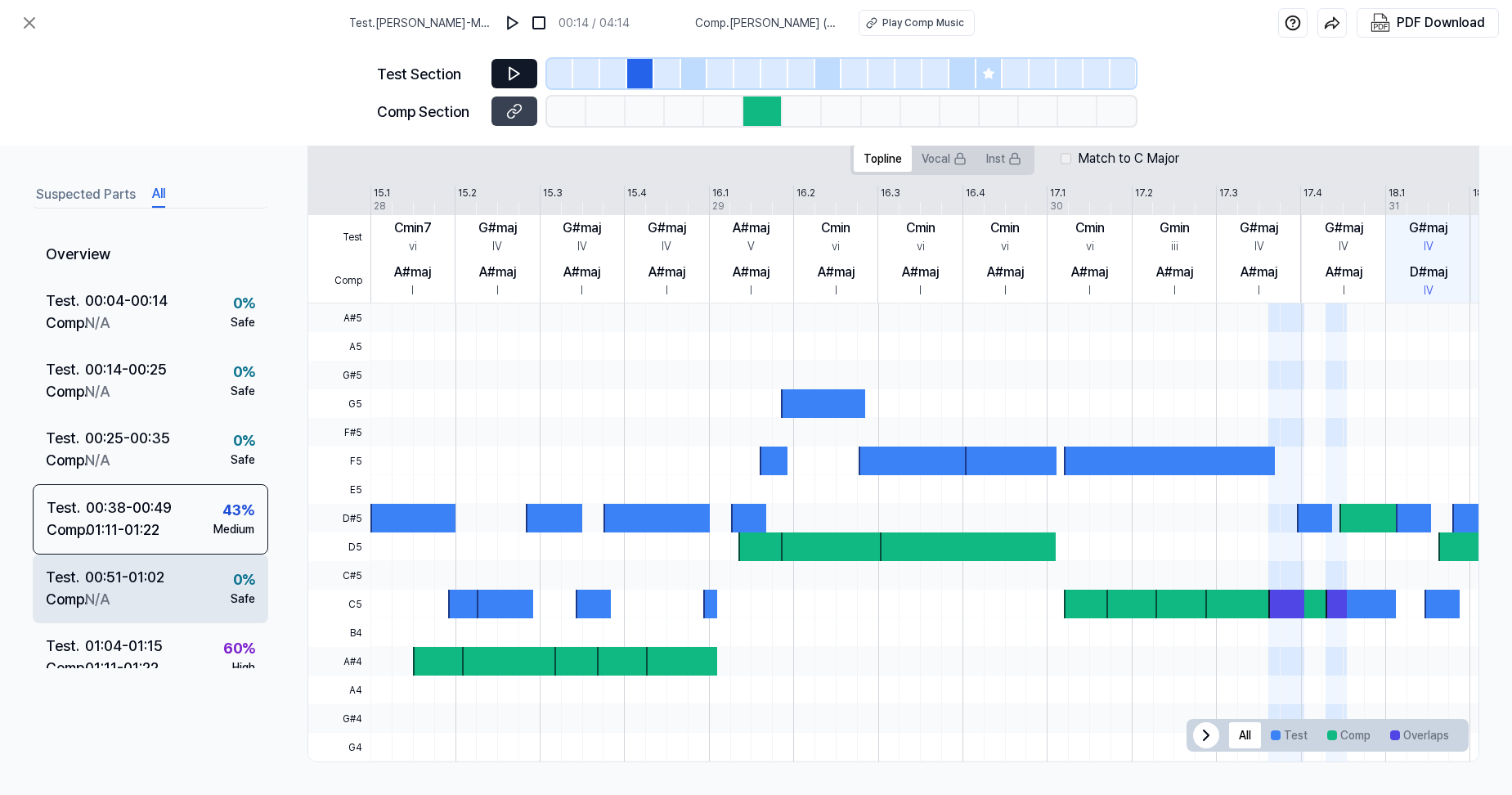
click at [179, 602] on div "Test . 00:51 - 01:02 Comp . N/A 0 % Safe" at bounding box center [150, 588] width 235 height 69
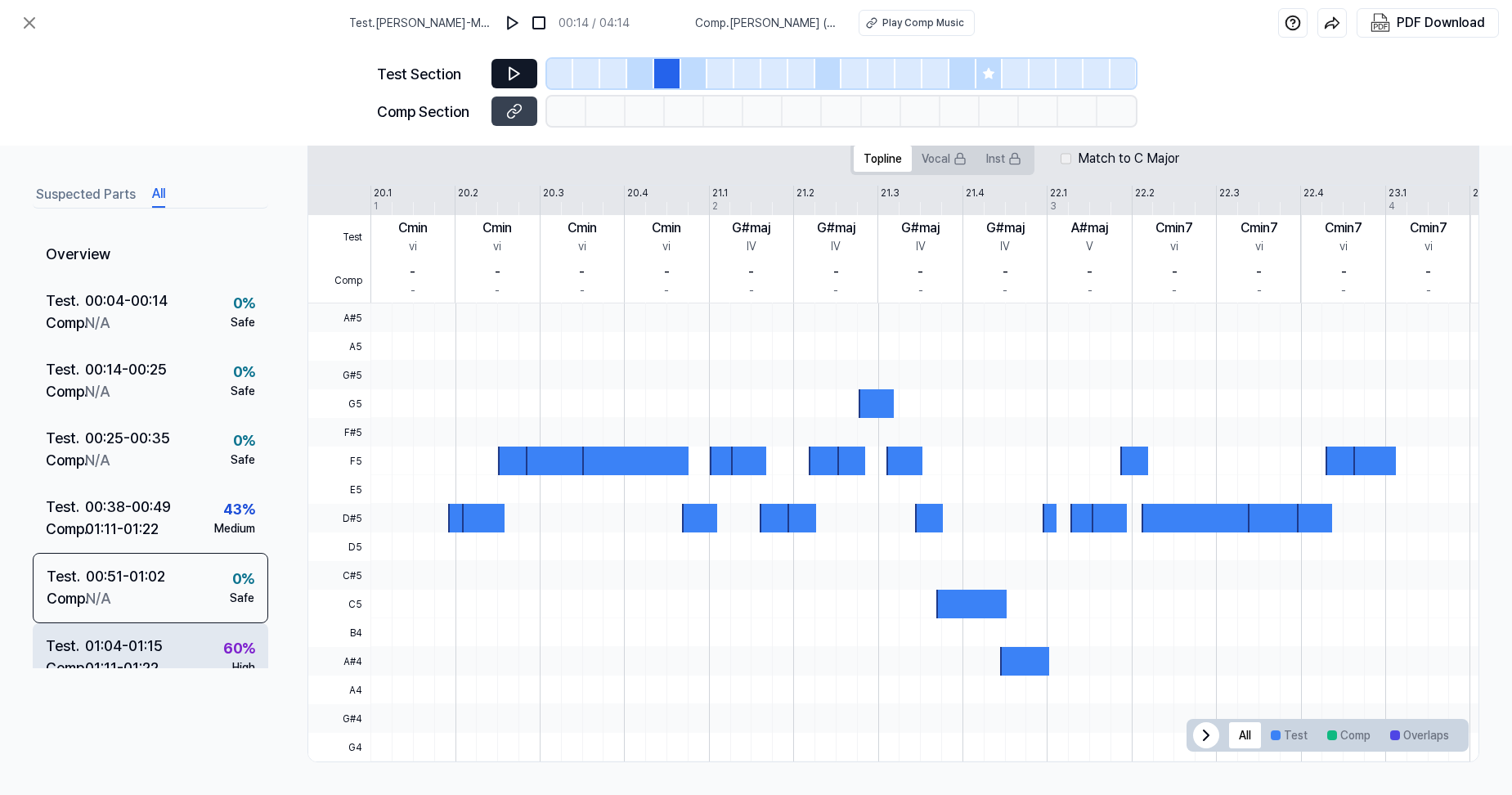
click at [180, 645] on div "Test . 01:04 - 01:15 Comp . 01:11 - 01:22 60 % High" at bounding box center [150, 657] width 235 height 69
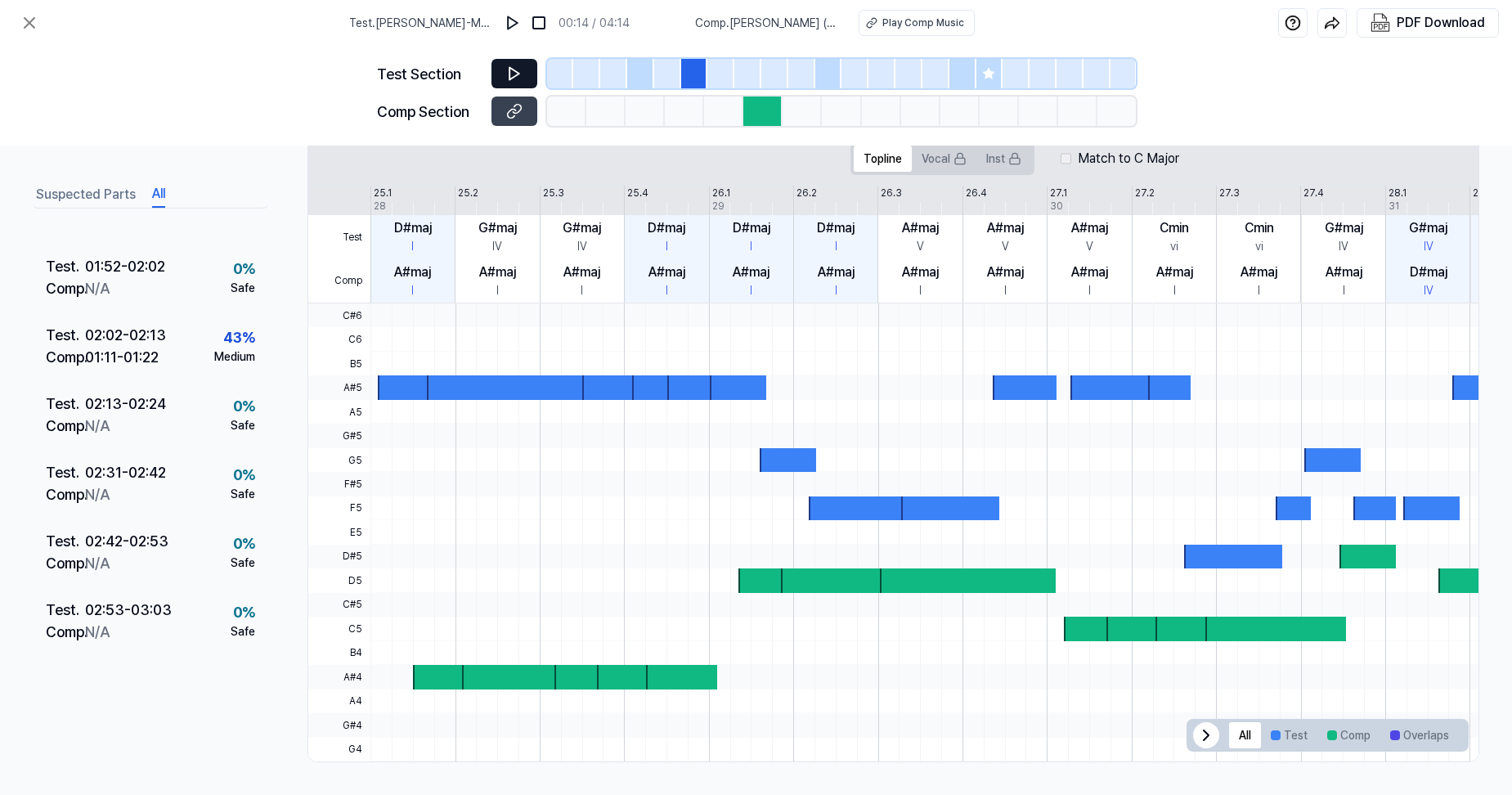
scroll to position [981, 0]
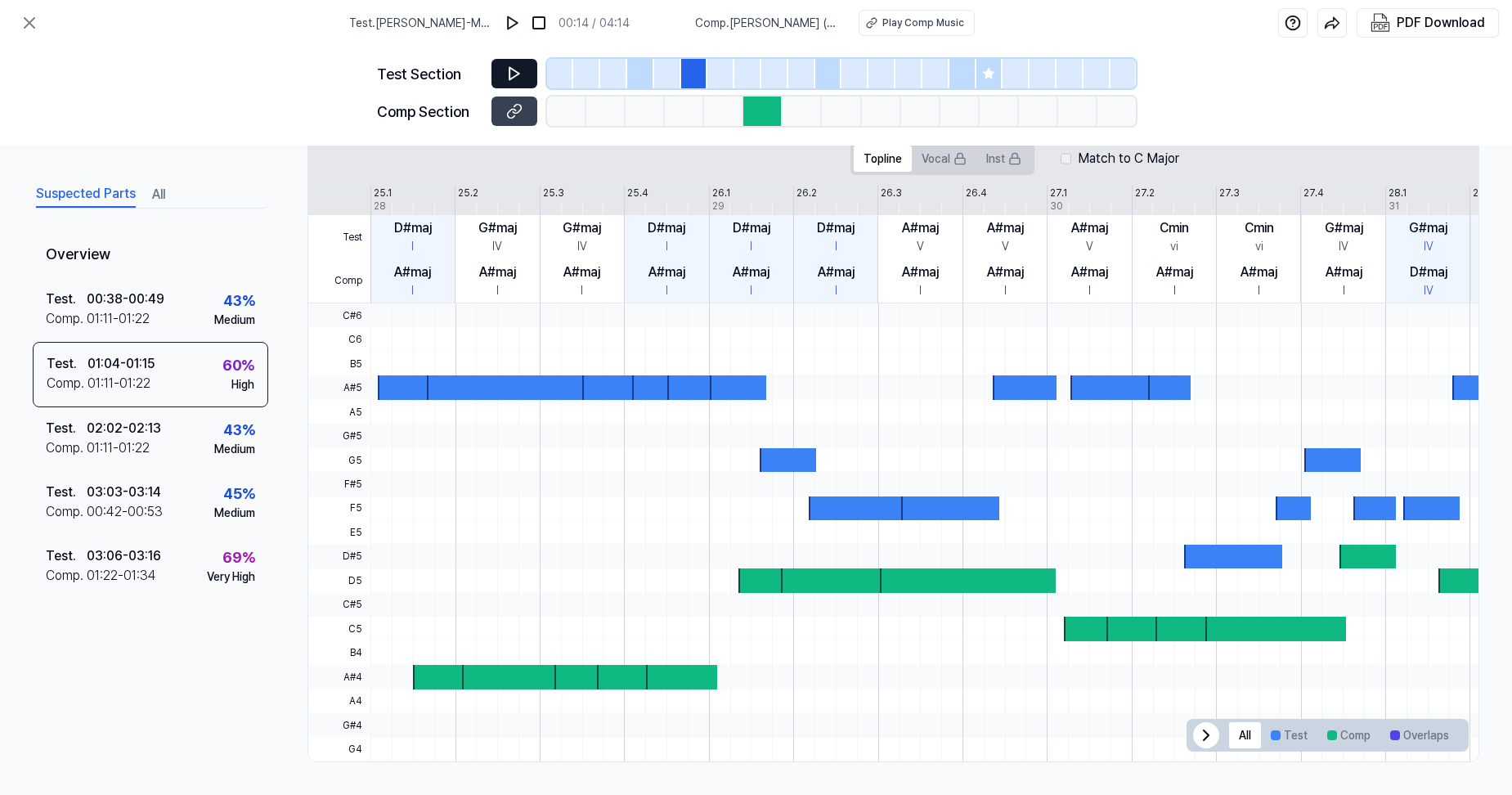
drag, startPoint x: 41, startPoint y: 3, endPoint x: 94, endPoint y: 194, distance: 198.2
click at [94, 194] on button "Suspected Parts" at bounding box center [86, 195] width 100 height 26
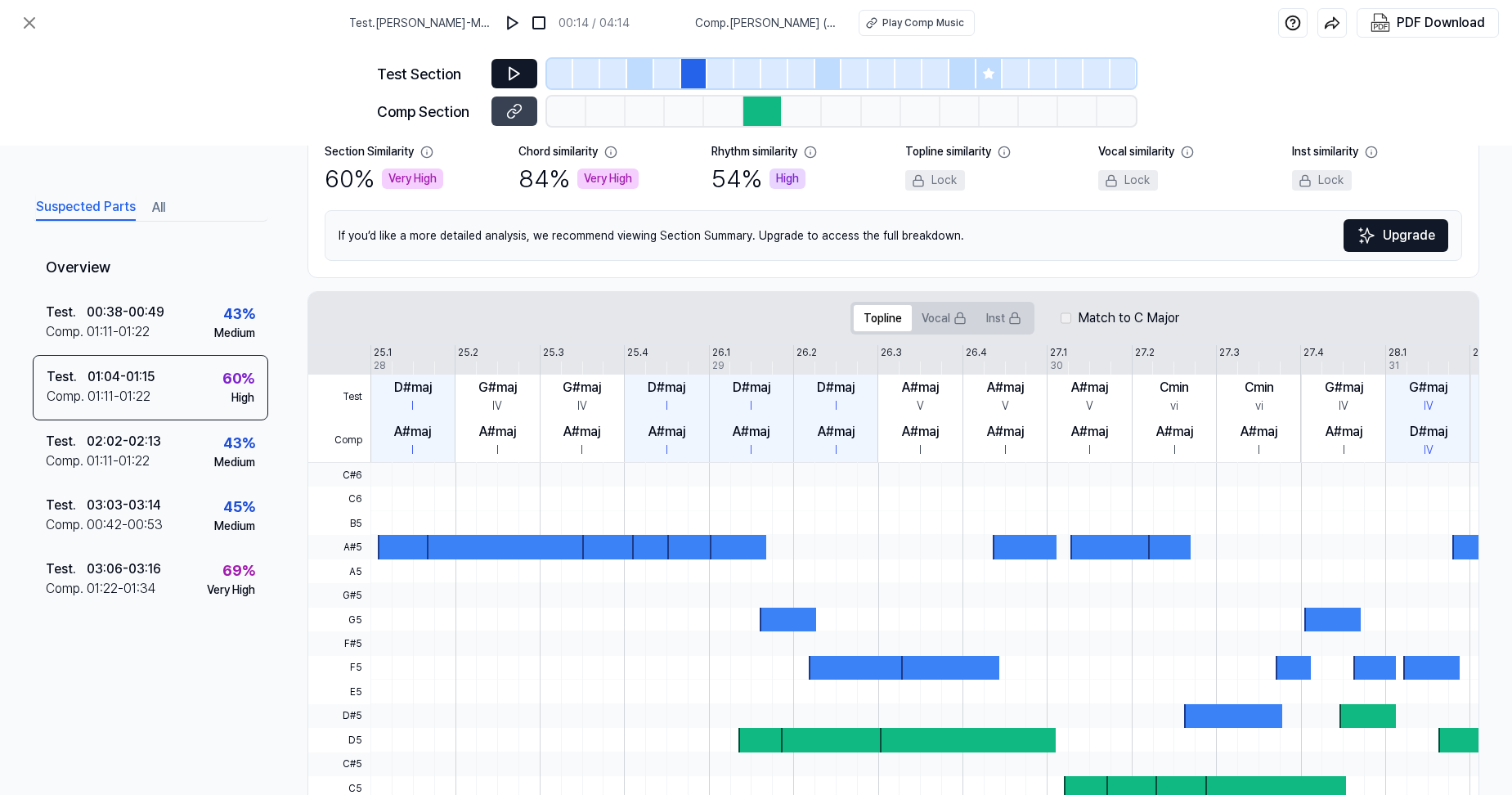
scroll to position [0, 0]
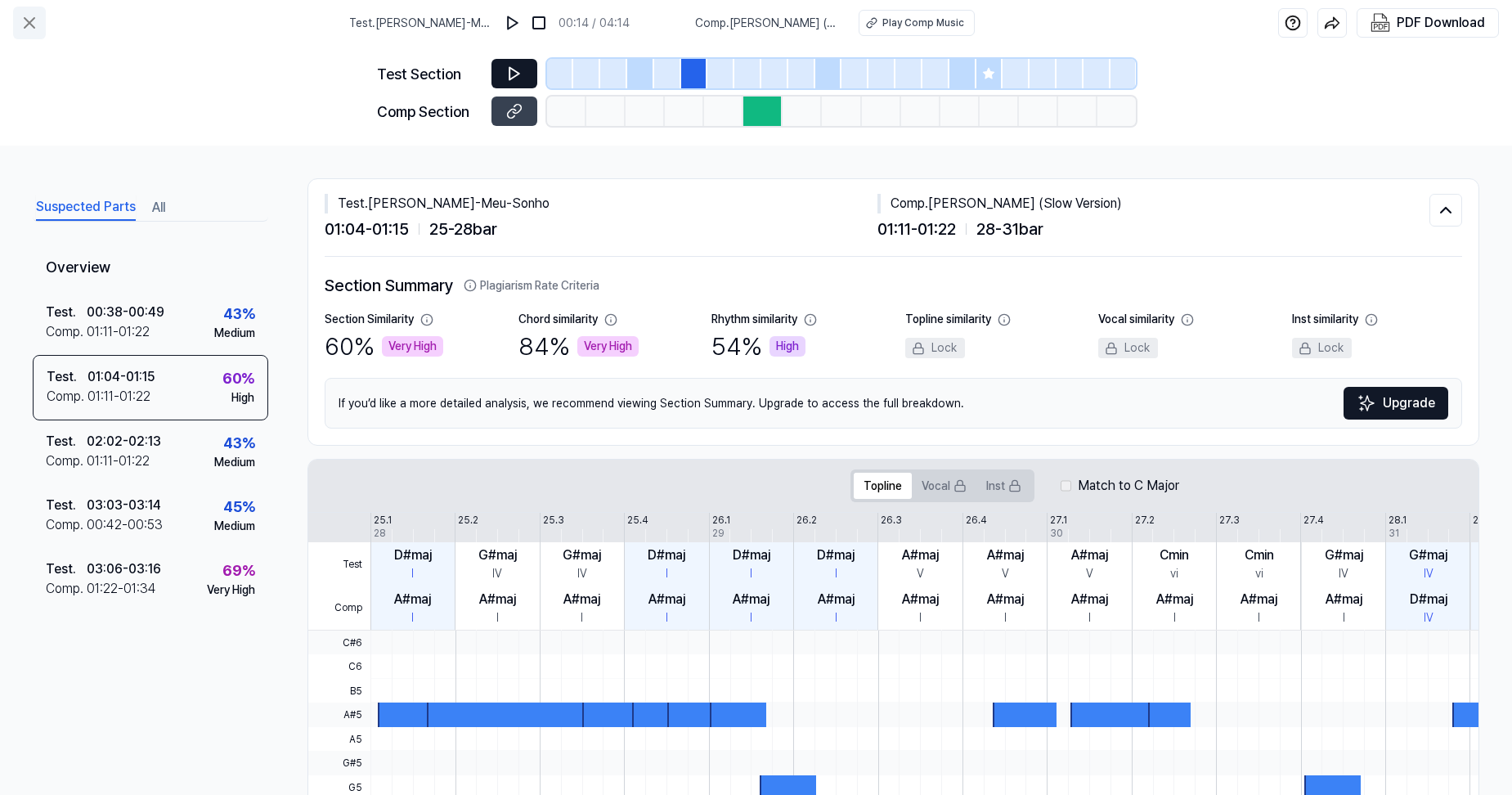
click at [27, 26] on icon at bounding box center [29, 23] width 9 height 9
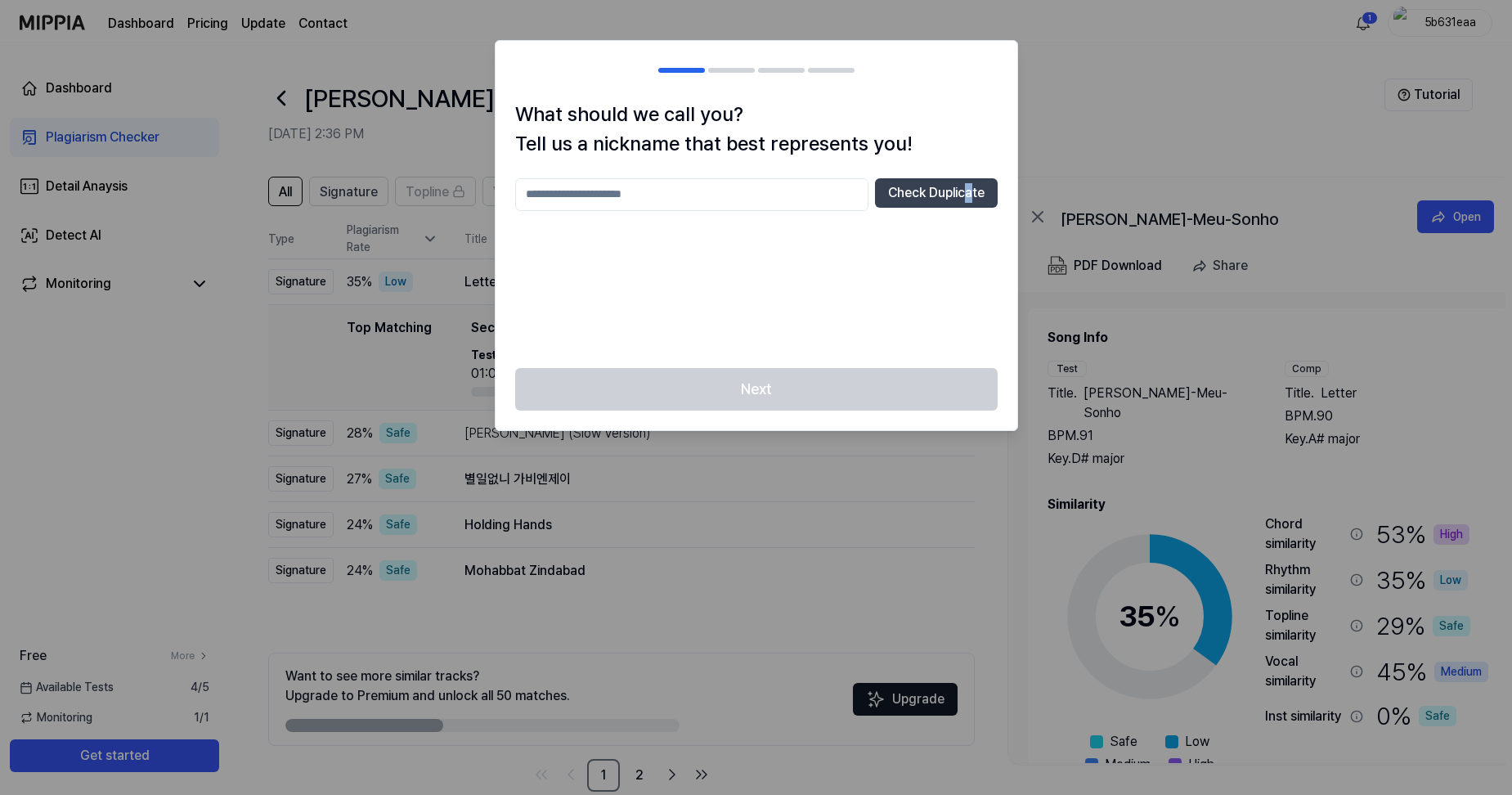
click at [973, 228] on div "Check Duplicate" at bounding box center [756, 264] width 482 height 170
drag, startPoint x: 973, startPoint y: 228, endPoint x: 1076, endPoint y: 126, distance: 145.0
click at [1076, 126] on div at bounding box center [756, 397] width 1512 height 795
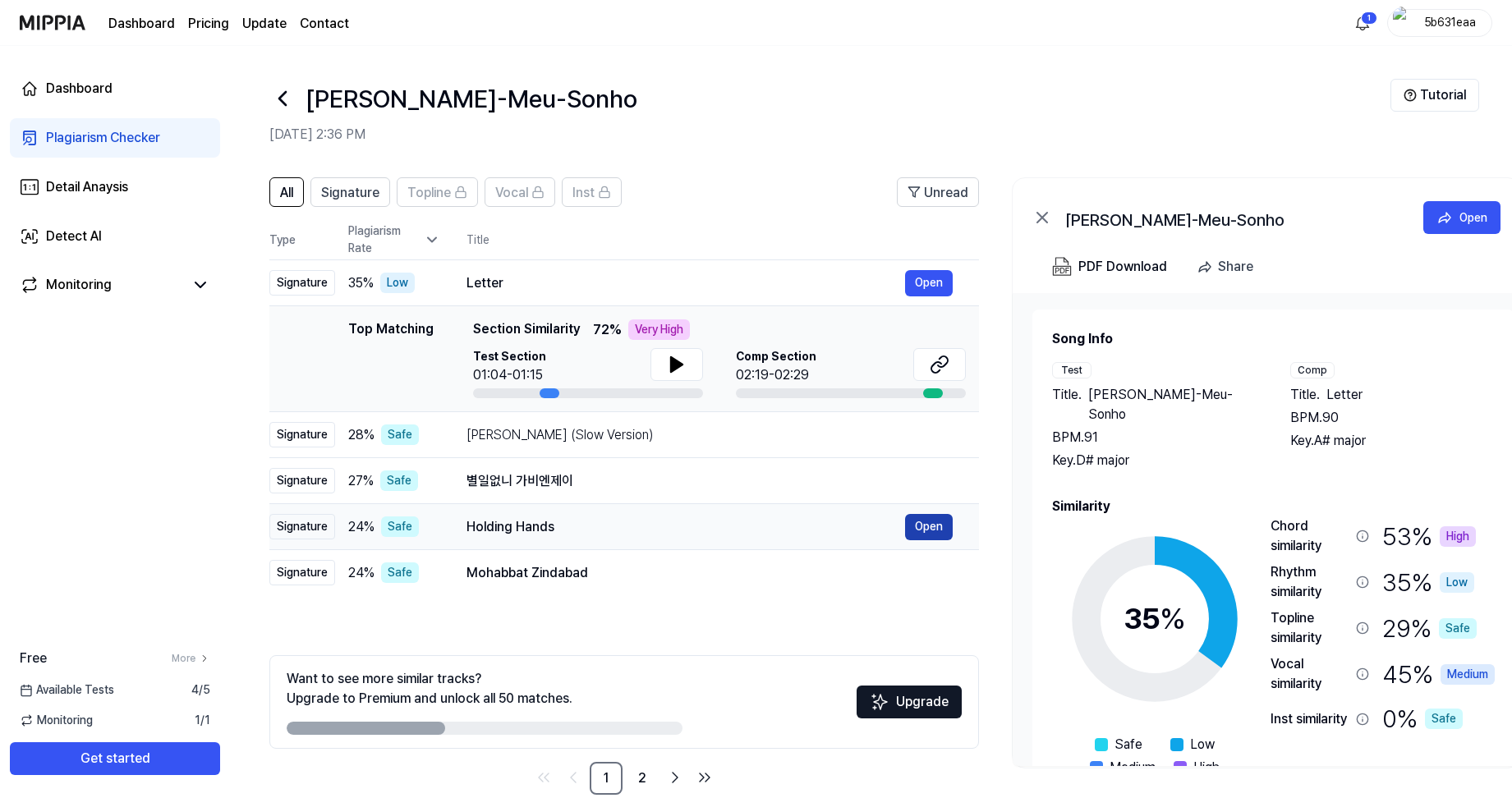
click at [927, 529] on button "Open" at bounding box center [928, 528] width 47 height 27
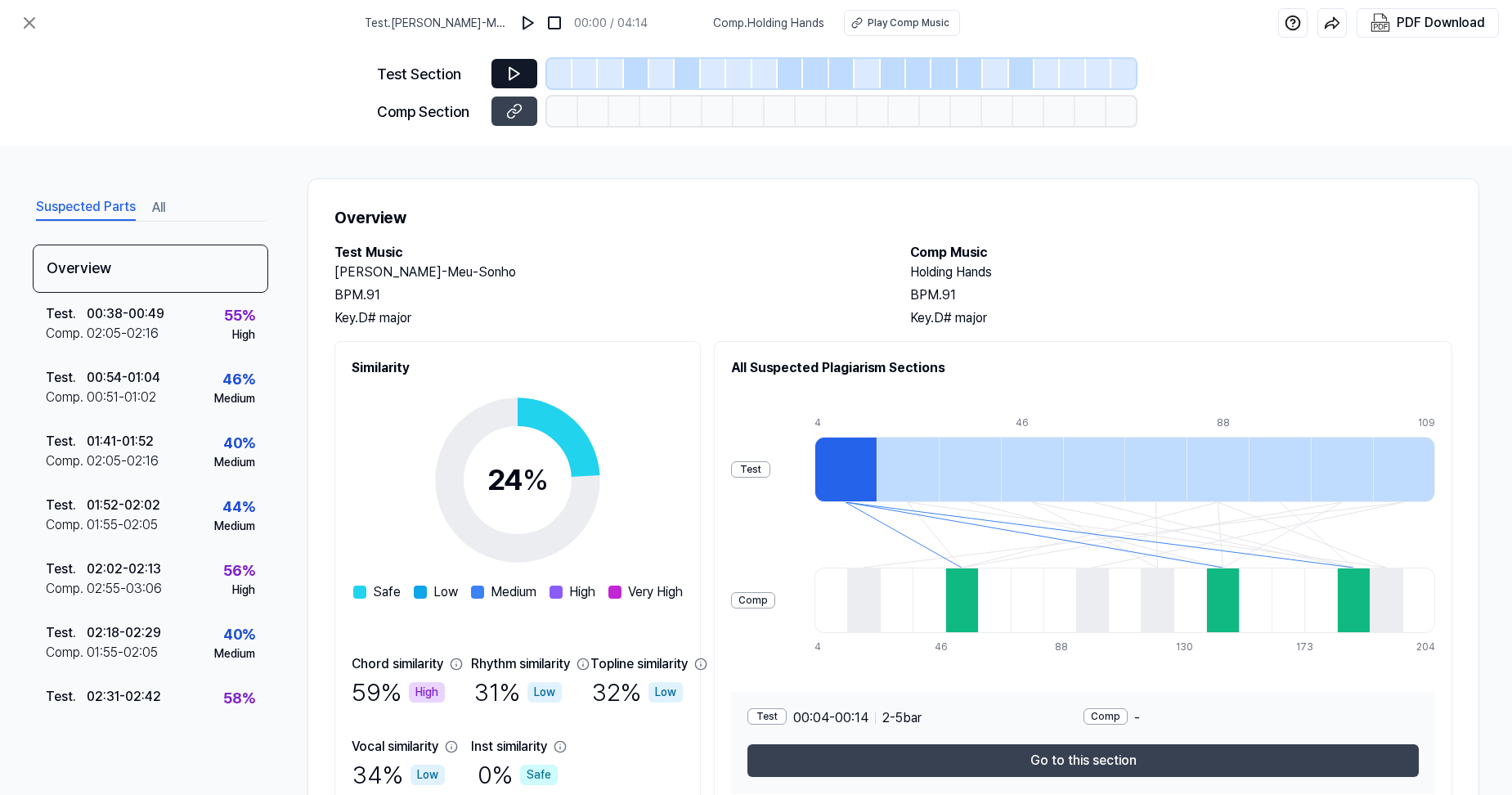
click at [517, 78] on icon at bounding box center [513, 73] width 16 height 16
click at [523, 65] on button at bounding box center [514, 73] width 45 height 29
click at [526, 113] on button at bounding box center [514, 111] width 45 height 29
click at [26, 16] on icon at bounding box center [29, 23] width 20 height 20
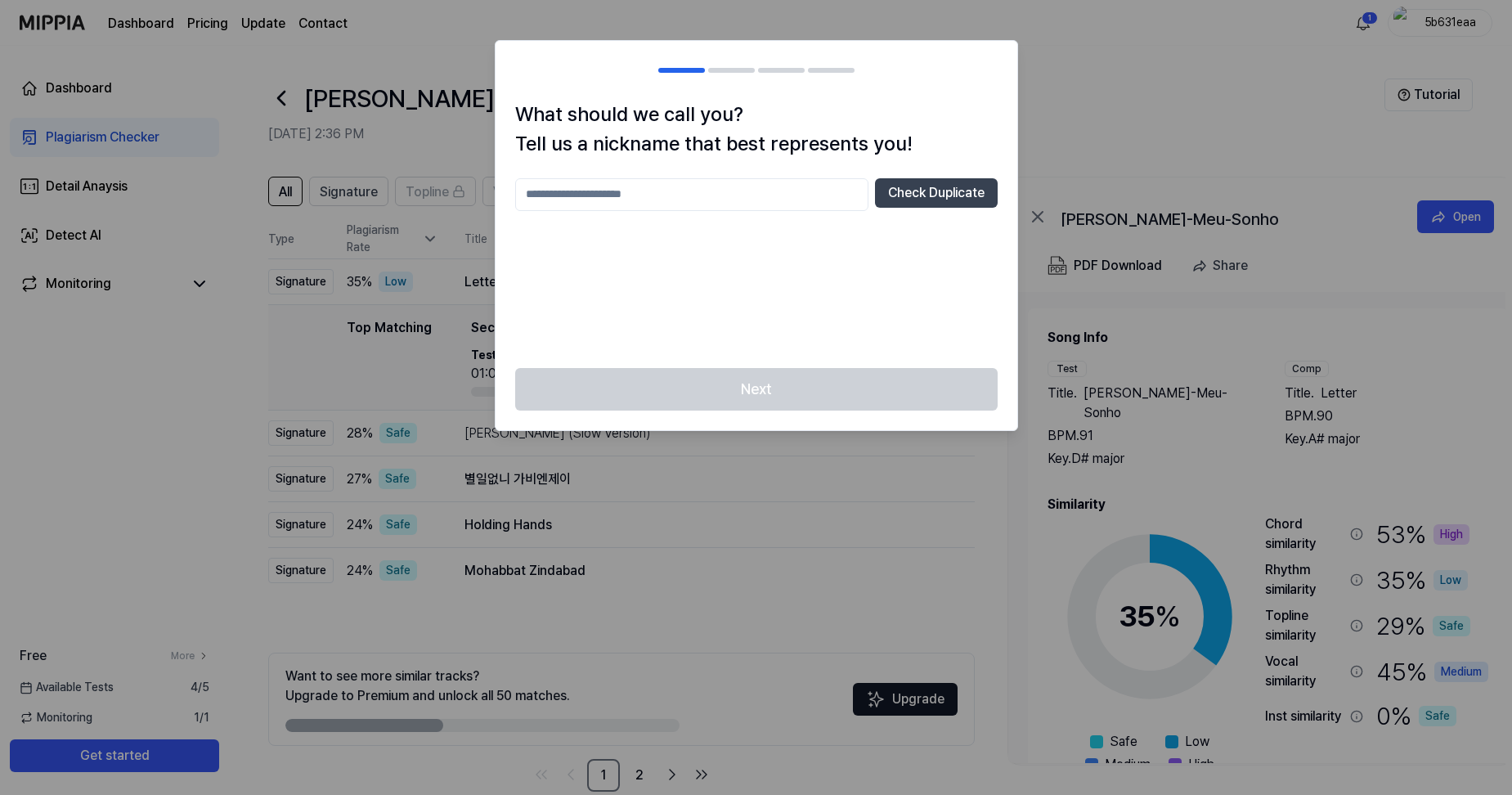
click at [1102, 70] on div at bounding box center [756, 397] width 1512 height 795
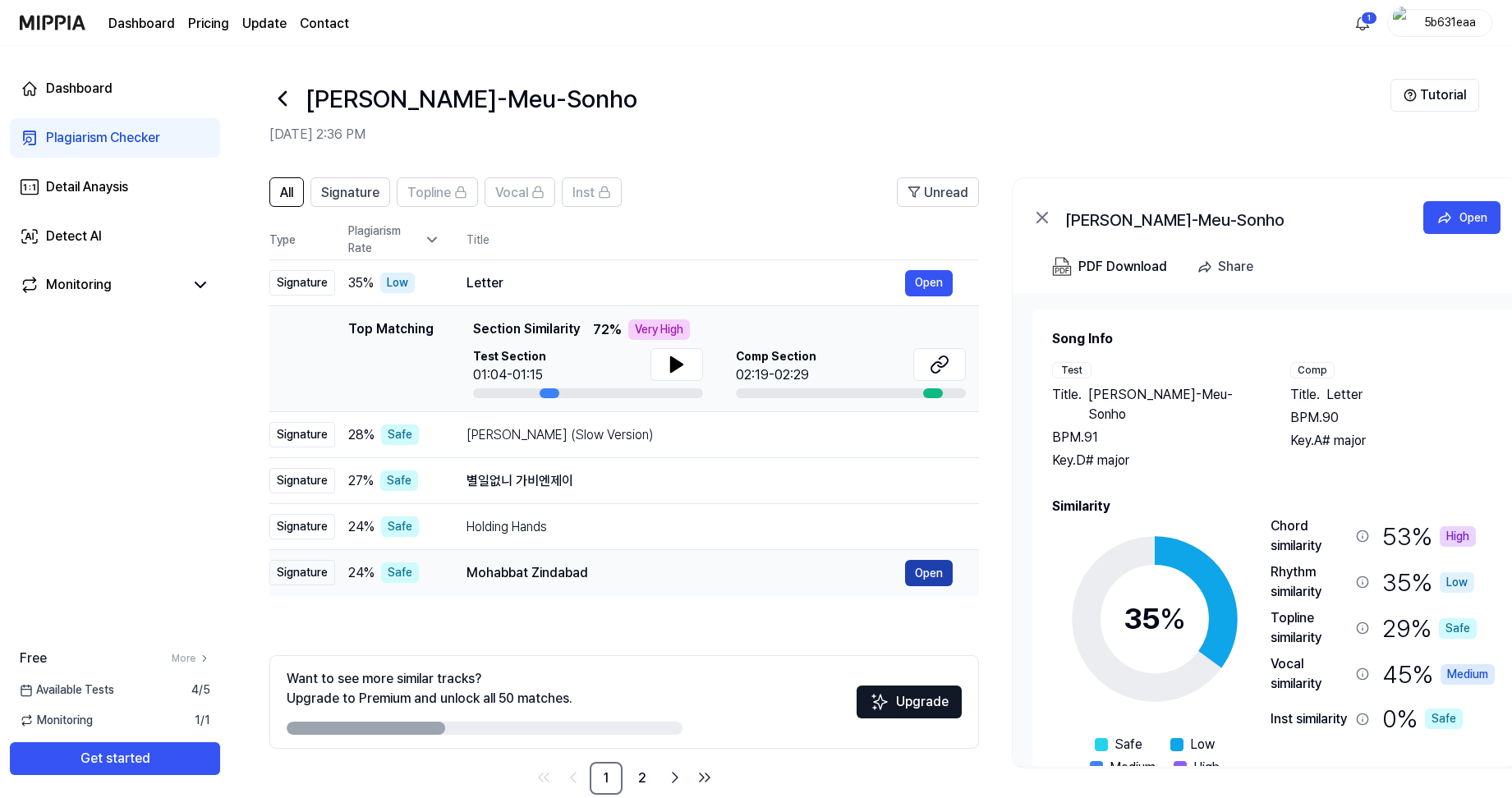
click at [922, 571] on button "Open" at bounding box center [928, 573] width 47 height 27
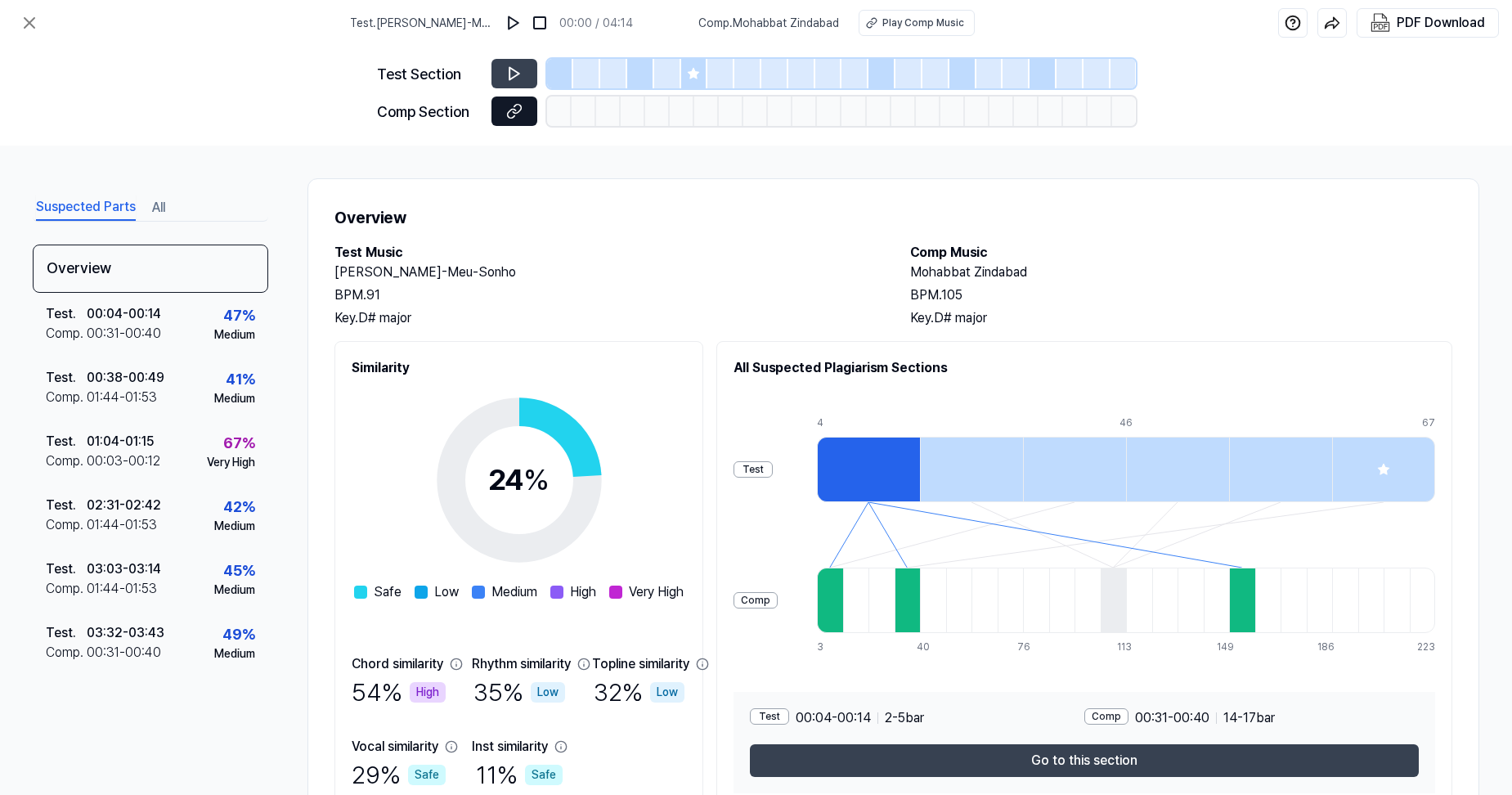
click at [517, 105] on icon at bounding box center [516, 110] width 9 height 9
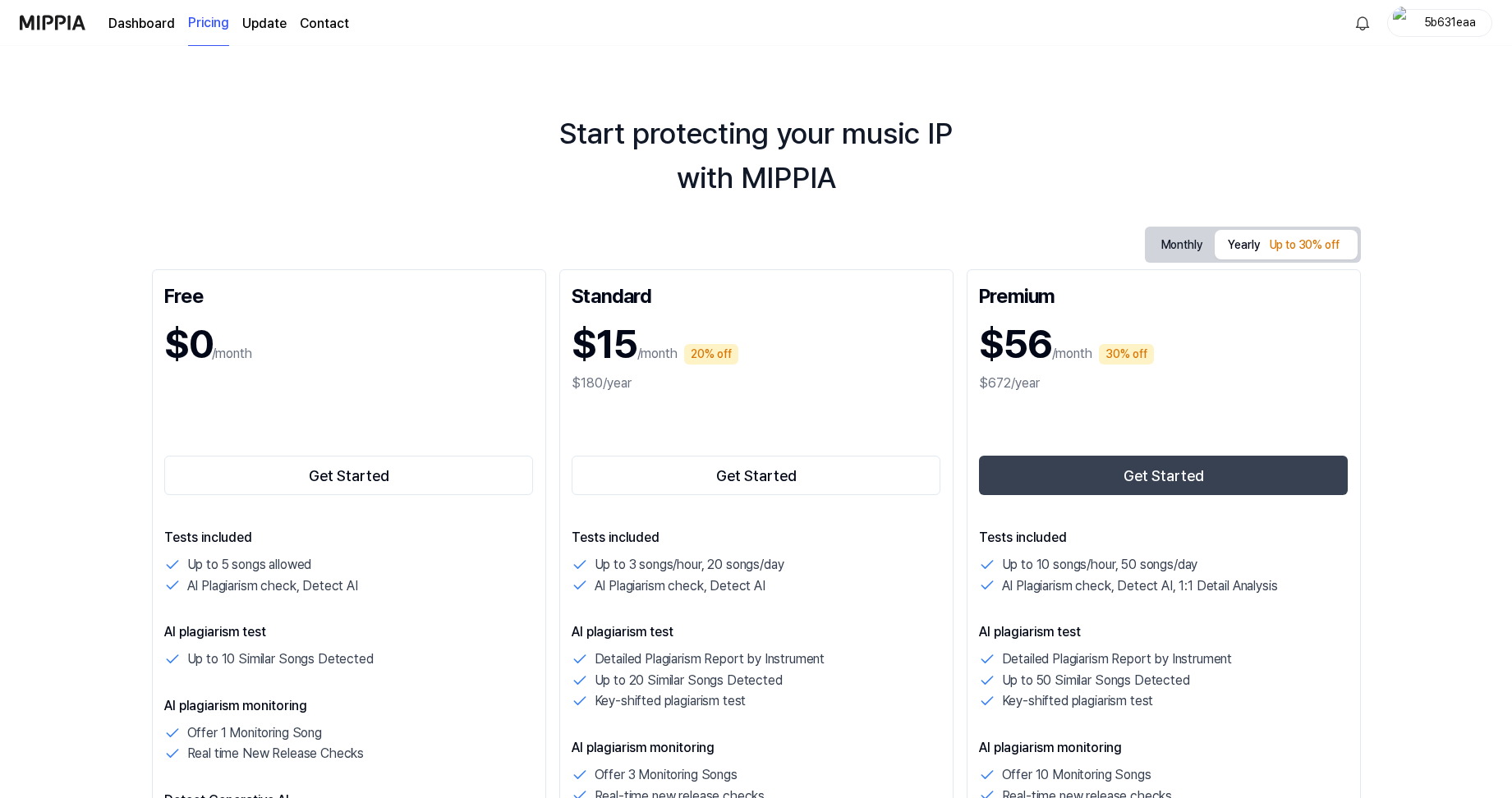
drag, startPoint x: 843, startPoint y: 161, endPoint x: 838, endPoint y: 153, distance: 9.4
click at [843, 161] on div "Start protecting your music IP with MIPPIA" at bounding box center [756, 156] width 1512 height 88
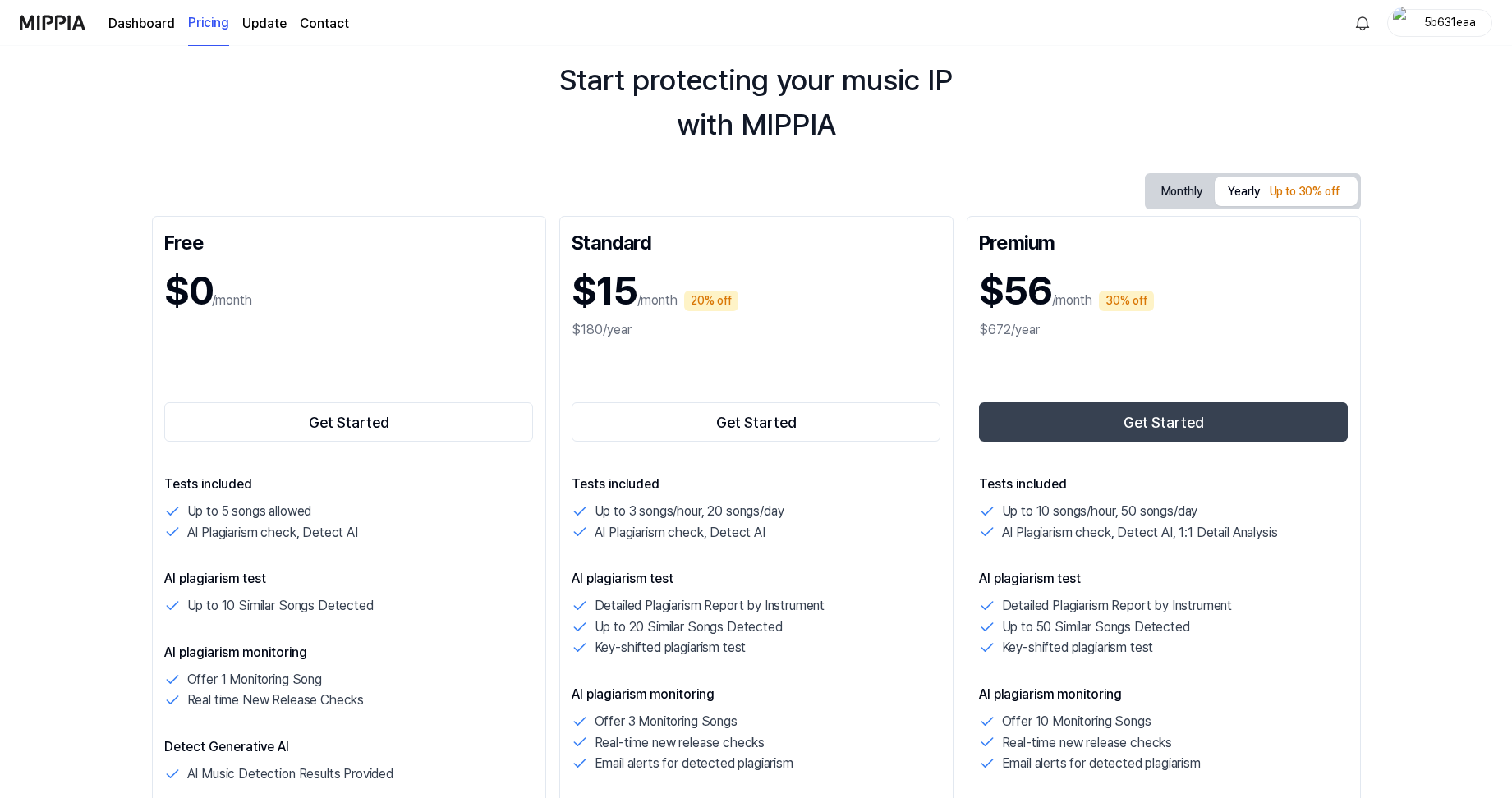
scroll to position [83, 0]
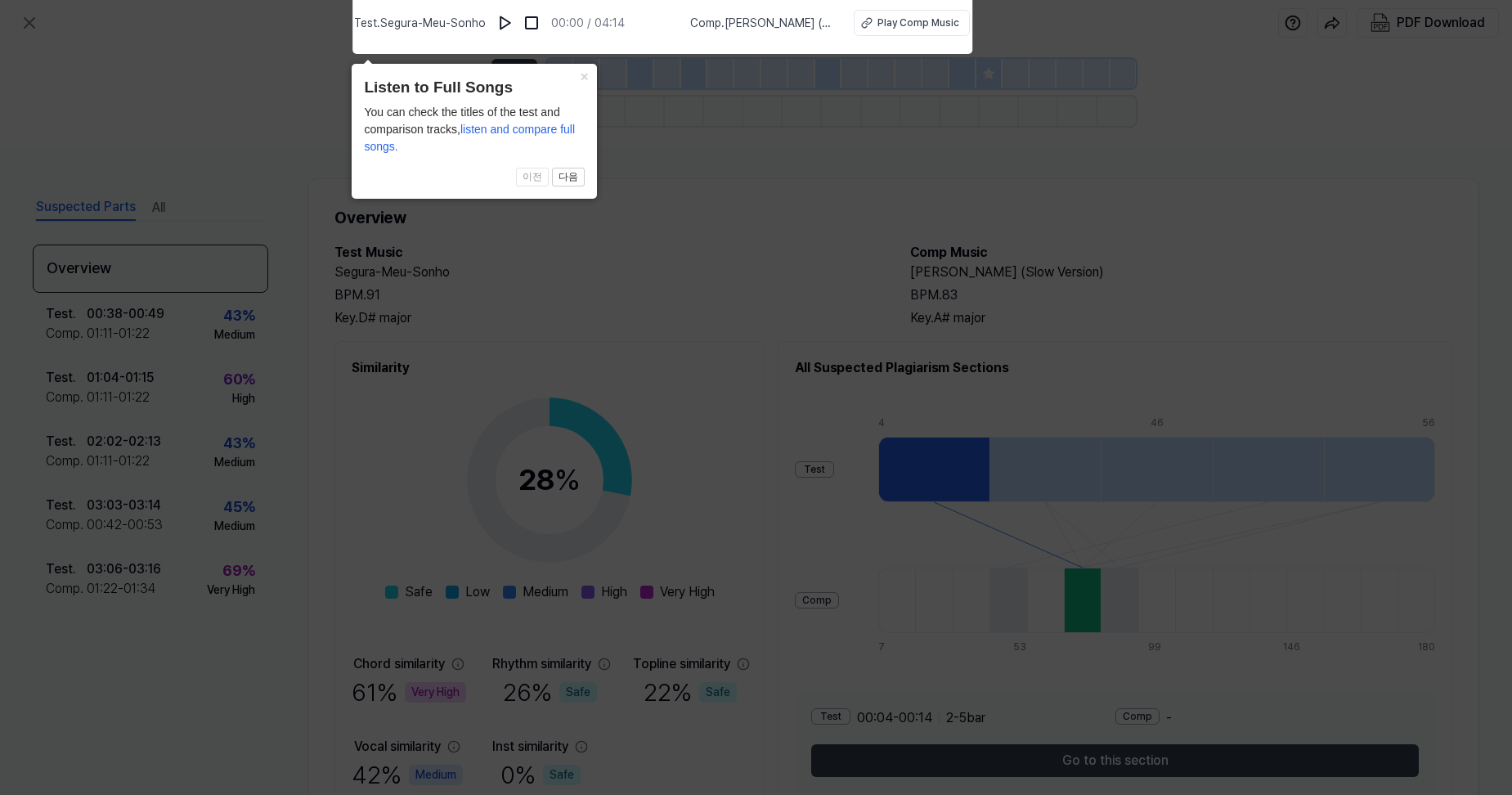
click at [717, 179] on icon at bounding box center [756, 392] width 1512 height 803
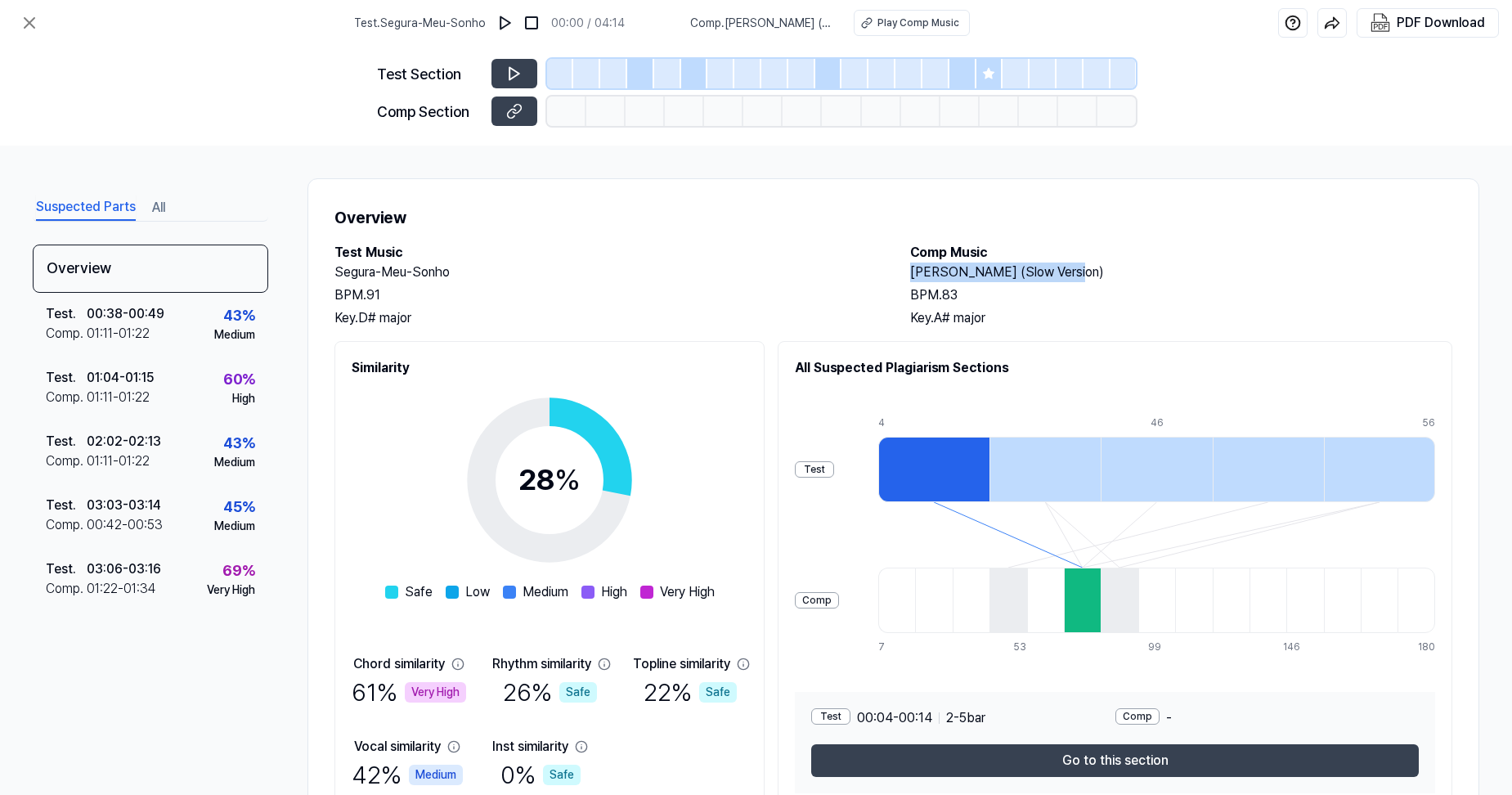
drag, startPoint x: 906, startPoint y: 270, endPoint x: 1064, endPoint y: 270, distance: 158.0
click at [1064, 270] on div "Test Music [PERSON_NAME]-Meu-Sonho BPM. 91 Key. D# major Comp Music [PERSON_NAM…" at bounding box center [894, 285] width 1119 height 85
drag, startPoint x: 1064, startPoint y: 270, endPoint x: 1040, endPoint y: 270, distance: 24.0
click at [621, 379] on icon at bounding box center [549, 480] width 204 height 204
click at [639, 274] on h2 "Segura-Meu-Sonho" at bounding box center [606, 272] width 543 height 20
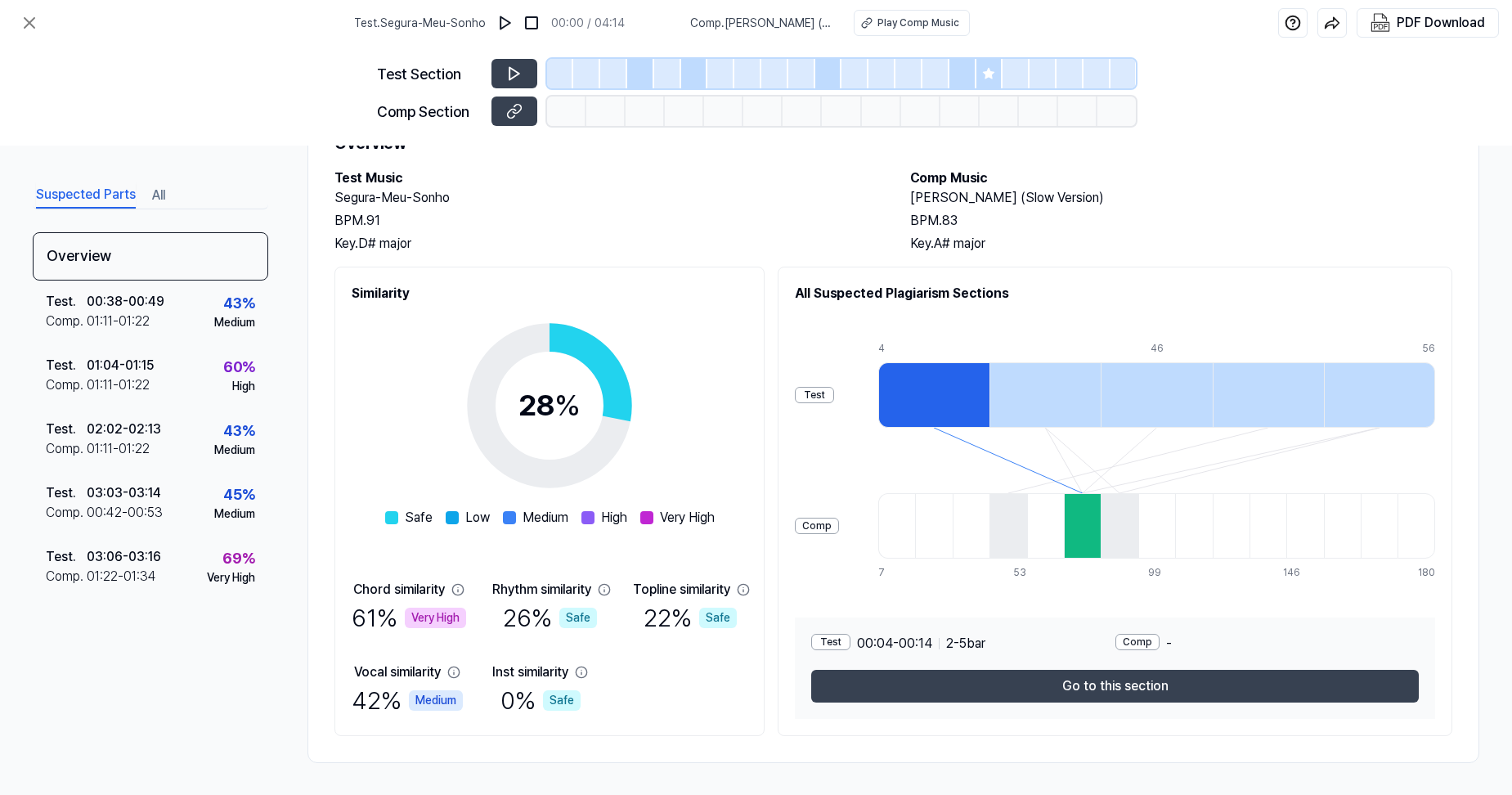
scroll to position [76, 0]
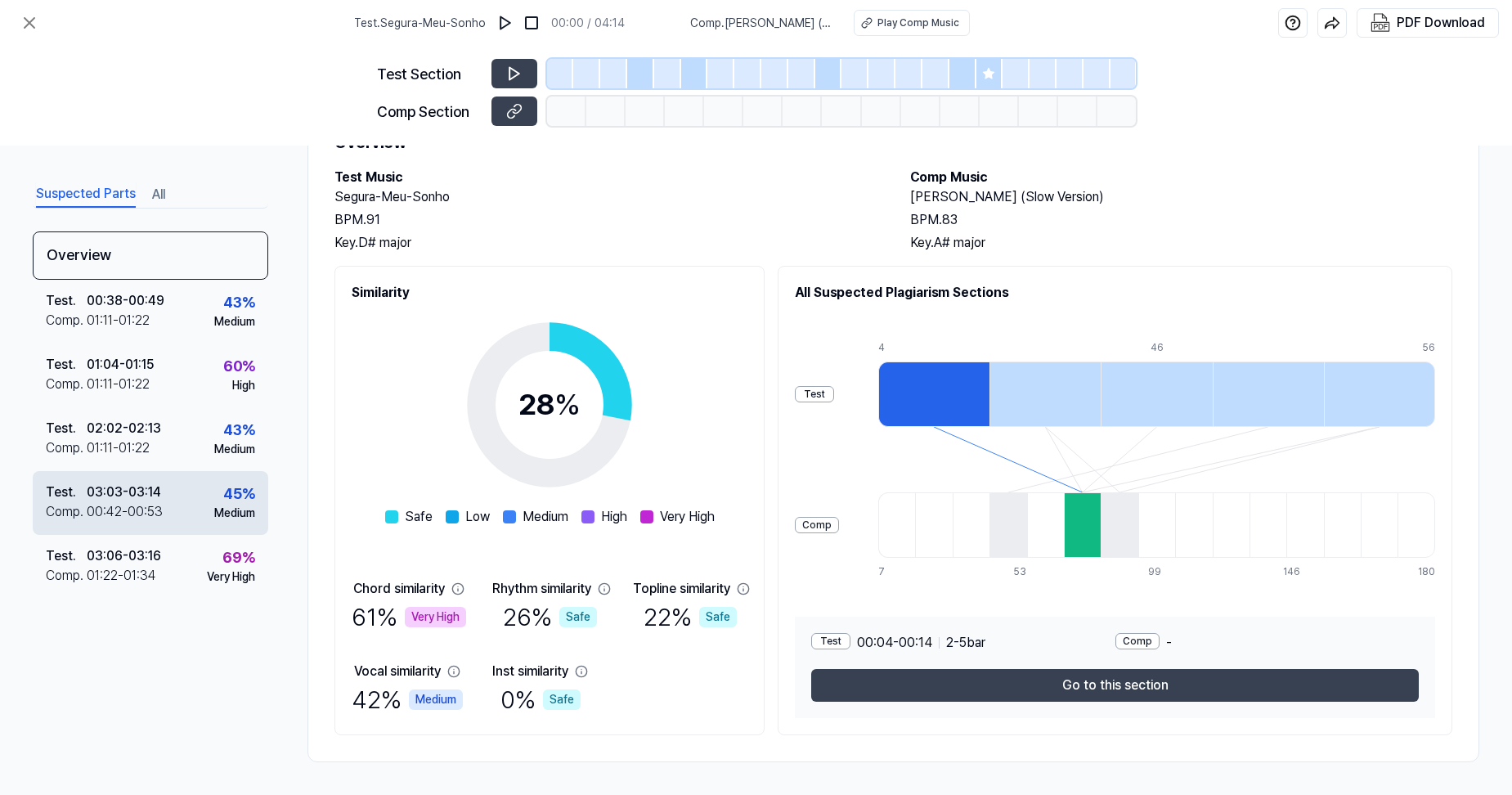
click at [119, 507] on div "00:42 - 00:53" at bounding box center [125, 511] width 76 height 20
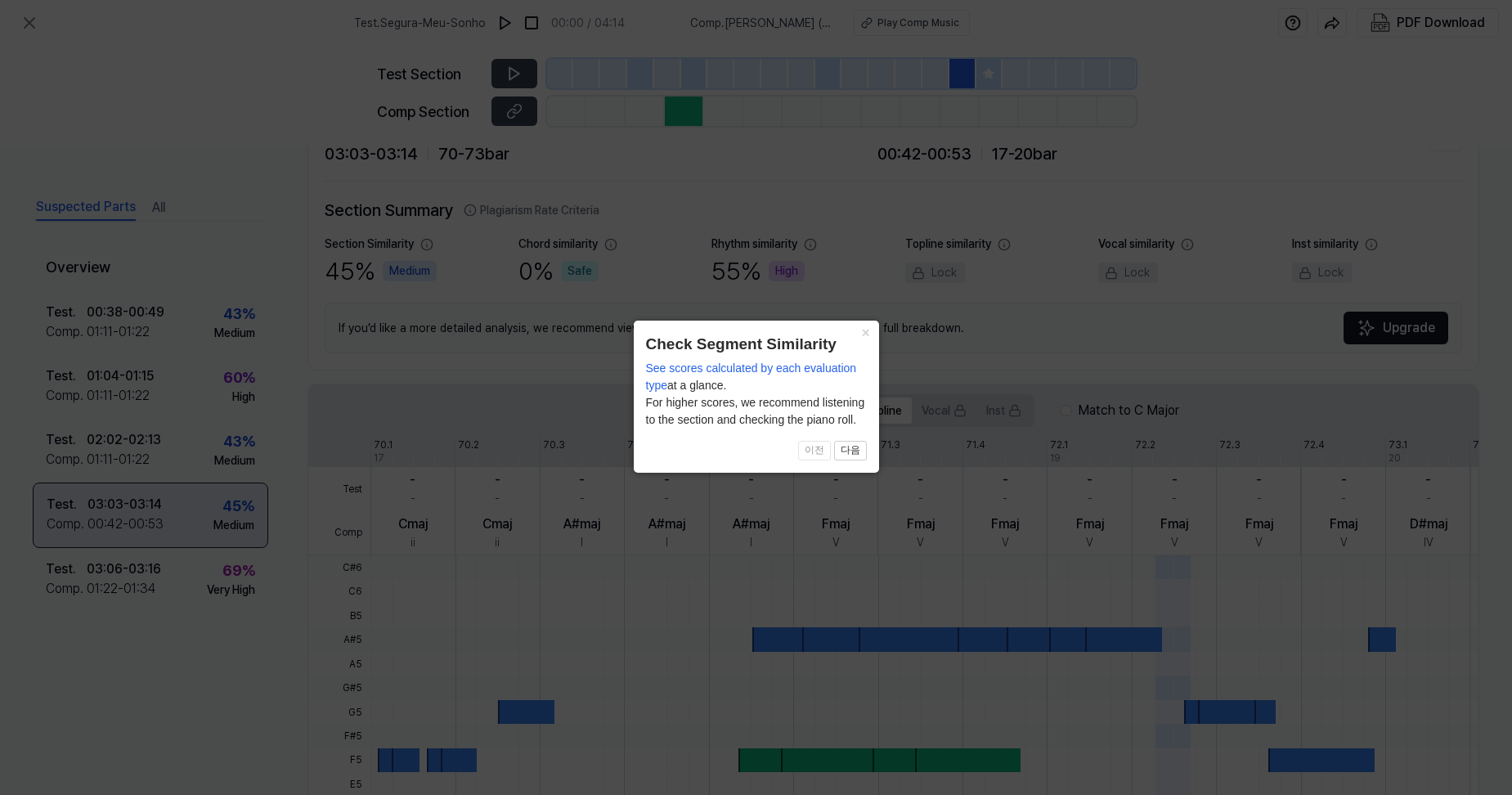
scroll to position [327, 0]
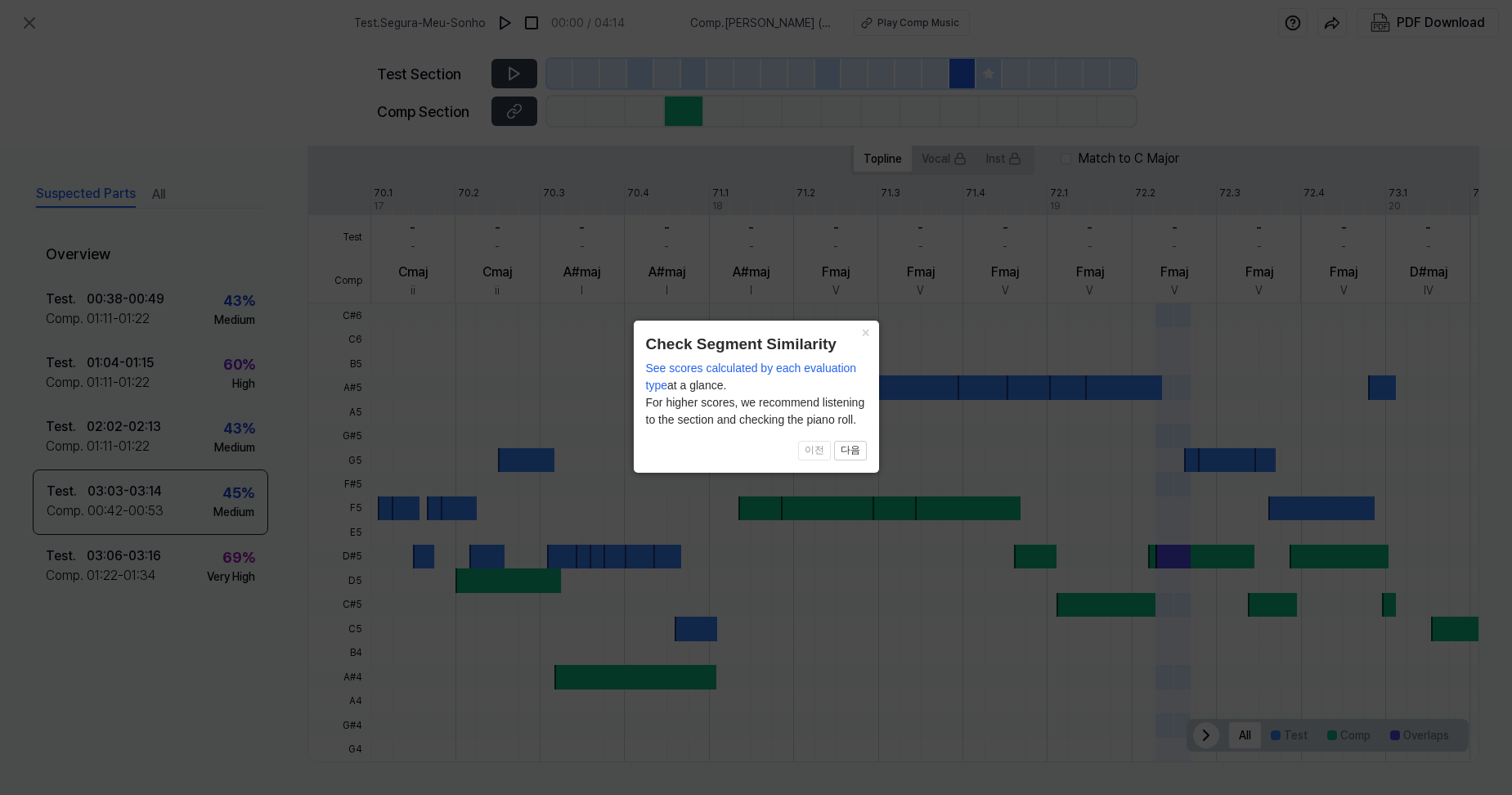
click at [146, 539] on icon at bounding box center [756, 397] width 1512 height 795
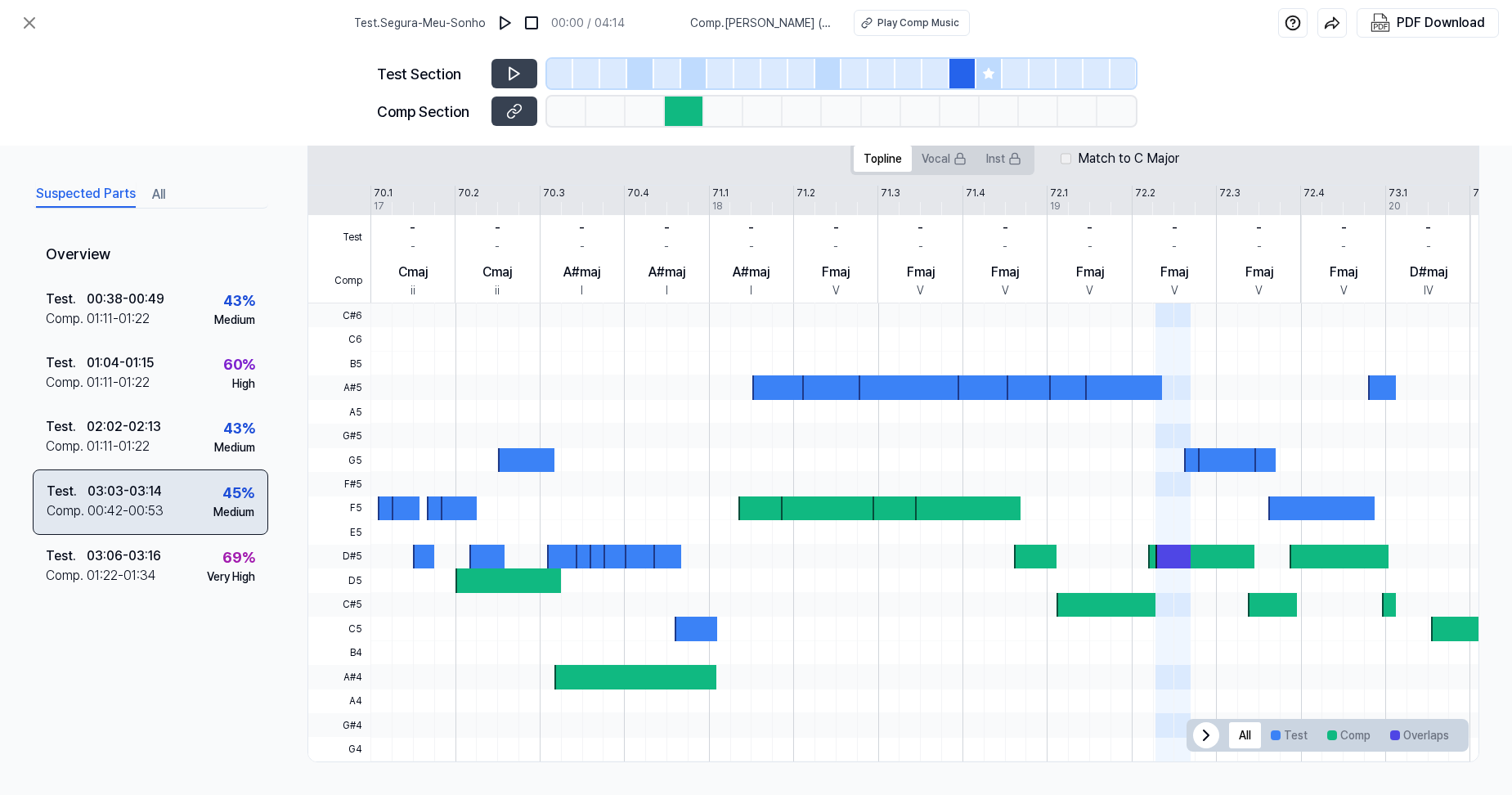
click at [151, 526] on div "Test . 03:03 - 03:14 Comp . 00:42 - 00:53 45 % Medium" at bounding box center [150, 502] width 235 height 65
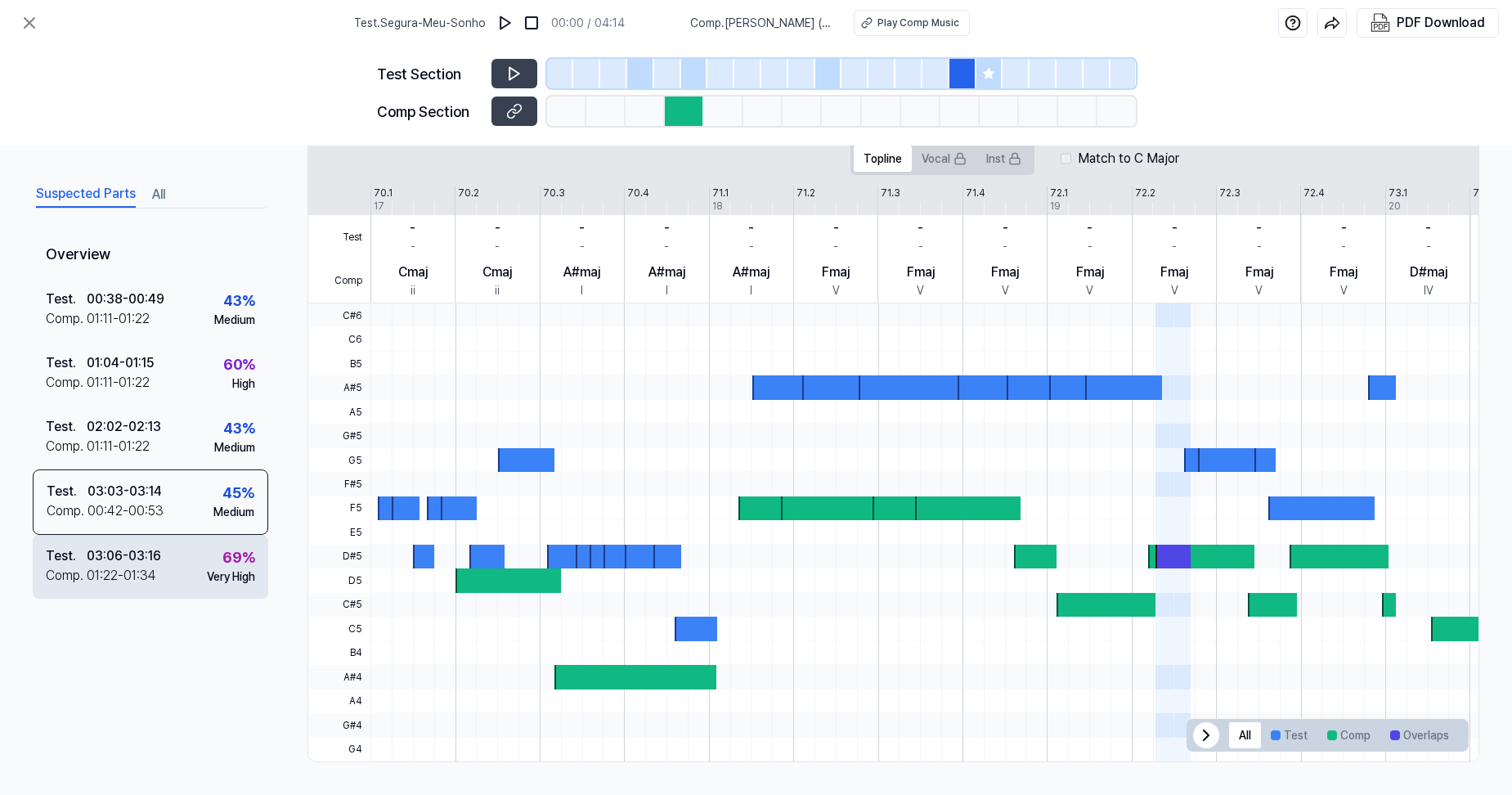
click at [148, 579] on div "01:22 - 01:34" at bounding box center [122, 576] width 70 height 20
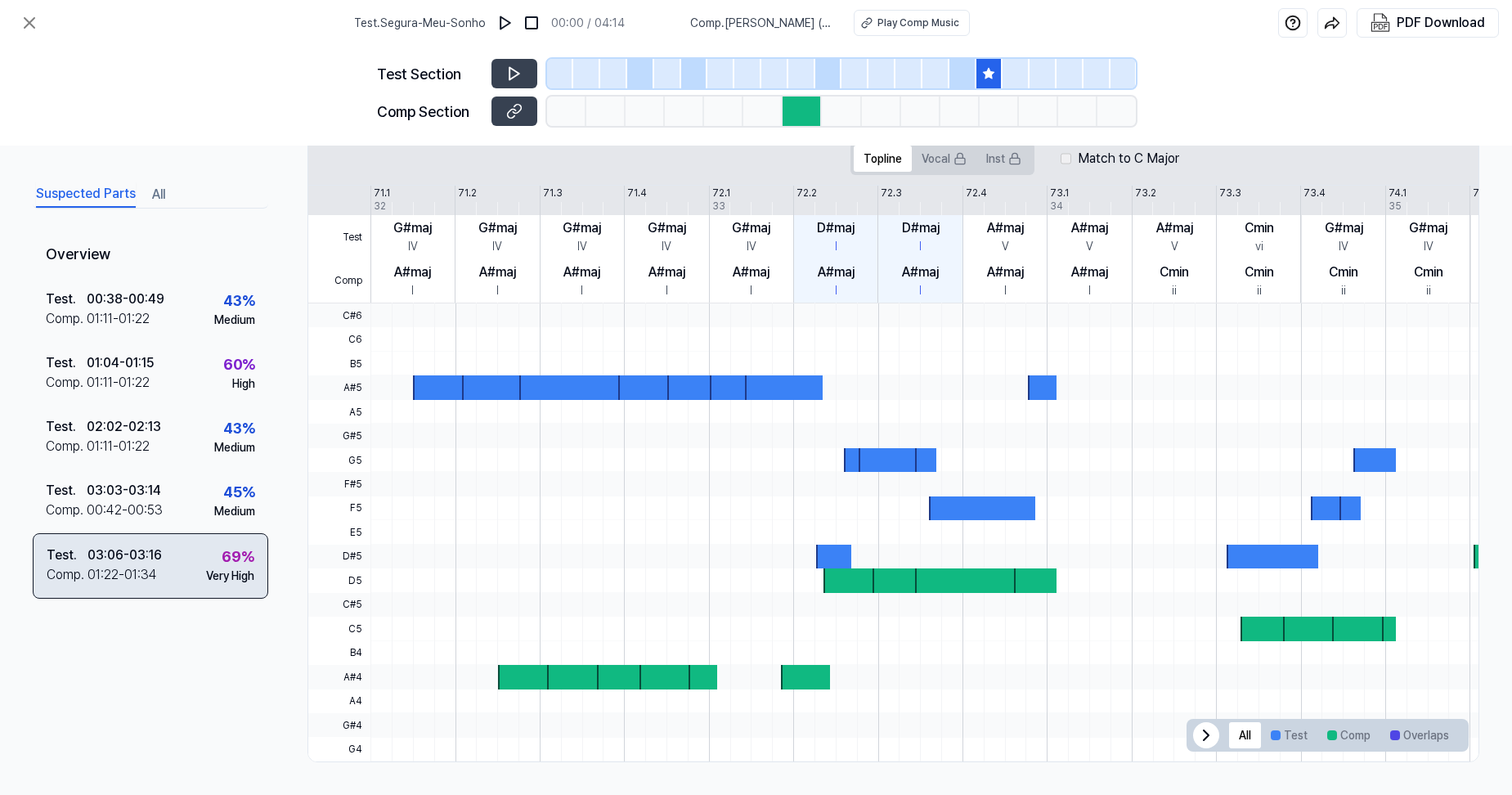
scroll to position [0, 0]
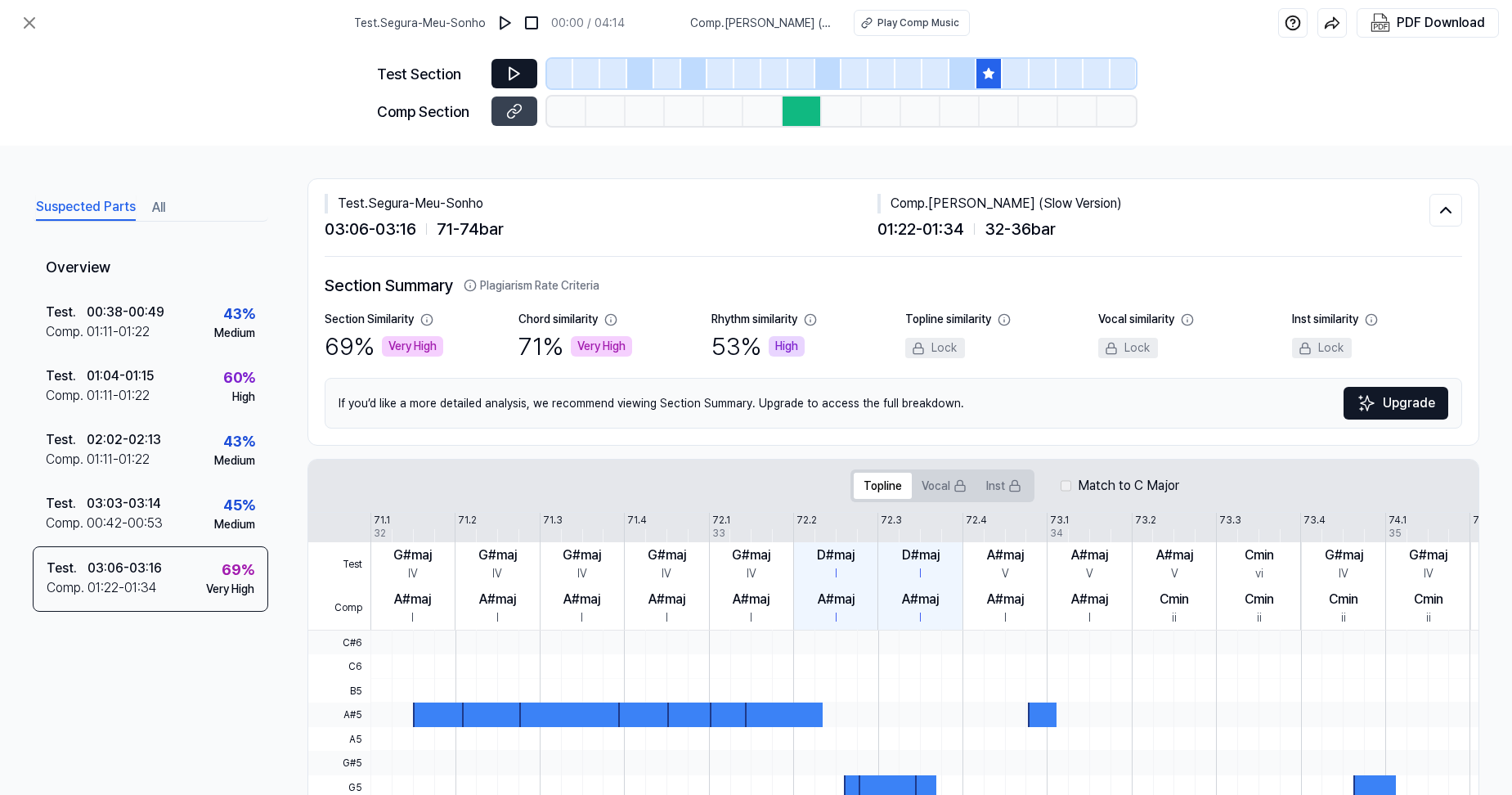
click at [518, 79] on icon at bounding box center [513, 73] width 16 height 16
click at [513, 118] on icon at bounding box center [513, 111] width 16 height 16
click at [600, 343] on div "Very High" at bounding box center [601, 347] width 61 height 21
